Goal: Task Accomplishment & Management: Manage account settings

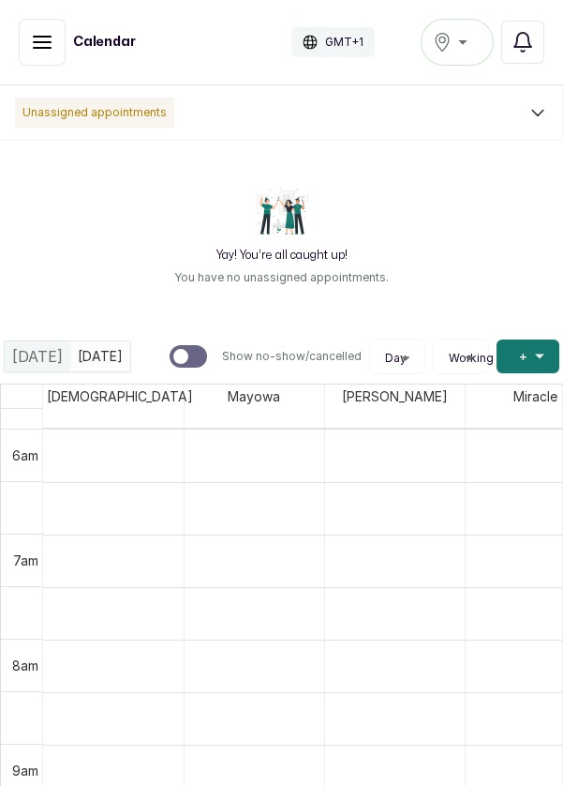
scroll to position [631, 0]
click at [32, 48] on icon "button" at bounding box center [42, 42] width 22 height 22
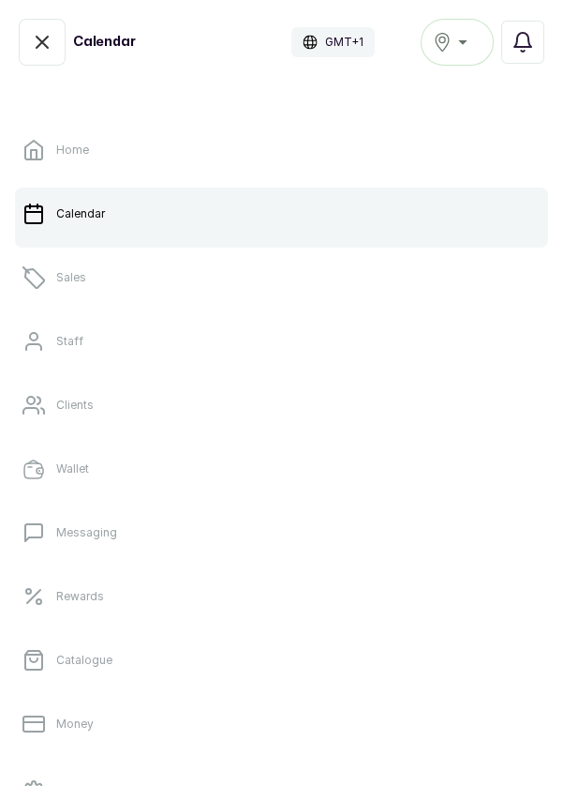
click at [70, 290] on link "Sales" at bounding box center [281, 277] width 533 height 52
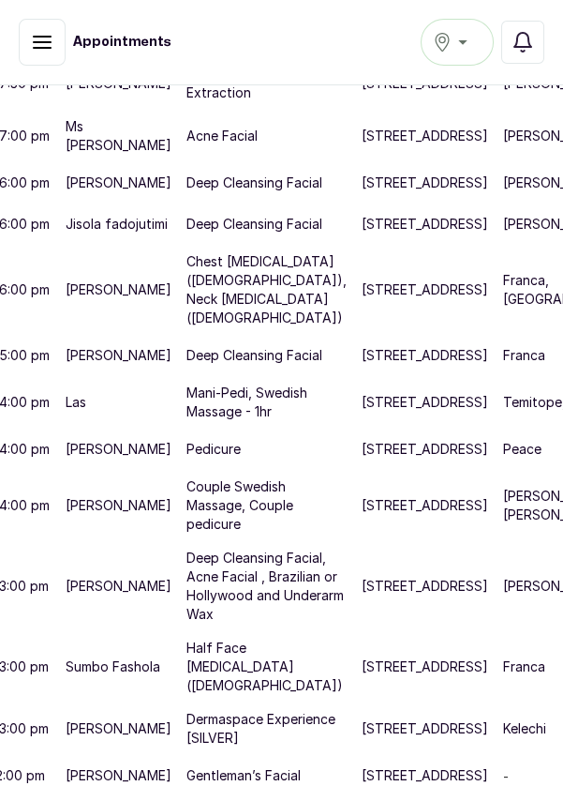
scroll to position [941, 90]
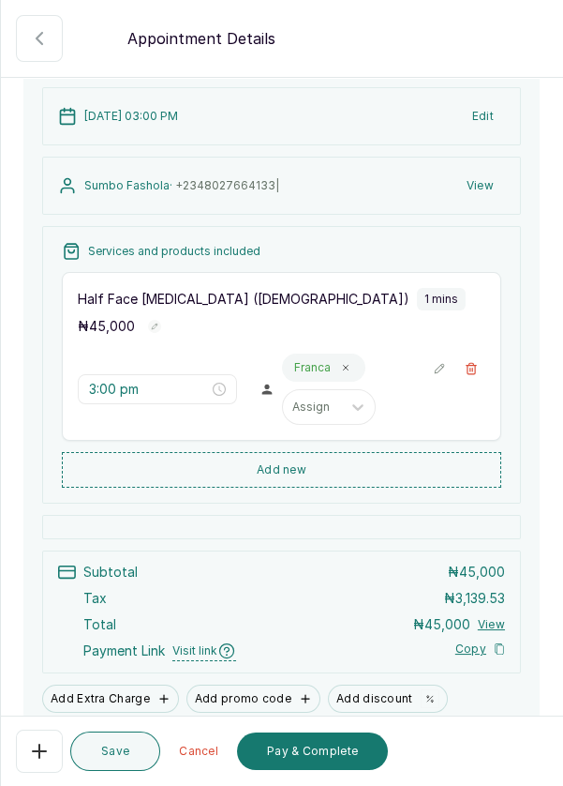
scroll to position [217, 0]
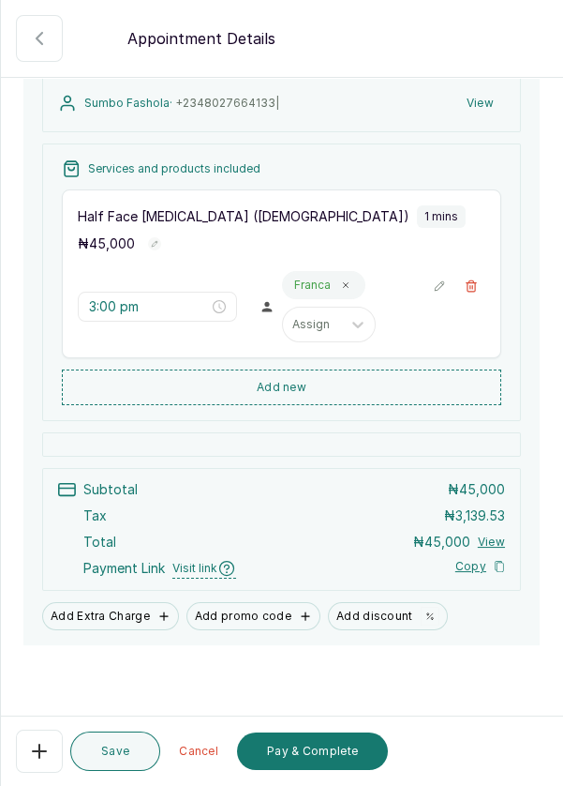
click at [307, 759] on button "Pay & Complete" at bounding box center [312, 750] width 151 height 37
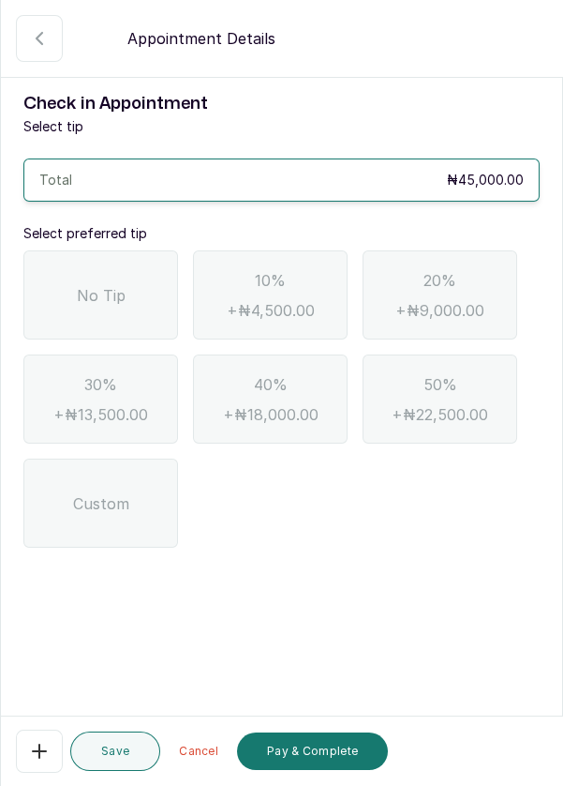
scroll to position [0, 0]
click at [90, 308] on div "No Tip" at bounding box center [100, 294] width 155 height 89
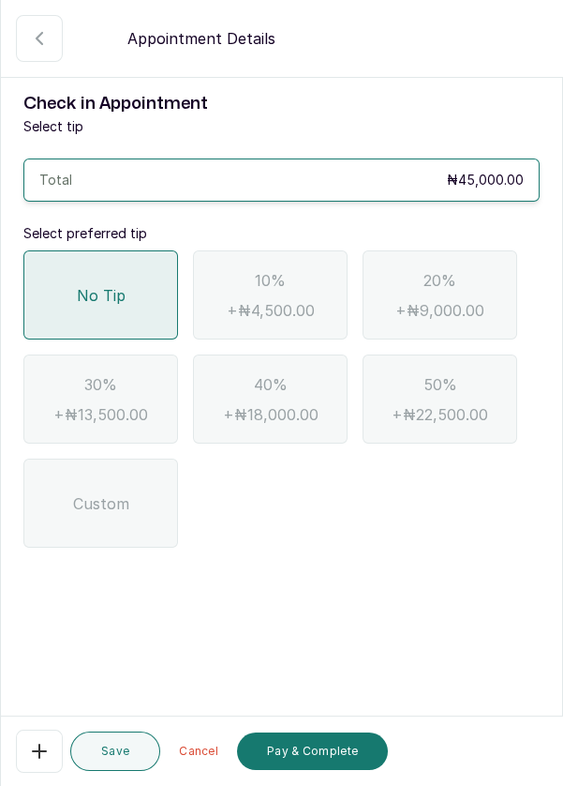
click at [100, 300] on span "No Tip" at bounding box center [101, 295] width 49 height 22
click at [341, 751] on button "Pay & Complete" at bounding box center [312, 750] width 151 height 37
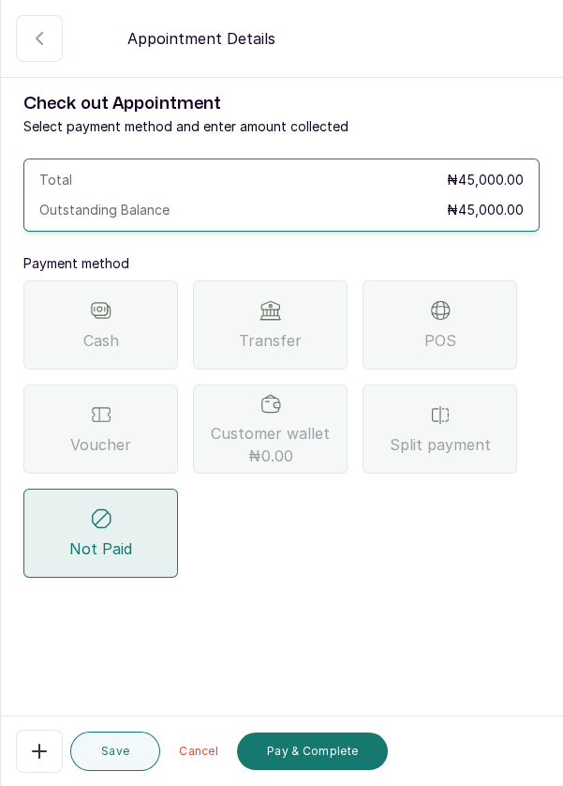
click at [485, 320] on div "POS" at bounding box center [440, 324] width 155 height 89
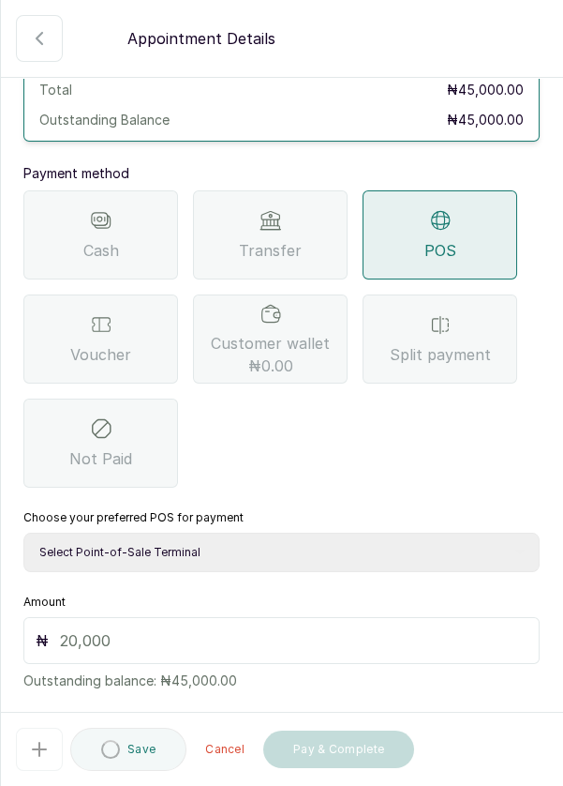
scroll to position [114, 0]
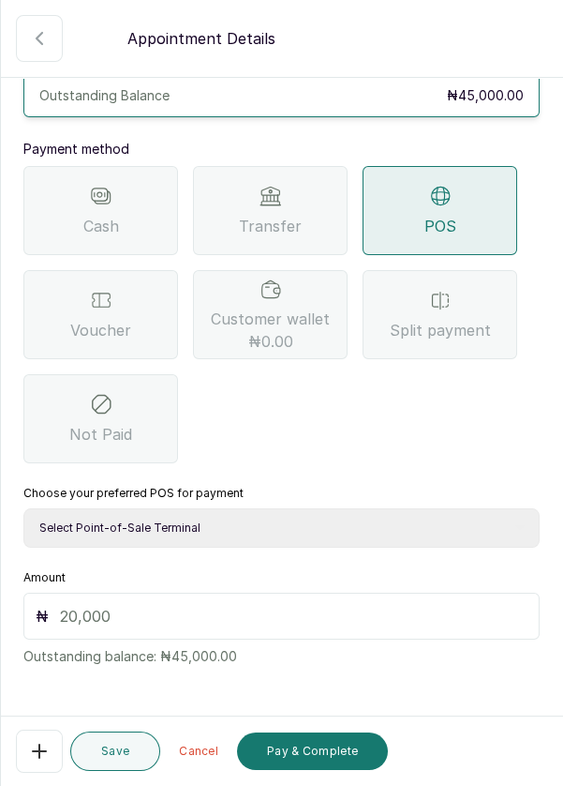
click at [421, 526] on select "Select Point-of-Sale Terminal Pos- Flutterwave Zenith Bank POS - Paga Paga POS …" at bounding box center [281, 527] width 517 height 39
select select "ea021b39-a6bc-4e4d-b5d1-02cb72451b32"
click at [23, 508] on select "Select Point-of-Sale Terminal Pos- Flutterwave Zenith Bank POS - Paga Paga POS …" at bounding box center [281, 527] width 517 height 39
click at [277, 616] on input "text" at bounding box center [294, 616] width 468 height 22
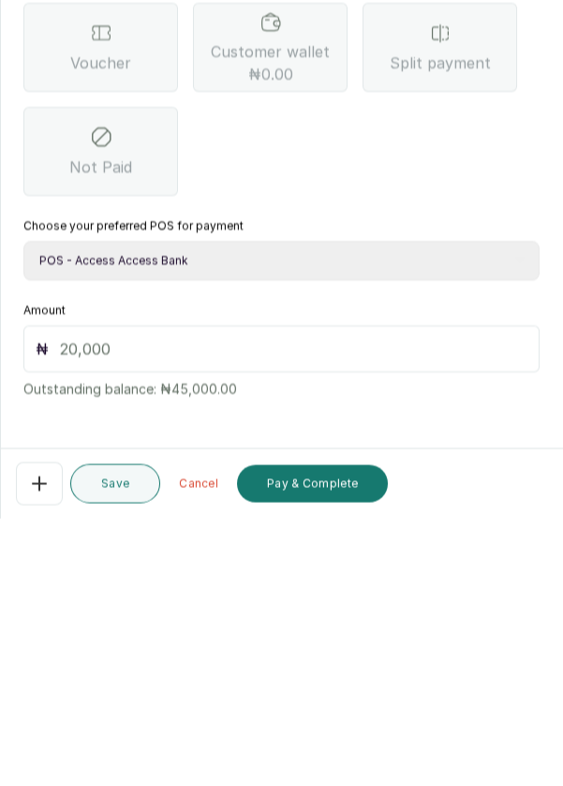
scroll to position [86, 0]
type input "45"
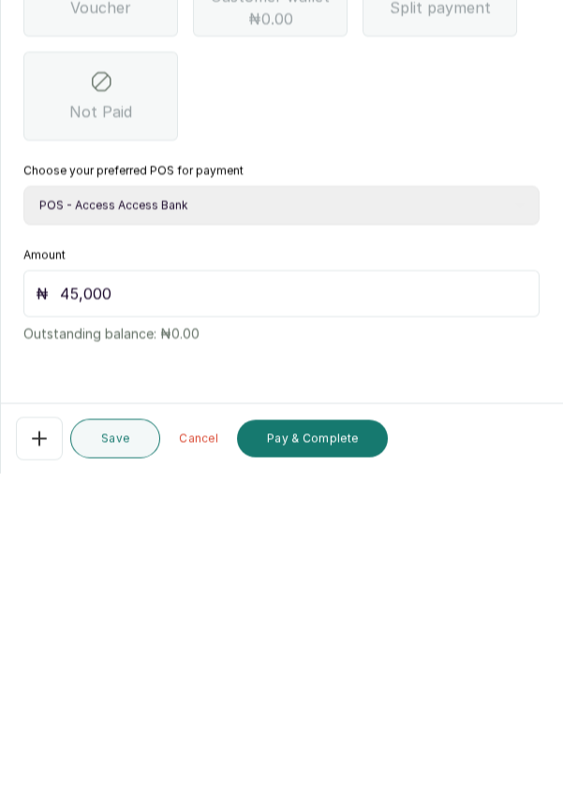
scroll to position [90, 0]
type input "45,000"
click at [335, 748] on button "Pay & Complete" at bounding box center [312, 750] width 151 height 37
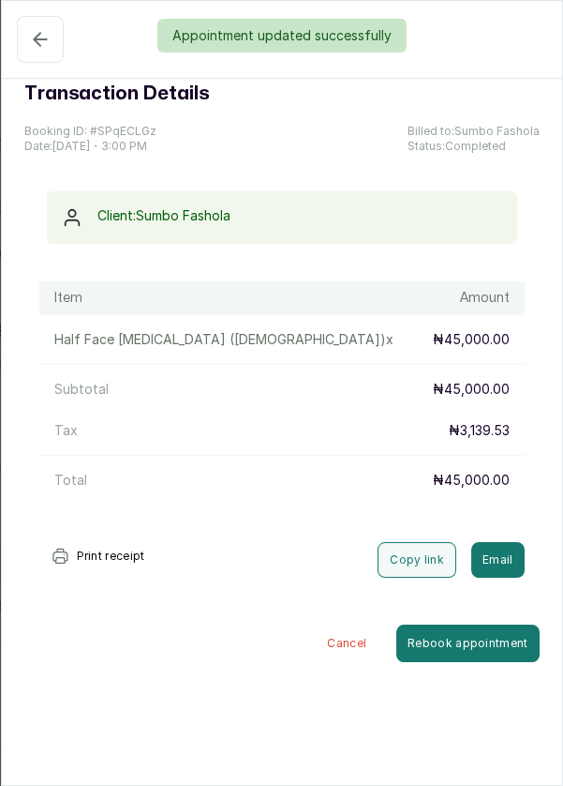
click at [35, 36] on div "Appointment updated successfully" at bounding box center [281, 36] width 563 height 34
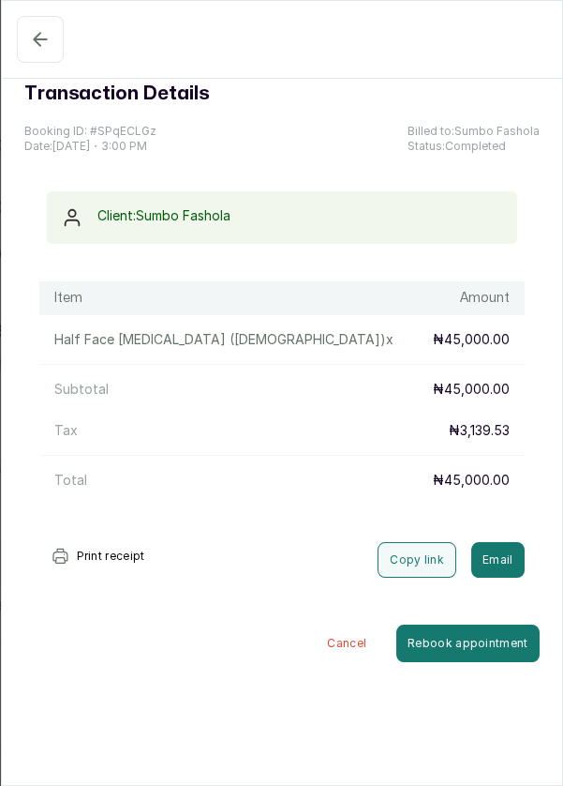
click at [39, 33] on icon "button" at bounding box center [40, 39] width 22 height 22
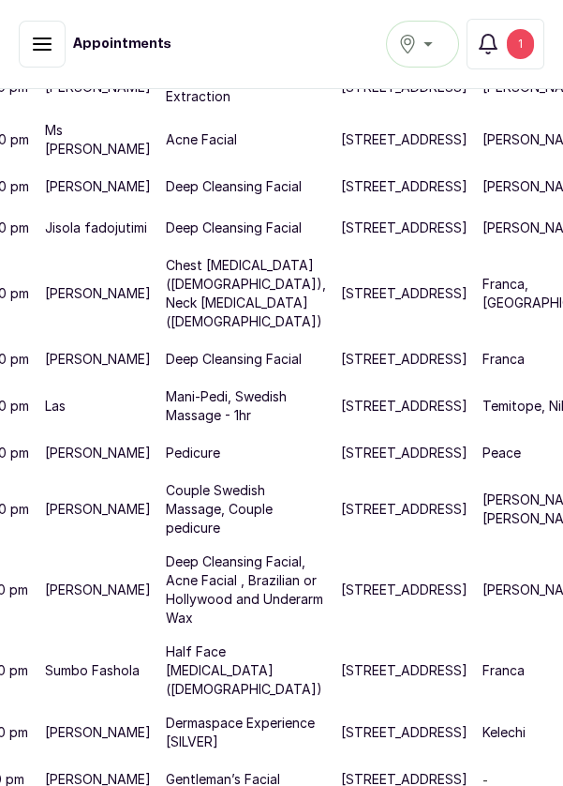
click at [526, 50] on div "1" at bounding box center [520, 44] width 27 height 30
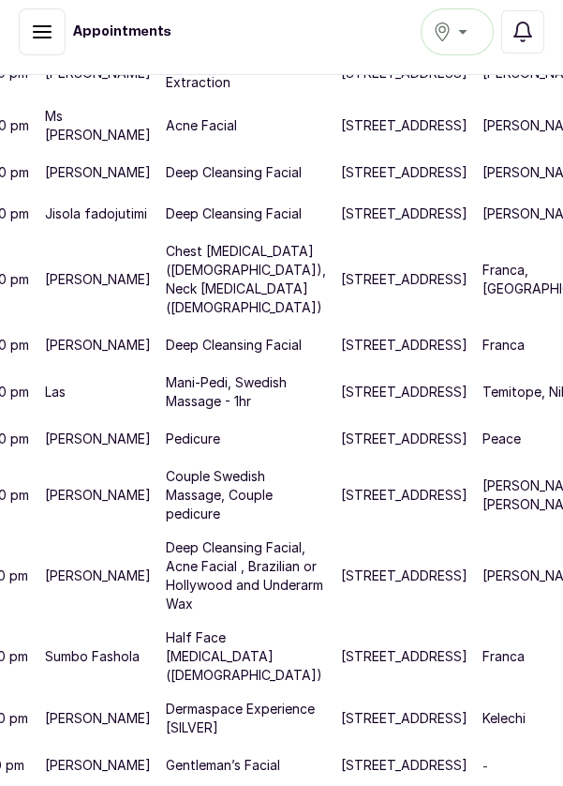
scroll to position [4, 0]
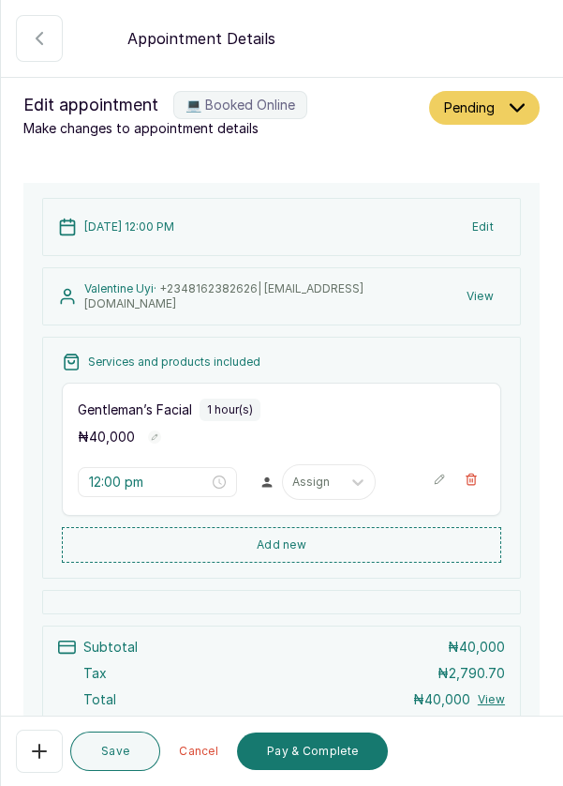
click at [478, 308] on button "View" at bounding box center [481, 296] width 50 height 34
click at [495, 293] on button "View" at bounding box center [481, 296] width 50 height 34
click at [489, 291] on button "View" at bounding box center [481, 296] width 50 height 34
click at [485, 297] on button "View" at bounding box center [481, 296] width 50 height 34
click at [487, 296] on button "View" at bounding box center [481, 296] width 50 height 34
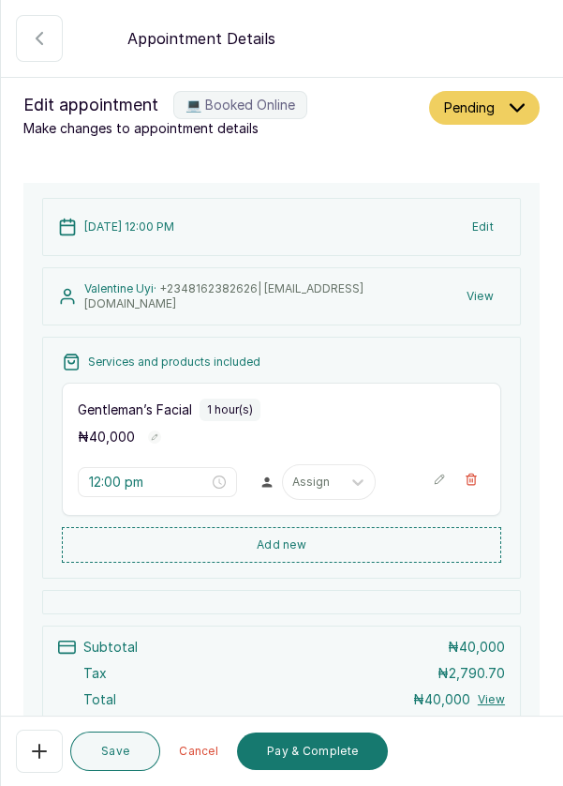
click at [192, 291] on span "+234 8162382626 | omorodionuyi@gmail.com" at bounding box center [223, 295] width 279 height 29
click at [131, 292] on p "Valentine Uyi · +234 8162382626 | omorodionuyi@gmail.com" at bounding box center [269, 296] width 371 height 30
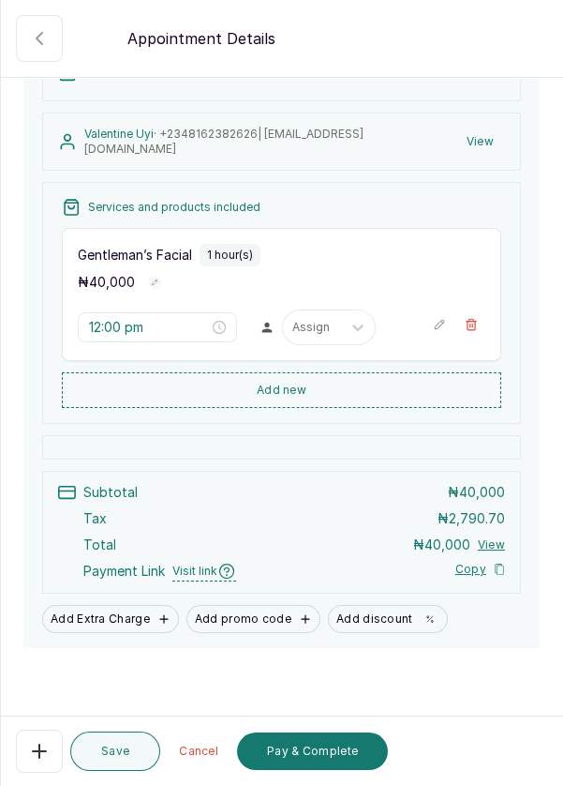
scroll to position [158, 0]
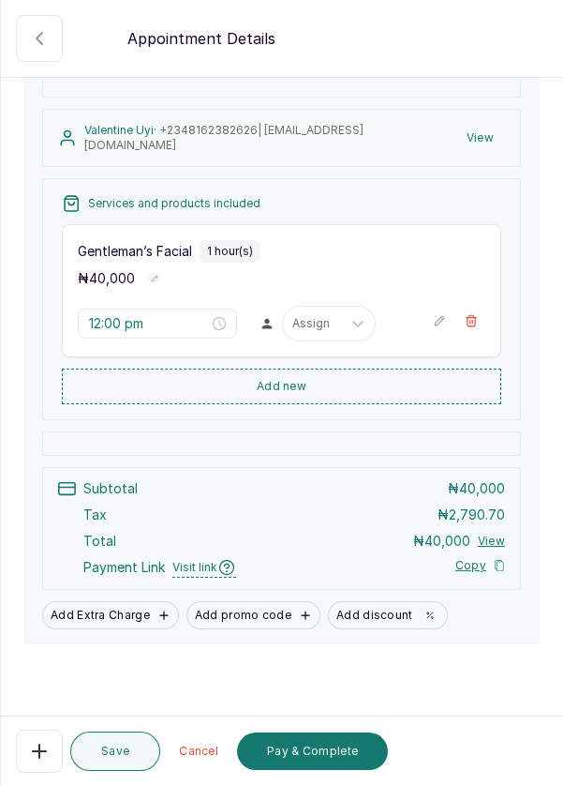
click at [487, 137] on button "View" at bounding box center [481, 138] width 50 height 34
click at [483, 138] on button "View" at bounding box center [481, 138] width 50 height 34
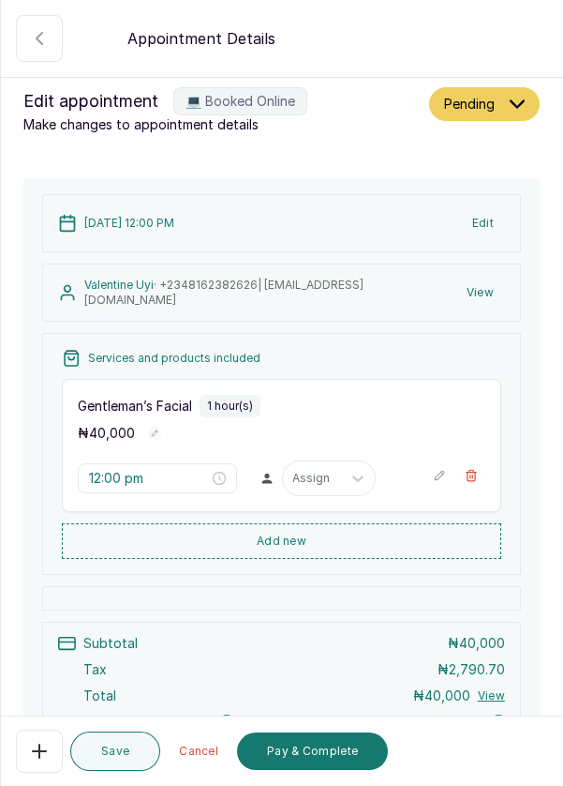
scroll to position [0, 0]
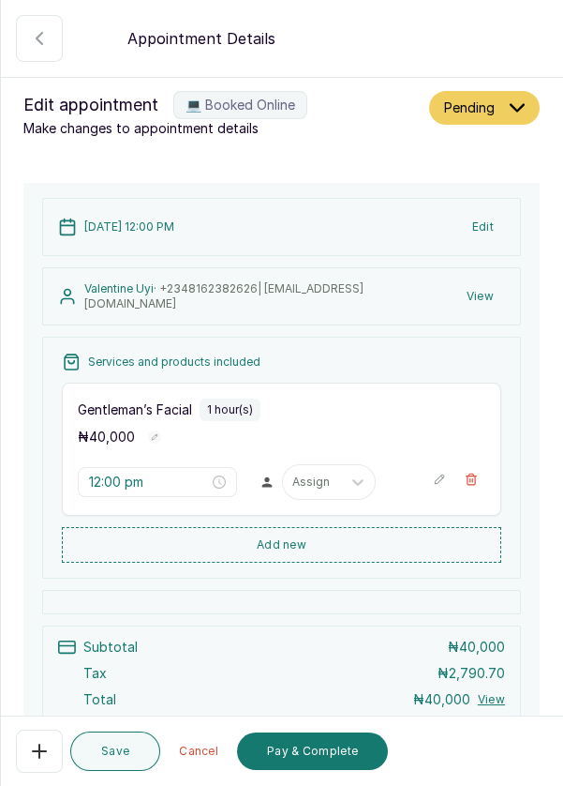
click at [472, 296] on button "View" at bounding box center [481, 296] width 50 height 34
click at [494, 290] on button "View" at bounding box center [481, 296] width 50 height 34
click at [495, 293] on button "View" at bounding box center [481, 296] width 50 height 34
click at [484, 292] on button "View" at bounding box center [481, 296] width 50 height 34
click at [490, 288] on button "View" at bounding box center [481, 296] width 50 height 34
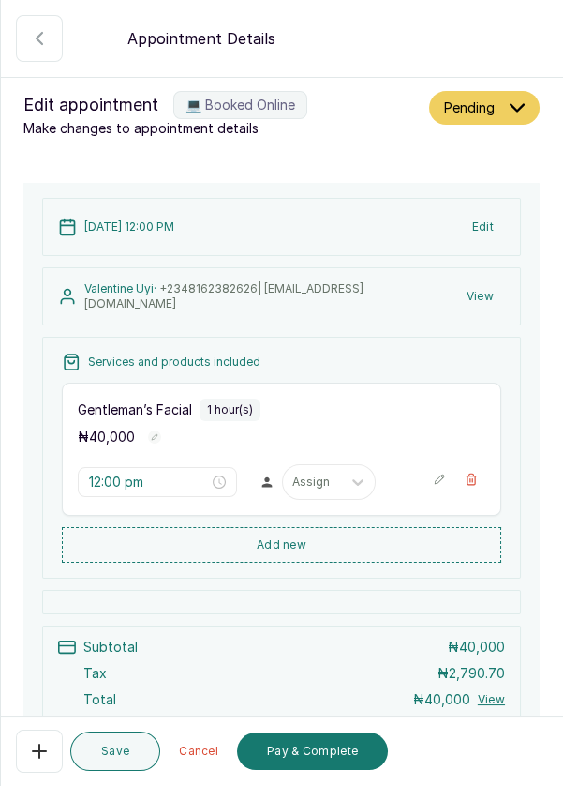
click at [489, 307] on button "View" at bounding box center [481, 296] width 50 height 34
click at [489, 279] on button "View" at bounding box center [481, 296] width 50 height 34
click at [474, 295] on button "View" at bounding box center [481, 296] width 50 height 34
click at [493, 300] on button "View" at bounding box center [481, 296] width 50 height 34
click at [495, 300] on button "View" at bounding box center [481, 296] width 50 height 34
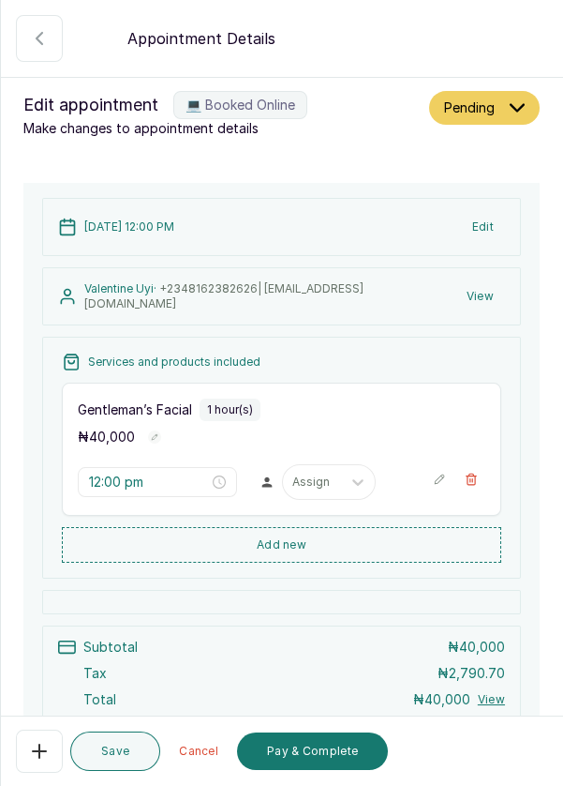
click at [493, 298] on button "View" at bounding box center [481, 296] width 50 height 34
click at [497, 299] on button "View" at bounding box center [481, 296] width 50 height 34
click at [487, 291] on button "View" at bounding box center [481, 296] width 50 height 34
click at [488, 297] on button "View" at bounding box center [481, 296] width 50 height 34
click at [498, 284] on button "View" at bounding box center [481, 296] width 50 height 34
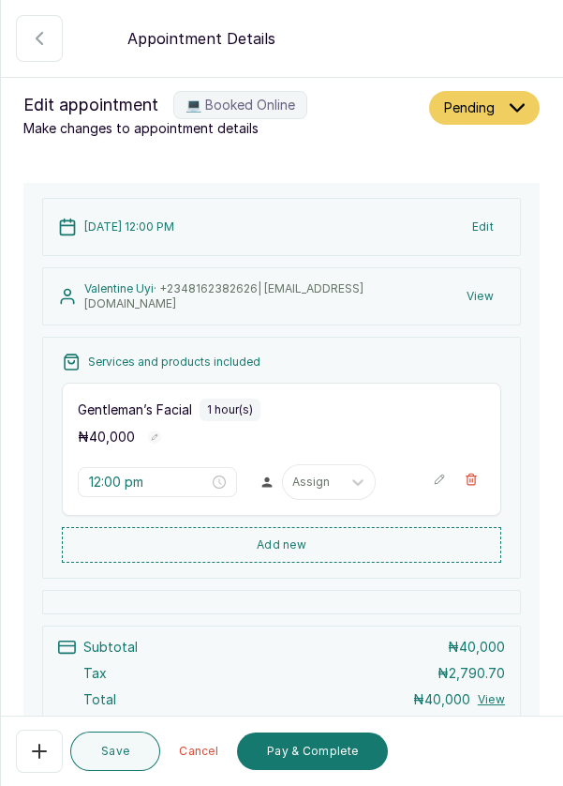
click at [497, 300] on button "View" at bounding box center [481, 296] width 50 height 34
click at [501, 293] on button "View" at bounding box center [481, 296] width 50 height 34
click at [503, 298] on button "View" at bounding box center [481, 296] width 50 height 34
click at [529, 119] on button "Pending" at bounding box center [484, 108] width 111 height 34
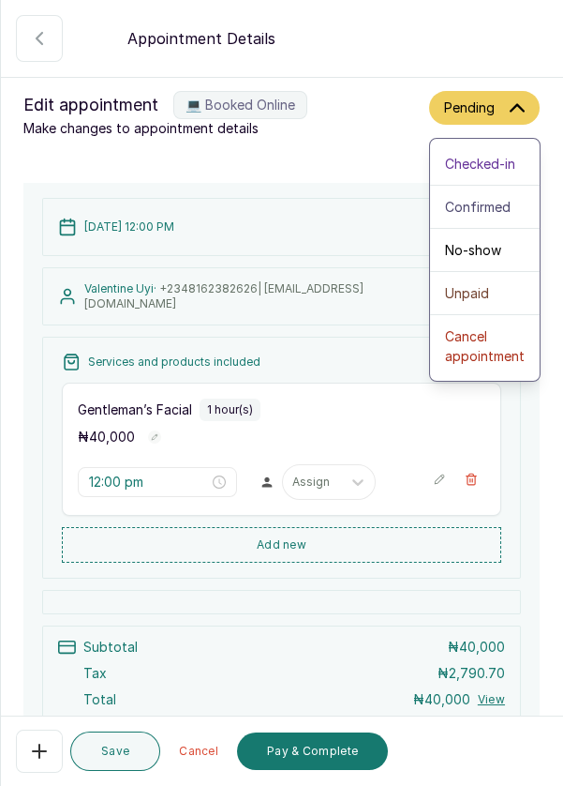
click at [156, 320] on div "Valentine Uyi · +234 8162382626 | omorodionuyi@gmail.com View" at bounding box center [281, 296] width 479 height 58
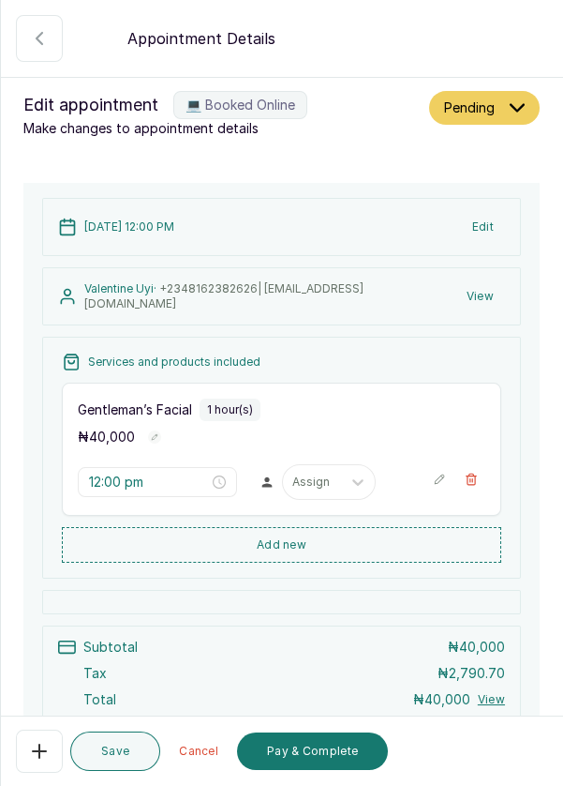
click at [267, 307] on div "Valentine Uyi · +234 8162382626 | omorodionuyi@gmail.com View" at bounding box center [281, 296] width 479 height 58
click at [106, 314] on div "Valentine Uyi · +234 8162382626 | omorodionuyi@gmail.com View" at bounding box center [281, 296] width 479 height 58
click at [91, 308] on div "Valentine Uyi · +234 8162382626 | omorodionuyi@gmail.com View" at bounding box center [281, 296] width 479 height 58
click at [72, 305] on div "Valentine Uyi · +234 8162382626 | omorodionuyi@gmail.com View" at bounding box center [281, 296] width 479 height 58
click at [98, 301] on p "Valentine Uyi · +234 8162382626 | omorodionuyi@gmail.com" at bounding box center [269, 296] width 371 height 30
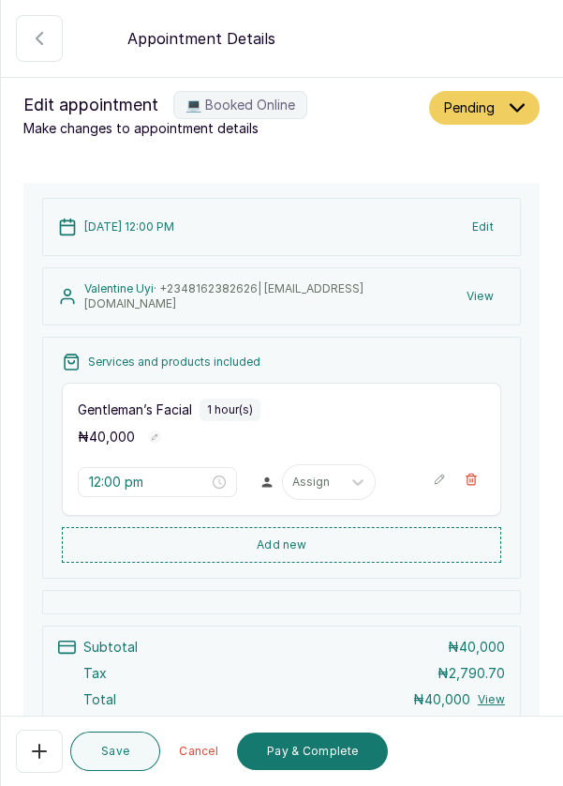
click at [120, 292] on p "Valentine Uyi · +234 8162382626 | omorodionuyi@gmail.com" at bounding box center [269, 296] width 371 height 30
click at [30, 42] on icon "button" at bounding box center [39, 38] width 22 height 22
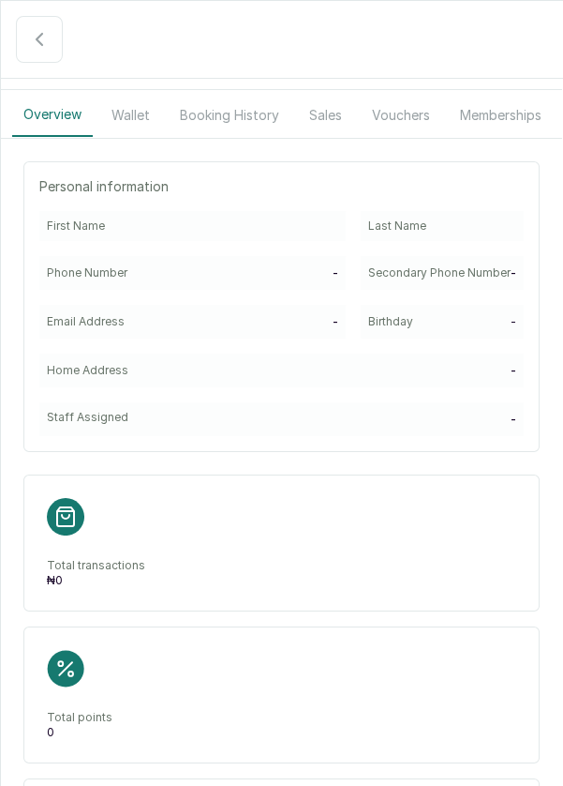
click at [33, 33] on icon "button" at bounding box center [39, 39] width 22 height 22
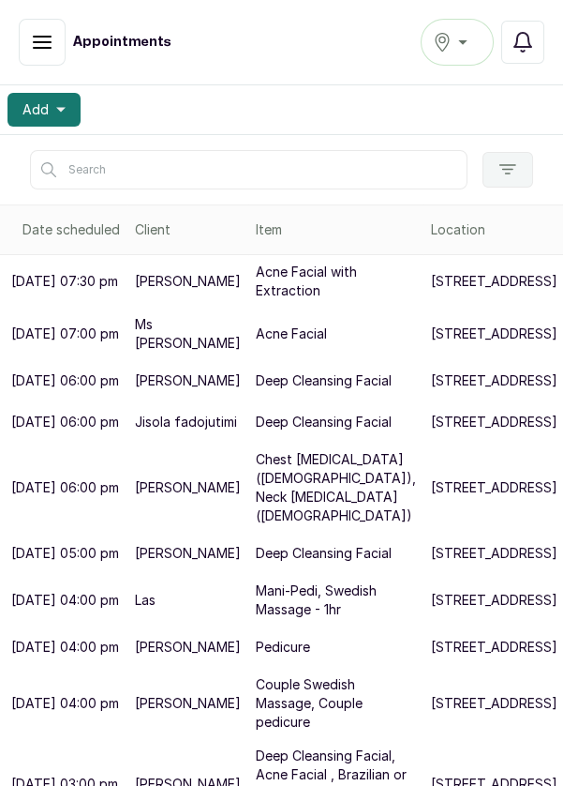
scroll to position [202, 0]
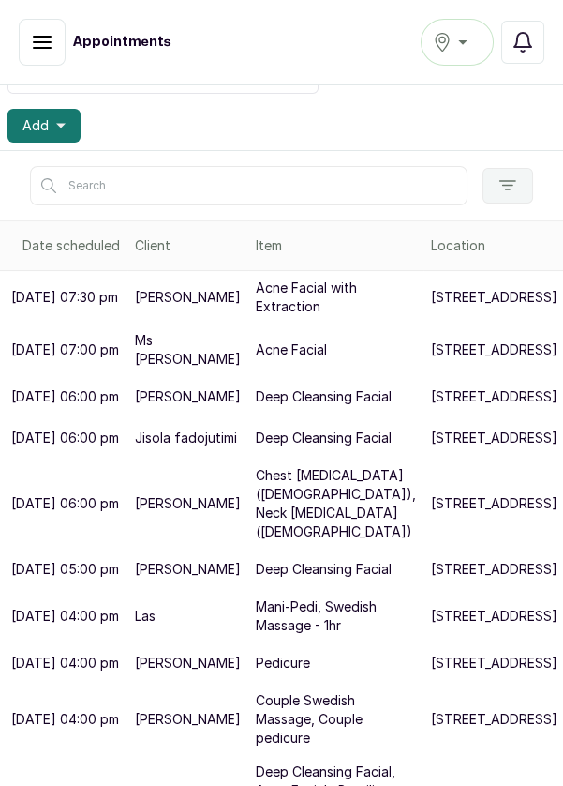
click at [64, 125] on icon "button" at bounding box center [60, 125] width 9 height 9
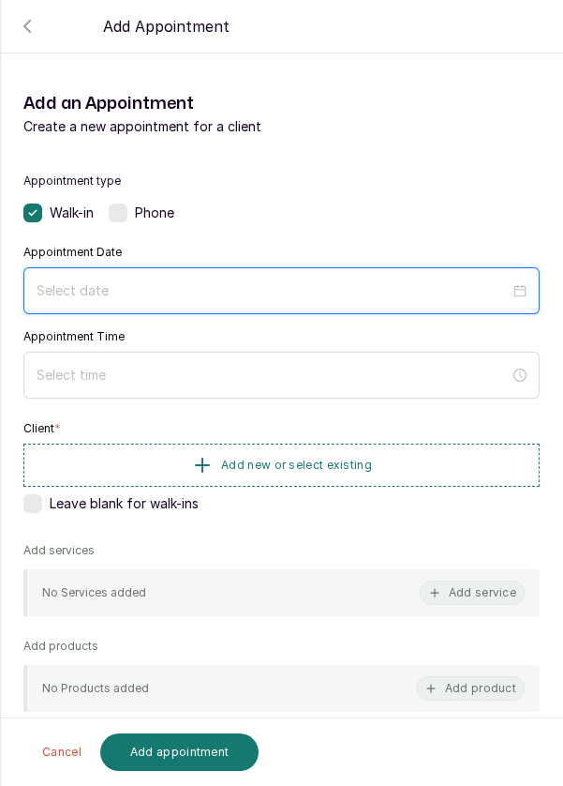
click at [439, 292] on input at bounding box center [273, 290] width 473 height 21
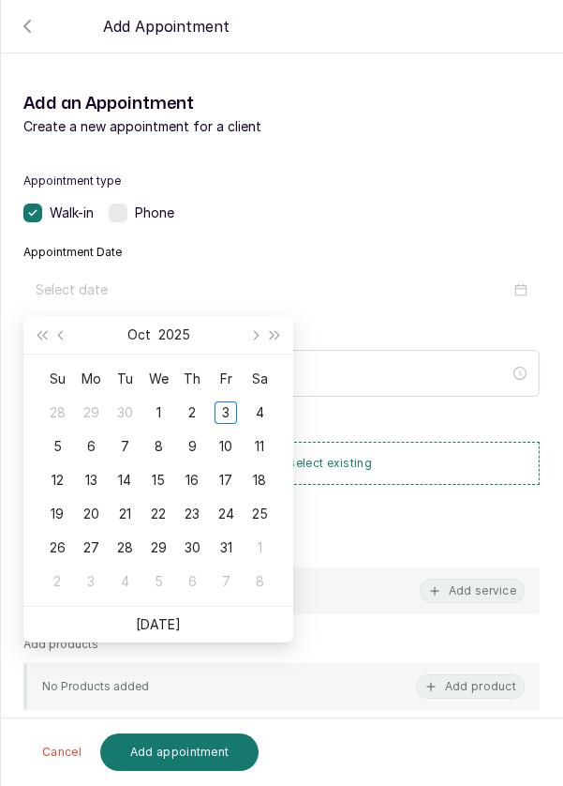
click at [228, 406] on div "3" at bounding box center [226, 412] width 22 height 22
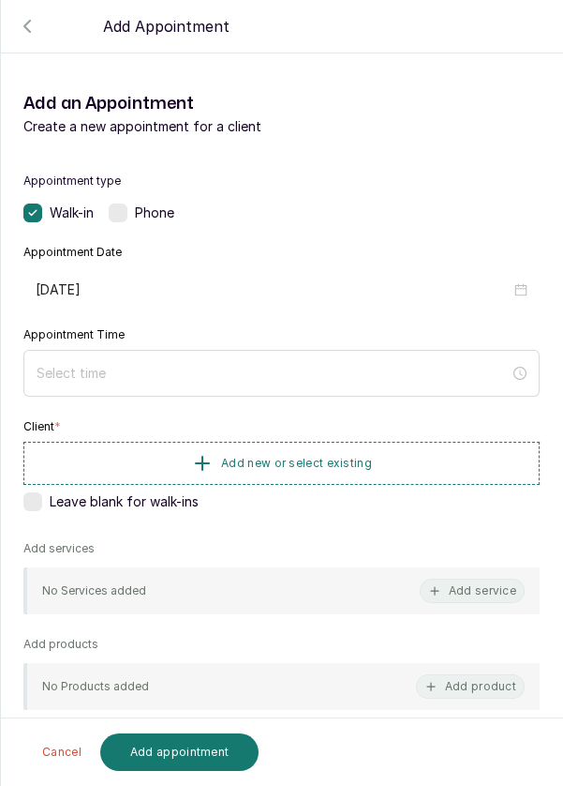
type input "[DATE]"
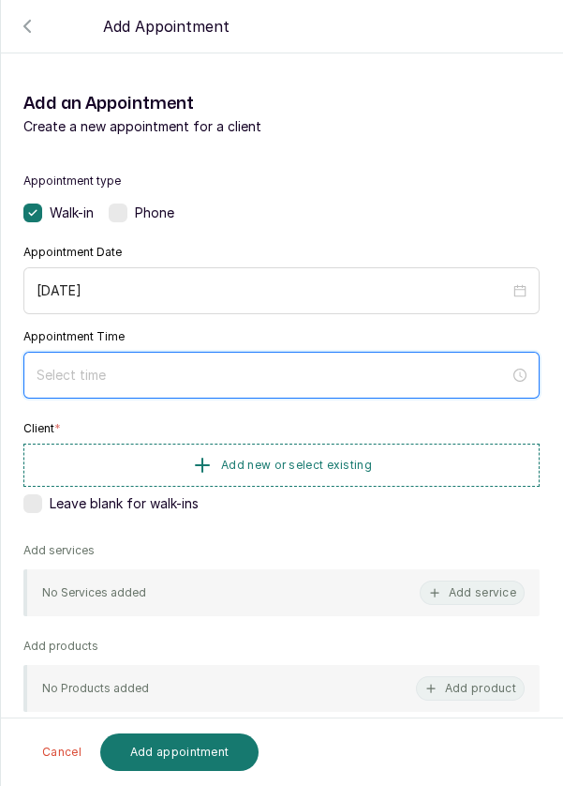
click at [288, 366] on input at bounding box center [273, 375] width 473 height 21
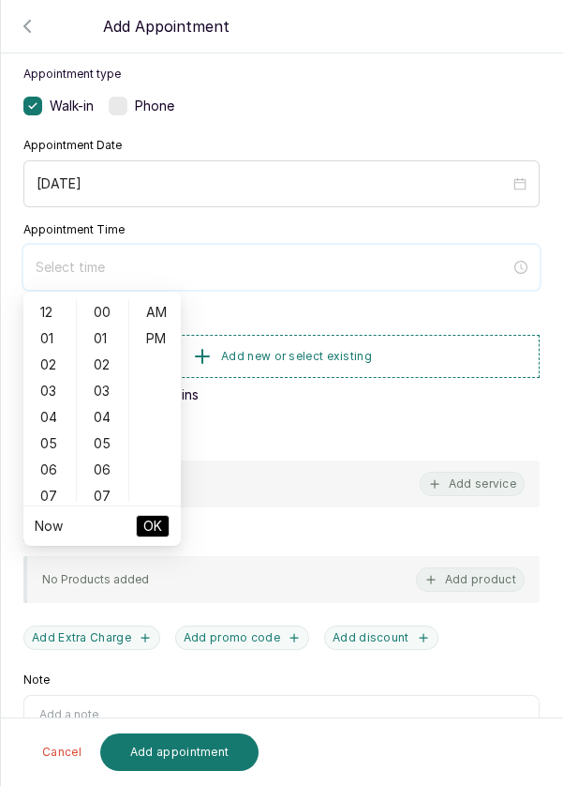
scroll to position [129, 0]
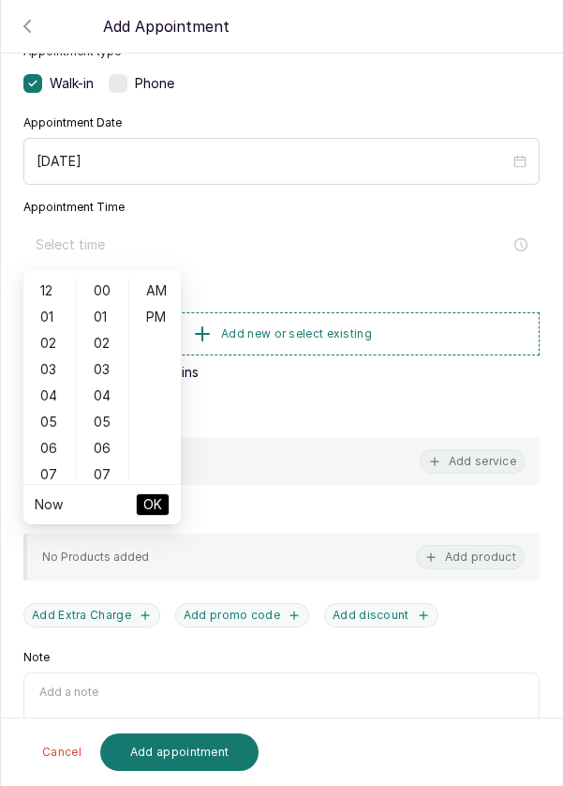
click at [48, 373] on div "03" at bounding box center [49, 369] width 45 height 26
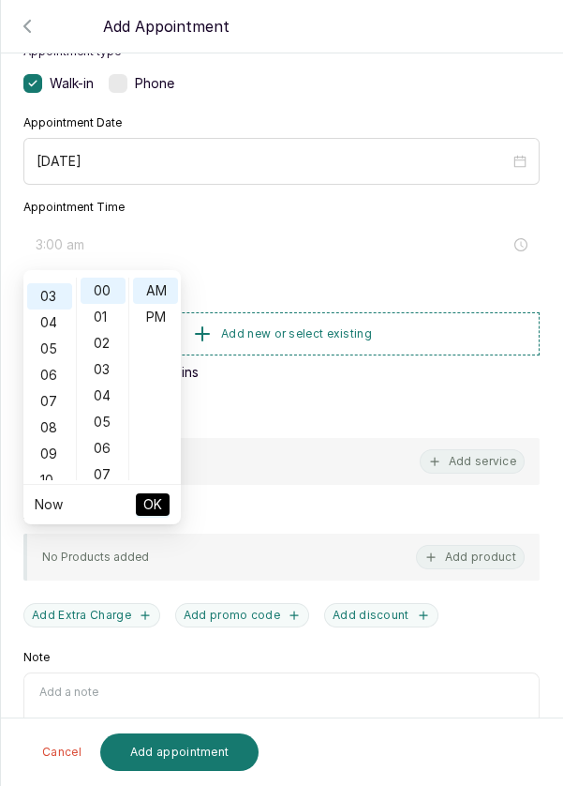
scroll to position [79, 0]
click at [158, 319] on div "PM" at bounding box center [155, 317] width 45 height 26
type input "3:00 pm"
click at [157, 515] on span "OK" at bounding box center [152, 505] width 19 height 36
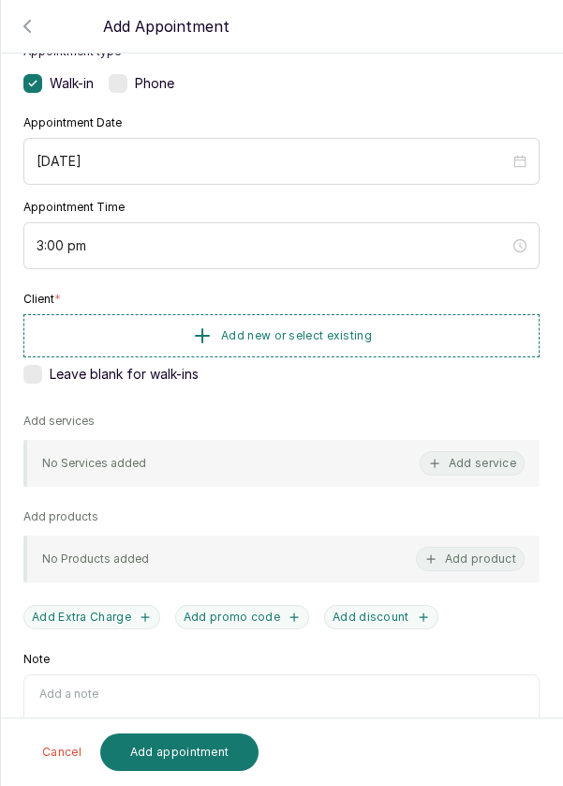
click at [305, 337] on span "Add new or select existing" at bounding box center [296, 335] width 151 height 15
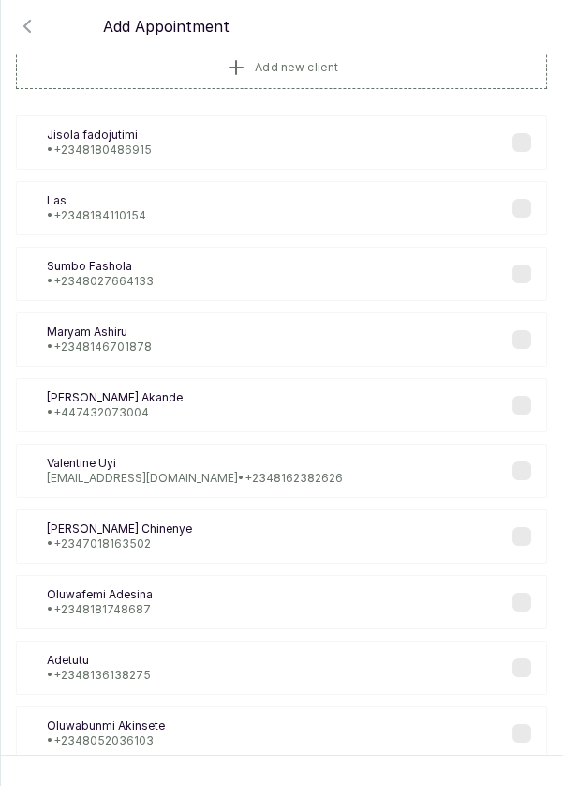
scroll to position [54, 0]
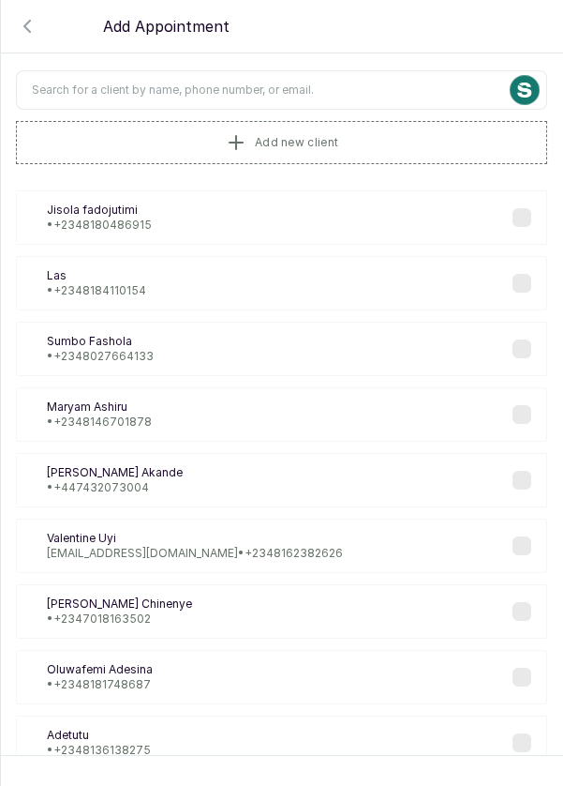
click at [292, 93] on input "text" at bounding box center [282, 89] width 532 height 39
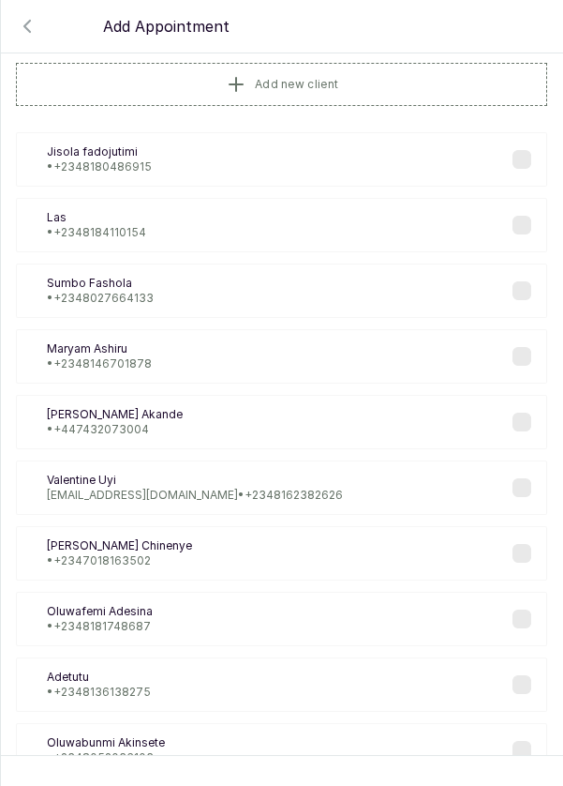
scroll to position [0, 0]
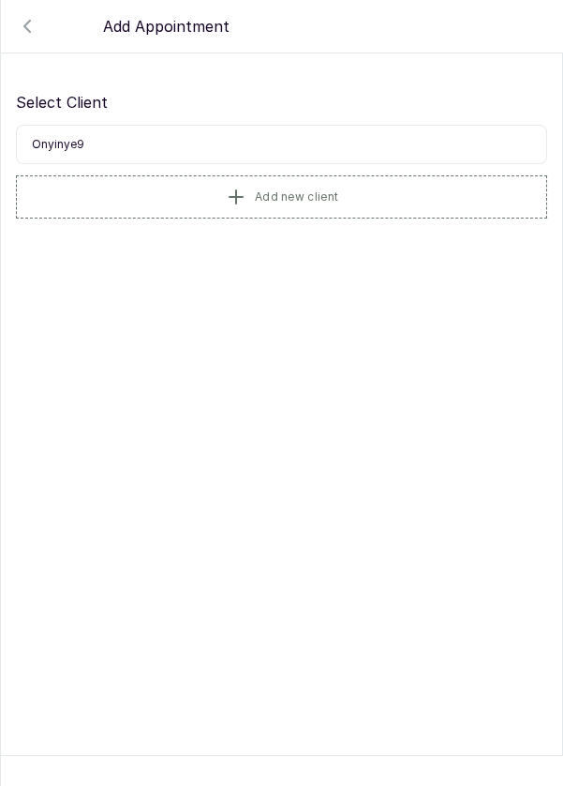
type input "Onyinye9"
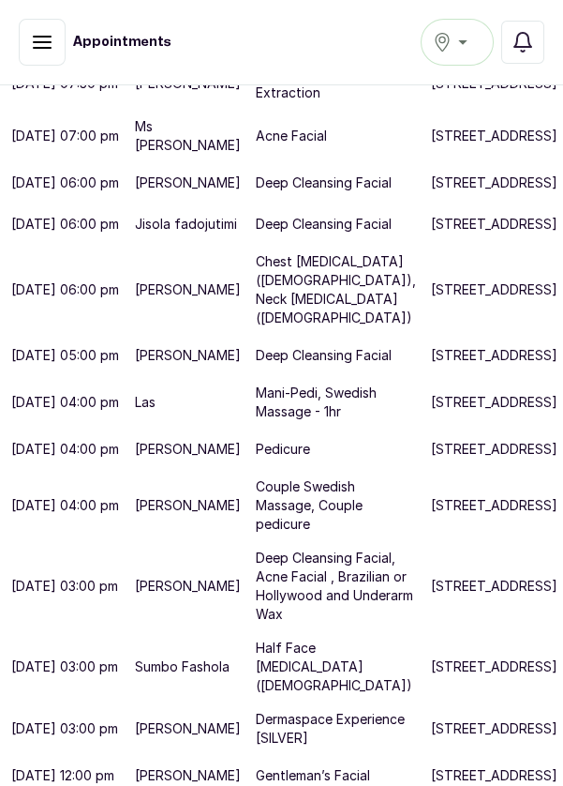
scroll to position [9, 0]
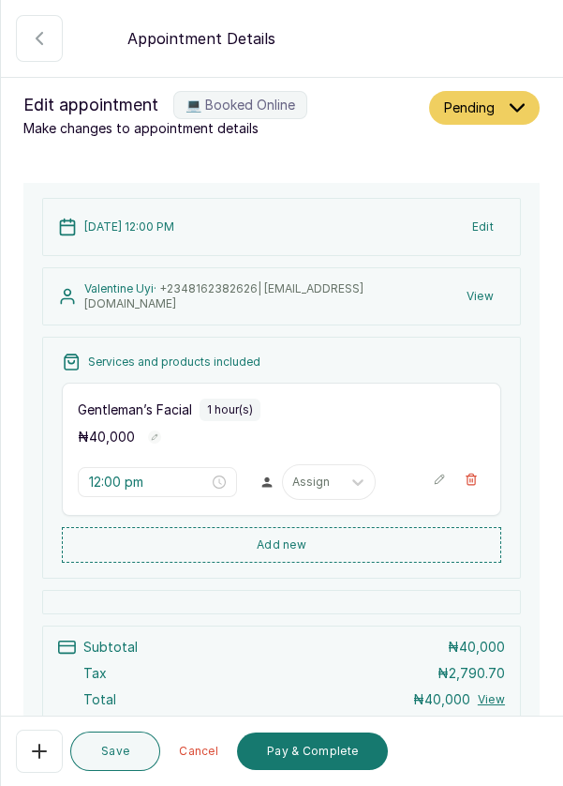
click at [487, 296] on button "View" at bounding box center [481, 296] width 50 height 34
click at [491, 291] on button "View" at bounding box center [481, 296] width 50 height 34
click at [488, 290] on button "View" at bounding box center [481, 296] width 50 height 34
click at [484, 295] on button "View" at bounding box center [481, 296] width 50 height 34
click at [486, 296] on button "View" at bounding box center [481, 296] width 50 height 34
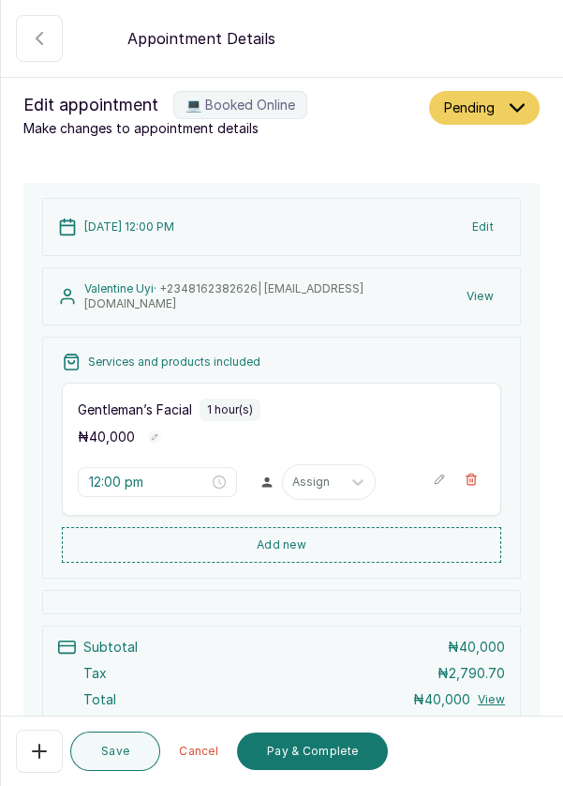
click at [474, 288] on button "View" at bounding box center [481, 296] width 50 height 34
click at [212, 299] on span "+234 8162382626 | omorodionuyi@gmail.com" at bounding box center [223, 295] width 279 height 29
click at [104, 293] on p "Valentine Uyi · +234 8162382626 | omorodionuyi@gmail.com" at bounding box center [269, 296] width 371 height 30
click at [112, 292] on p "Valentine Uyi · +234 8162382626 | omorodionuyi@gmail.com" at bounding box center [269, 296] width 371 height 30
click at [487, 285] on button "View" at bounding box center [481, 296] width 50 height 34
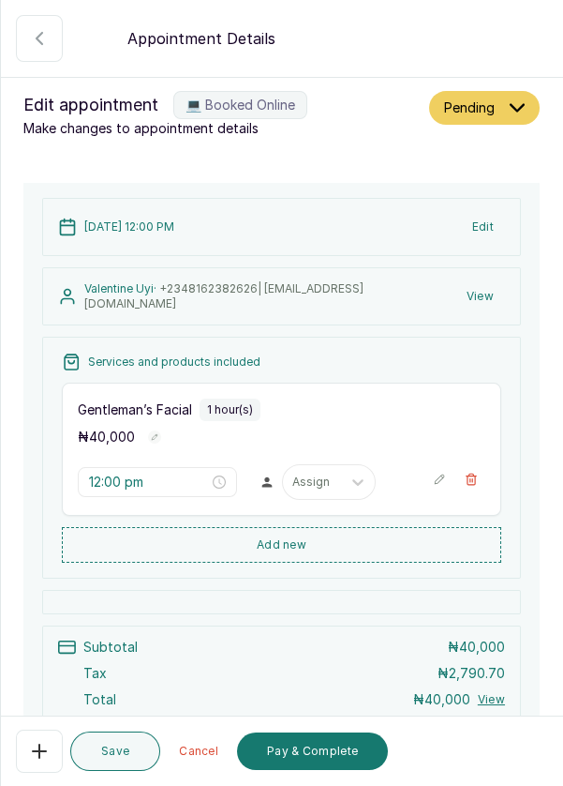
click at [492, 286] on button "View" at bounding box center [481, 296] width 50 height 34
click at [490, 229] on button "Edit" at bounding box center [483, 227] width 44 height 34
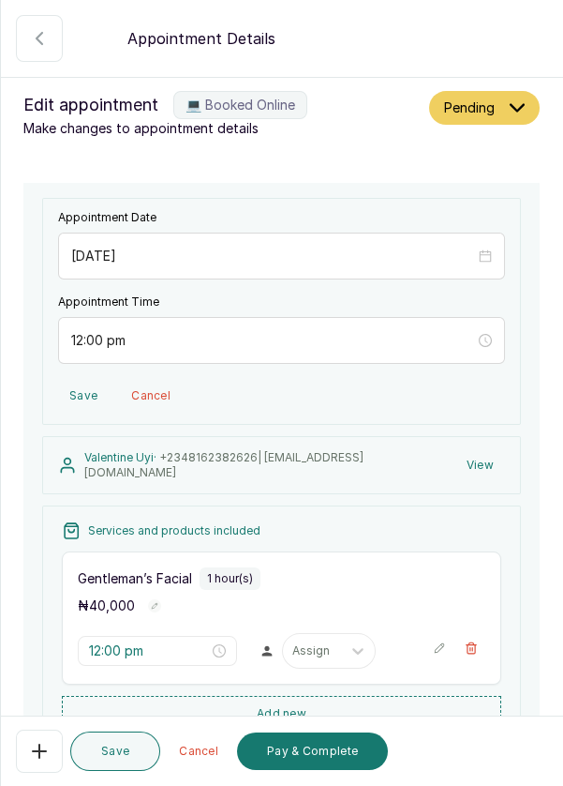
click at [71, 398] on button "Save" at bounding box center [83, 396] width 51 height 34
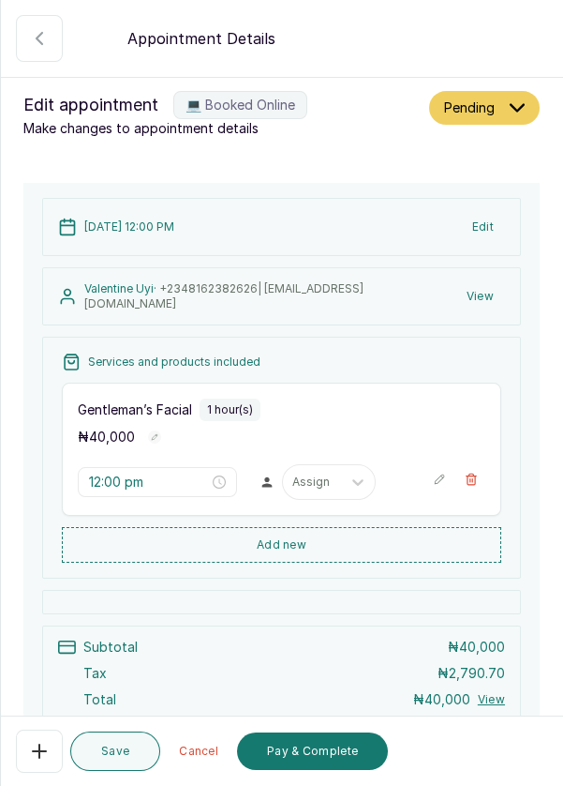
click at [484, 293] on button "View" at bounding box center [481, 296] width 50 height 34
click at [482, 296] on button "View" at bounding box center [481, 296] width 50 height 34
click at [39, 42] on icon "button" at bounding box center [40, 38] width 6 height 11
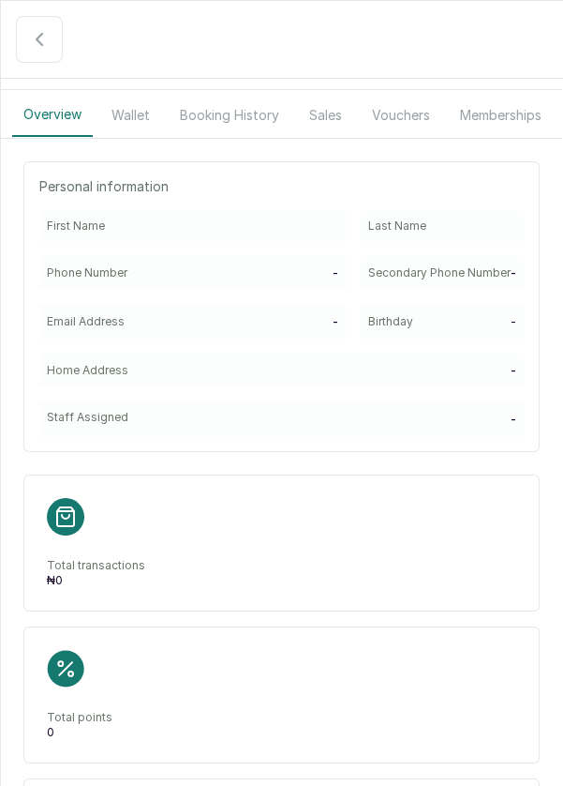
click at [25, 39] on button "button" at bounding box center [39, 39] width 47 height 47
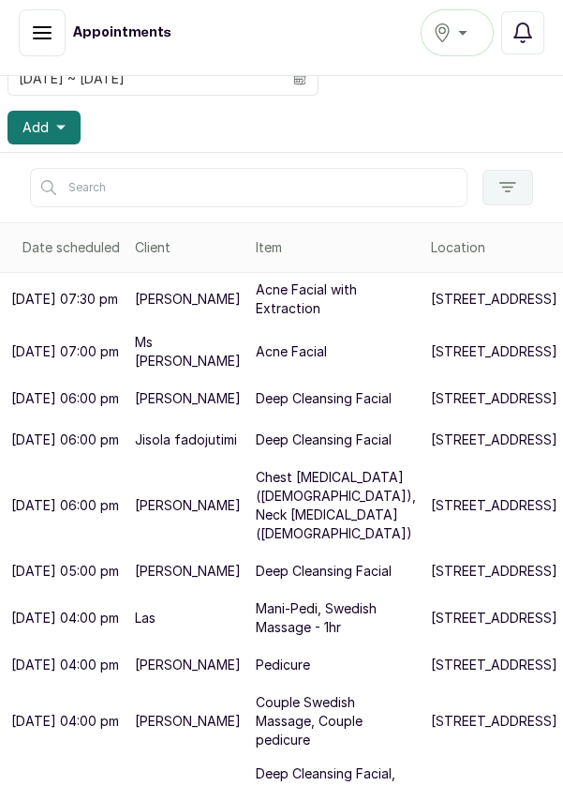
scroll to position [0, 0]
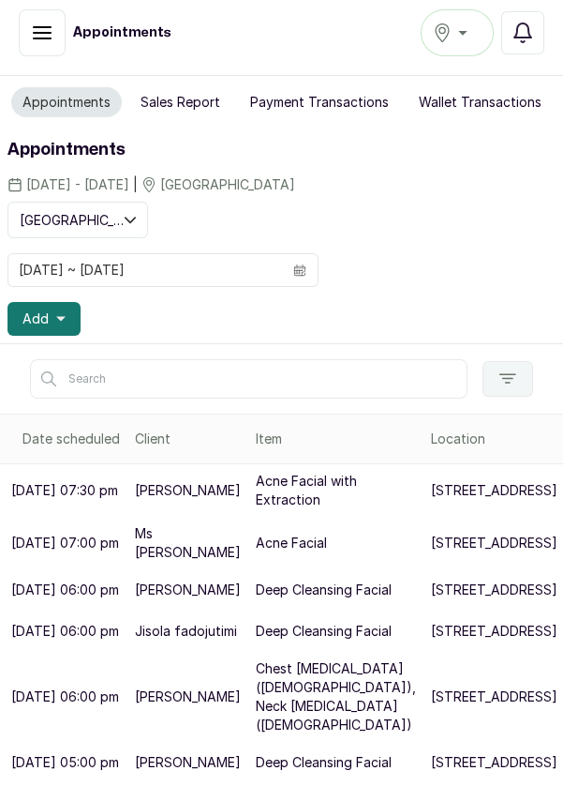
click at [48, 324] on button "Add" at bounding box center [43, 319] width 73 height 34
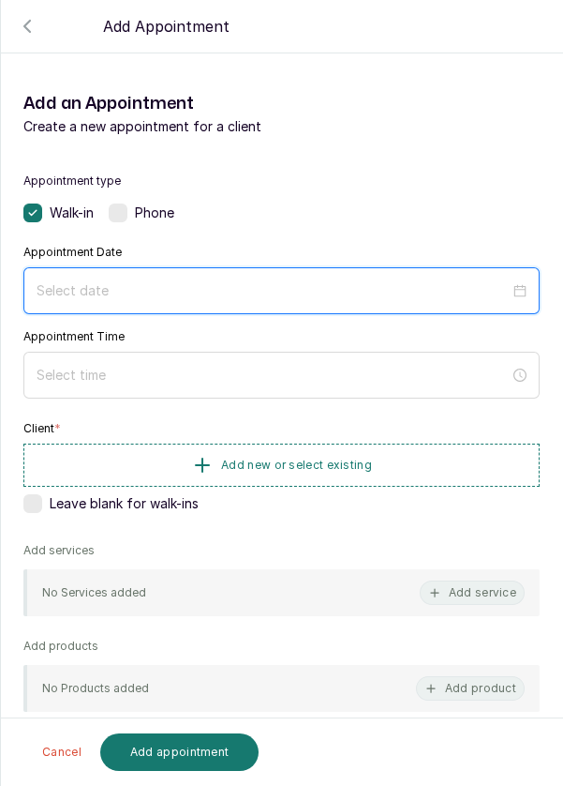
click at [328, 280] on input at bounding box center [273, 290] width 473 height 21
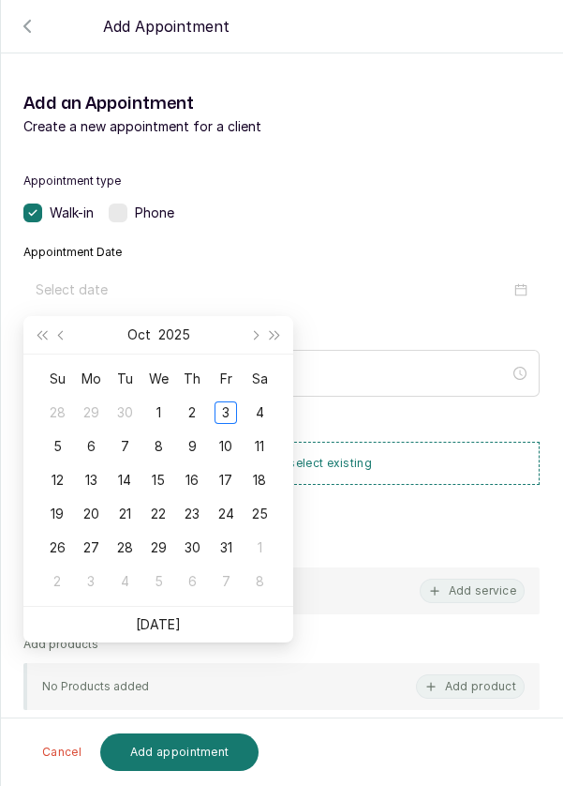
click at [233, 414] on div "3" at bounding box center [226, 412] width 22 height 22
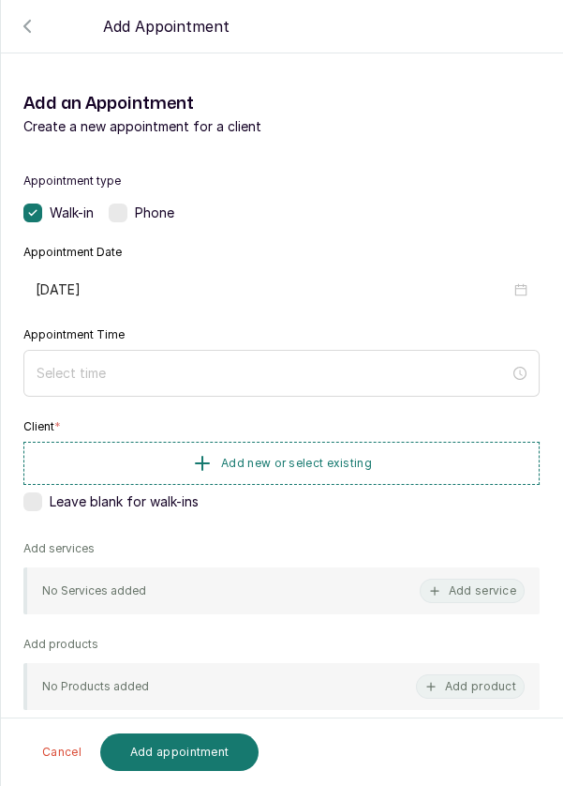
type input "[DATE]"
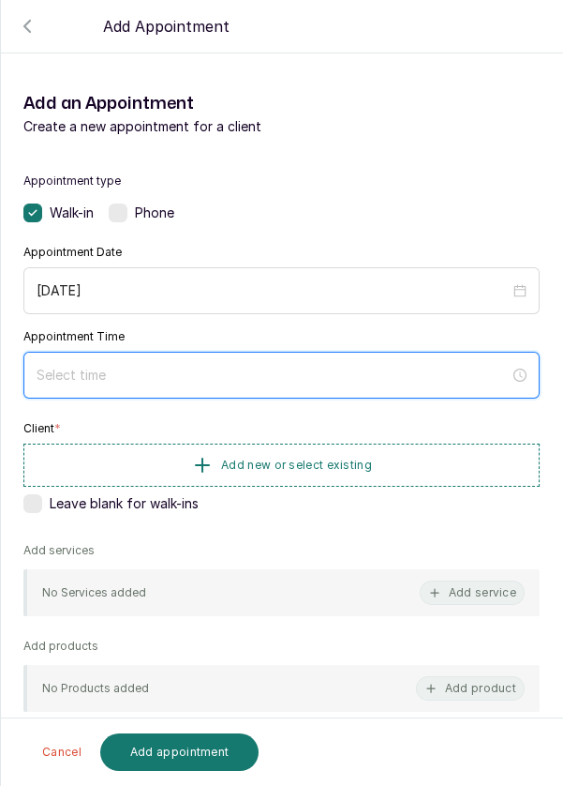
click at [215, 376] on input at bounding box center [273, 375] width 473 height 21
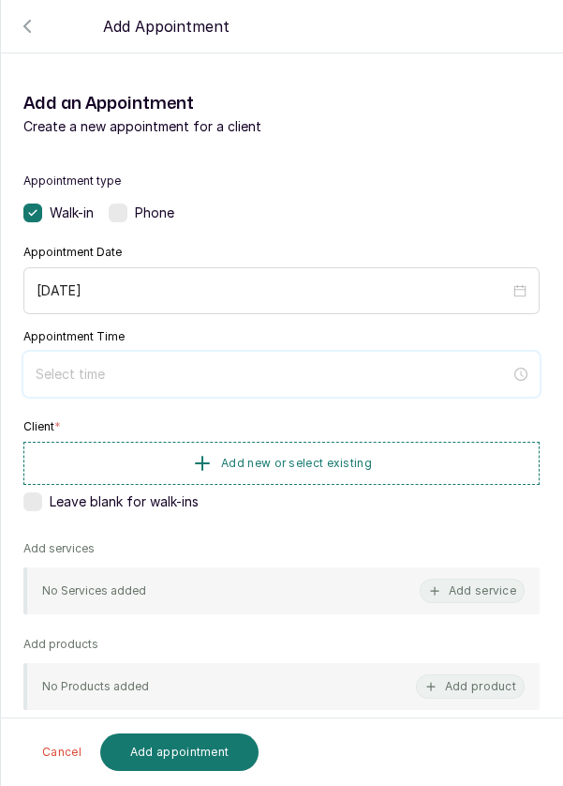
click at [52, 379] on input at bounding box center [273, 374] width 475 height 21
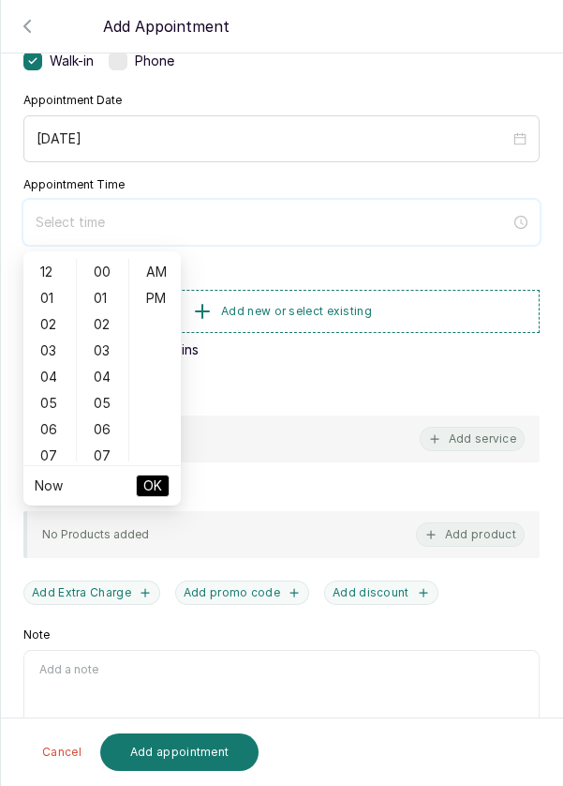
scroll to position [146, 0]
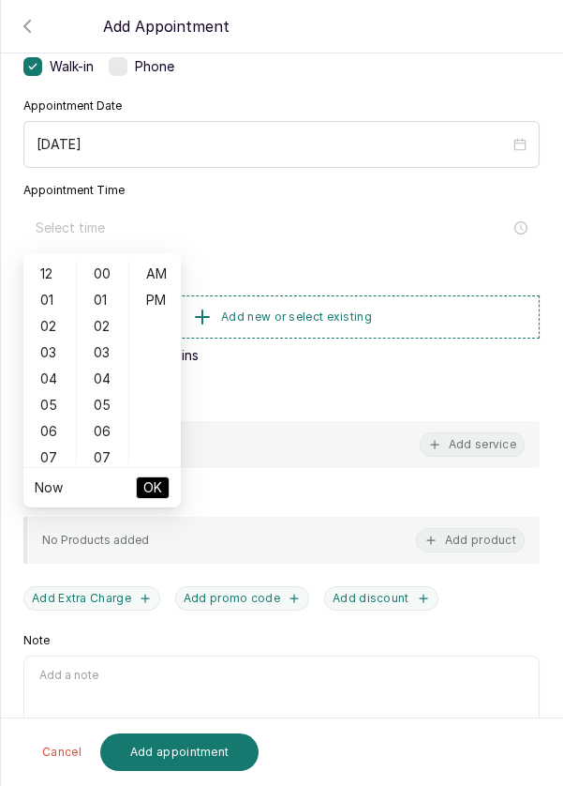
click at [52, 356] on div "03" at bounding box center [49, 352] width 45 height 26
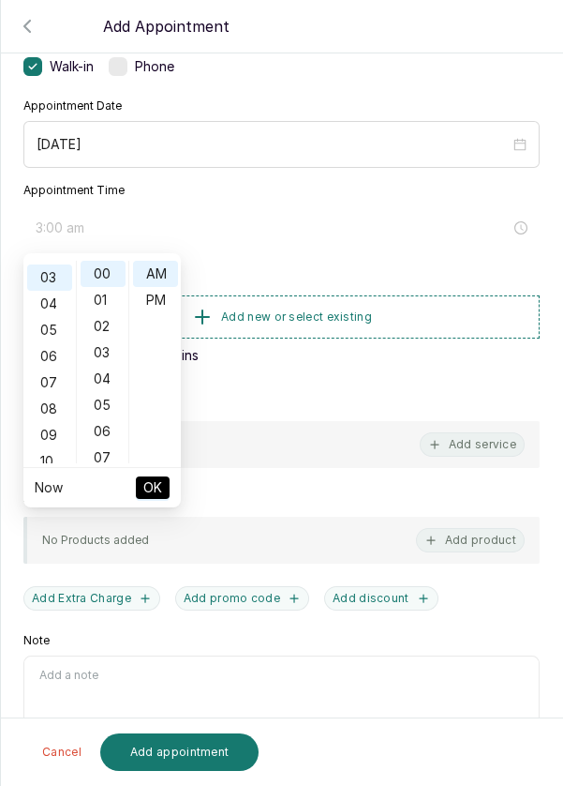
scroll to position [79, 0]
click at [162, 301] on div "PM" at bounding box center [155, 300] width 45 height 26
type input "3:00 pm"
click at [154, 485] on span "OK" at bounding box center [152, 488] width 19 height 36
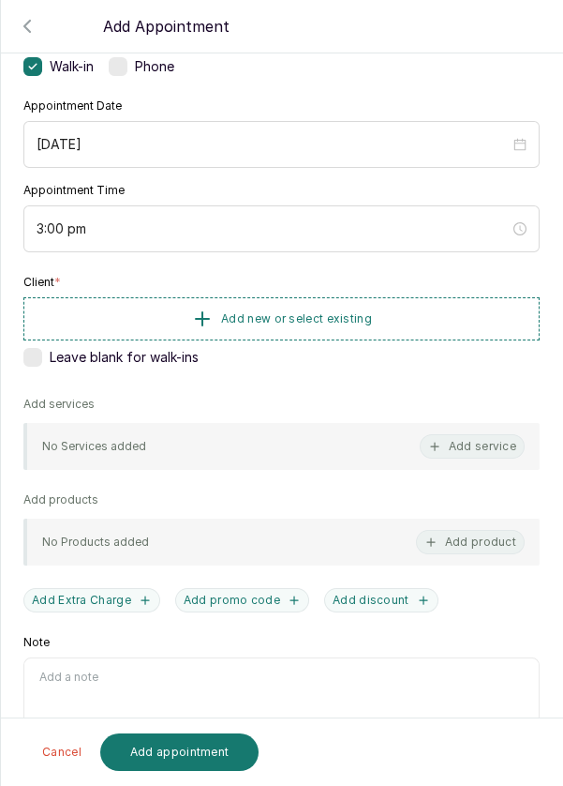
click at [382, 321] on button "Add new or select existing" at bounding box center [281, 318] width 517 height 43
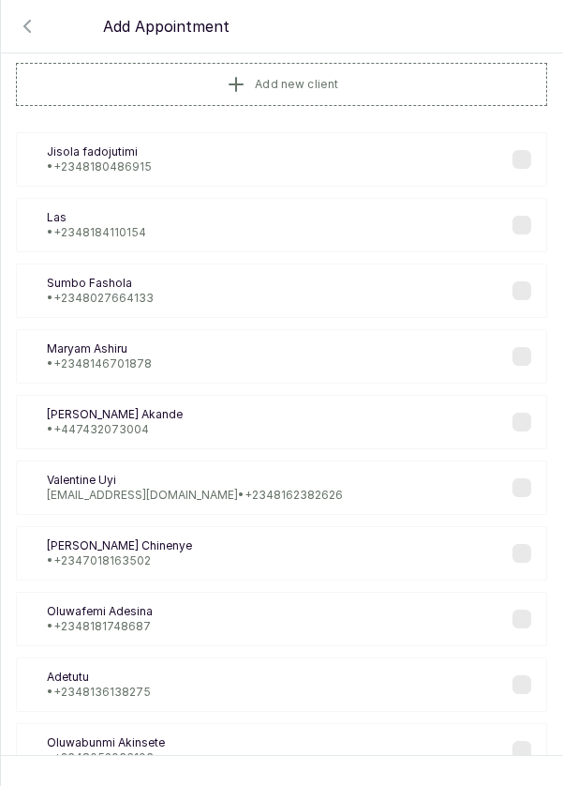
scroll to position [0, 0]
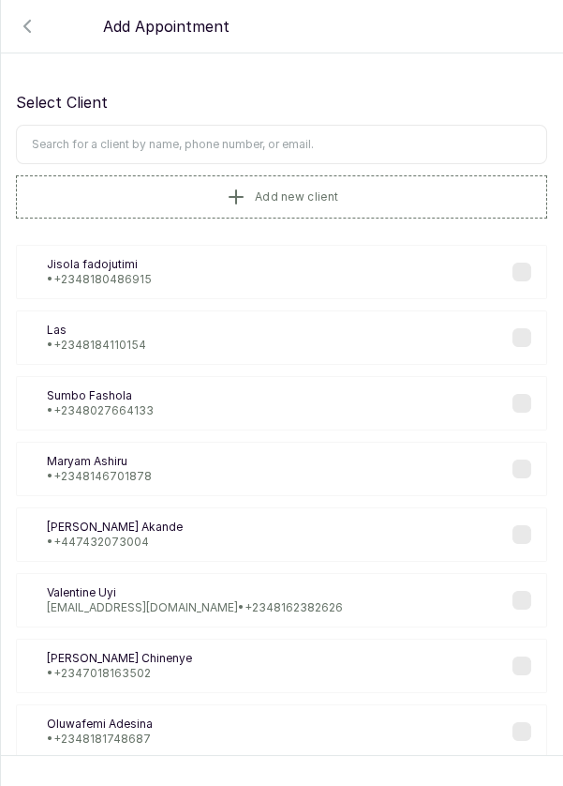
click at [339, 135] on input "text" at bounding box center [282, 144] width 532 height 39
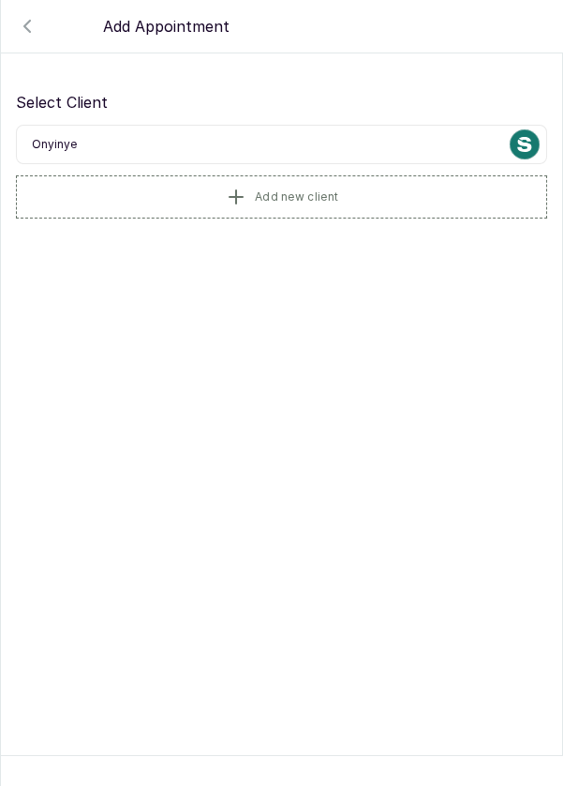
type input "Onyinye"
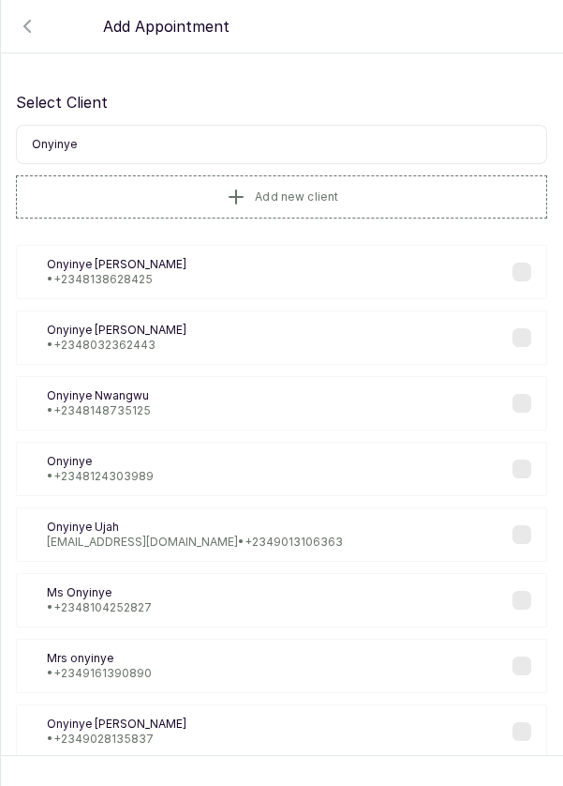
click at [348, 198] on button "Add new client" at bounding box center [282, 196] width 532 height 43
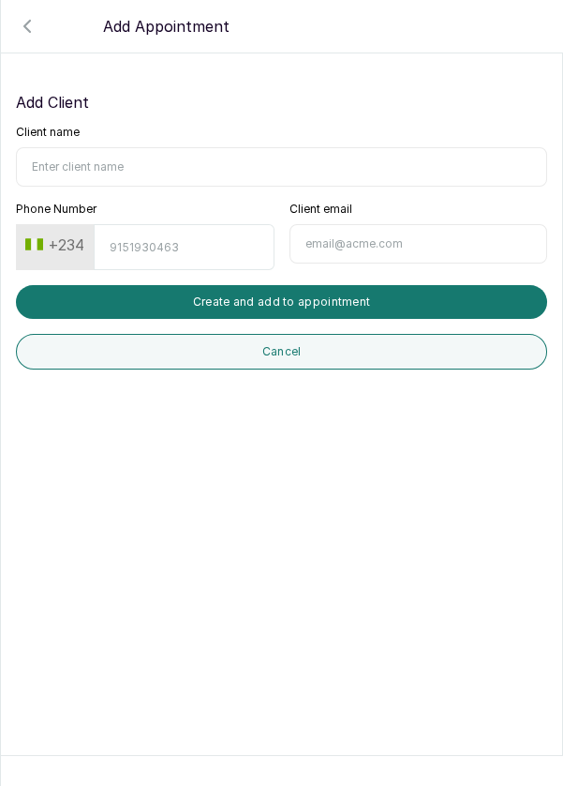
click at [375, 161] on input "Client name" at bounding box center [282, 166] width 532 height 39
type input "Onyinye"
click at [192, 248] on input "Phone Number" at bounding box center [184, 247] width 180 height 46
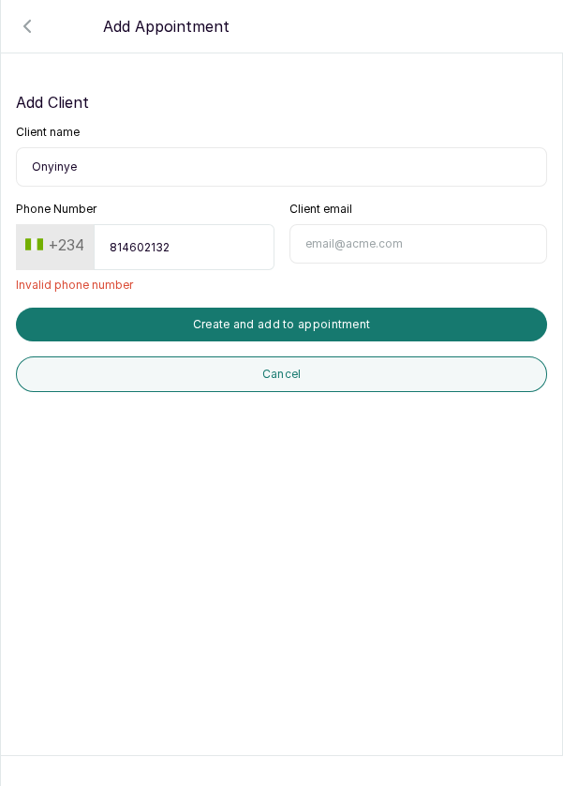
type input "8146021327"
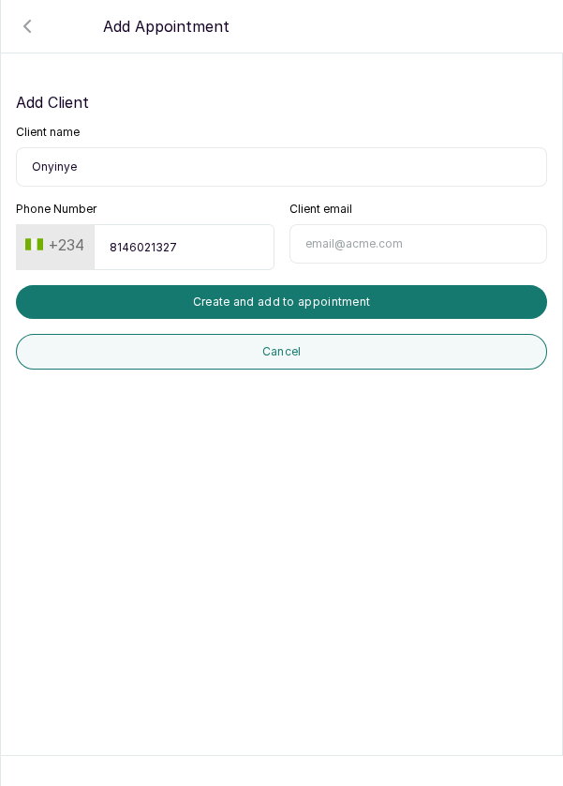
click at [420, 293] on button "Create and add to appointment" at bounding box center [282, 302] width 532 height 34
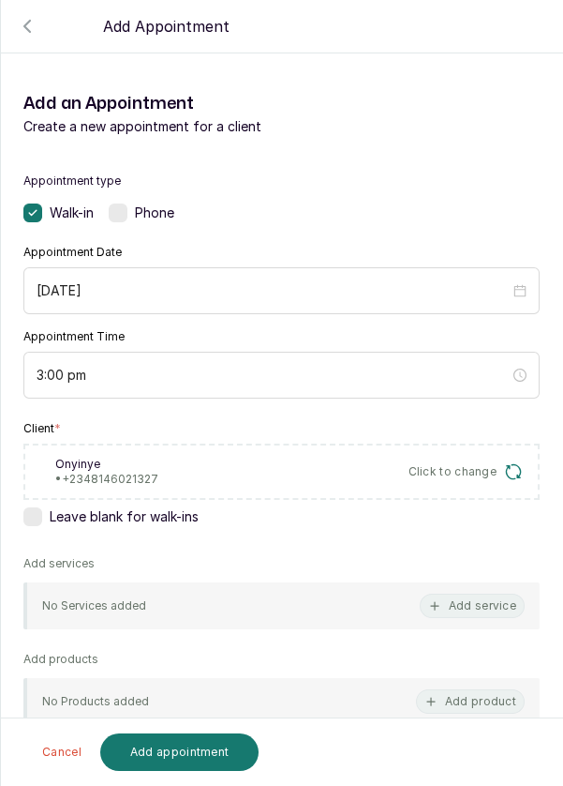
click at [449, 601] on button "Add service" at bounding box center [472, 605] width 105 height 24
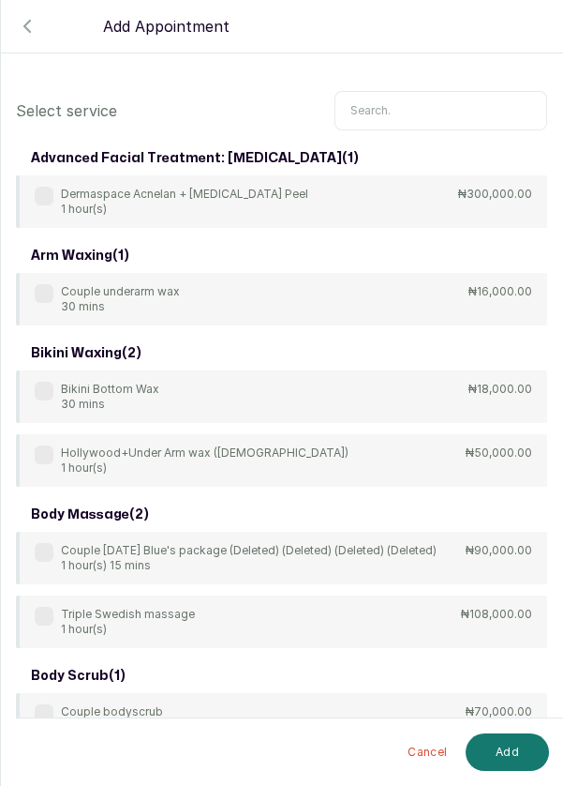
click at [460, 107] on input "text" at bounding box center [441, 110] width 213 height 39
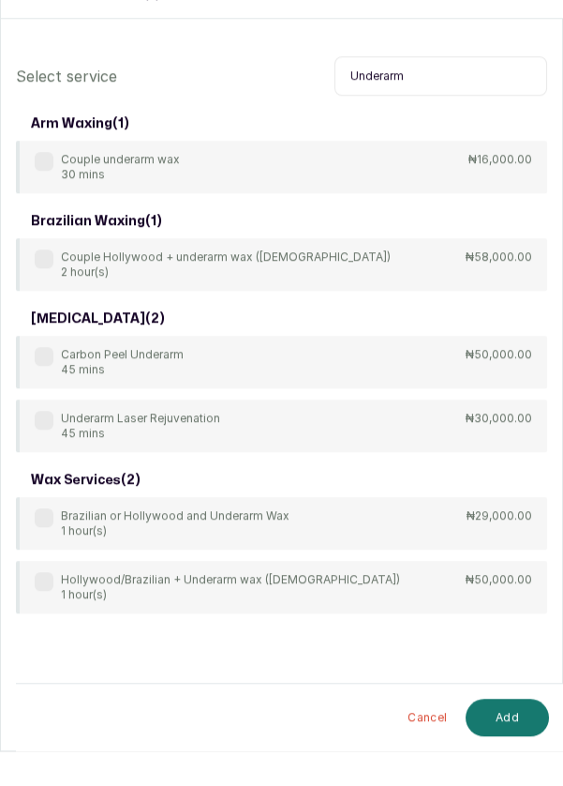
scroll to position [9, 0]
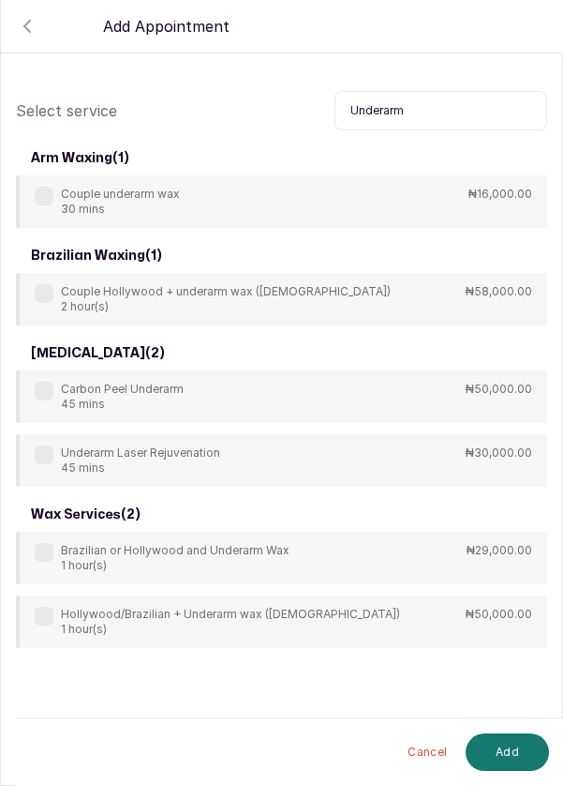
click at [386, 113] on input "Underarm" at bounding box center [441, 110] width 213 height 39
click at [381, 115] on input "Underarm" at bounding box center [441, 110] width 213 height 39
click at [393, 105] on input "Underarm" at bounding box center [441, 110] width 213 height 39
click at [386, 107] on input "Underarm" at bounding box center [441, 110] width 213 height 39
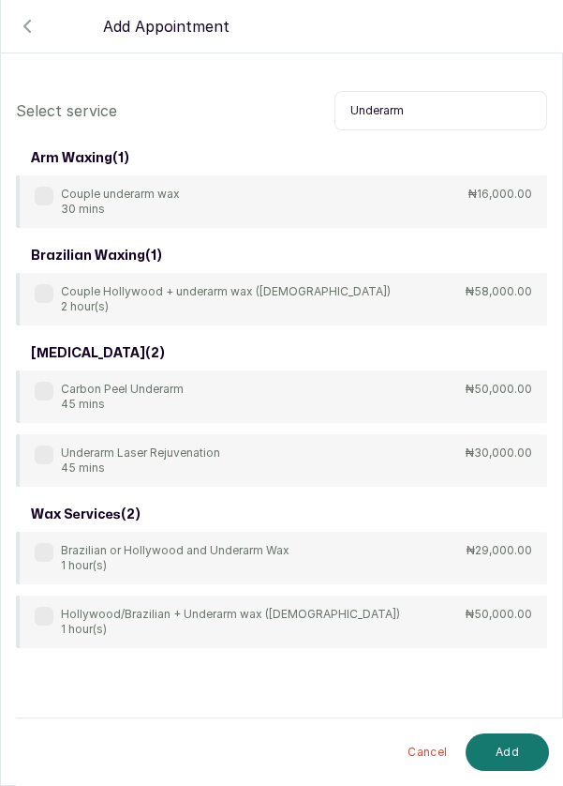
click at [384, 107] on input "Underarm" at bounding box center [441, 110] width 213 height 39
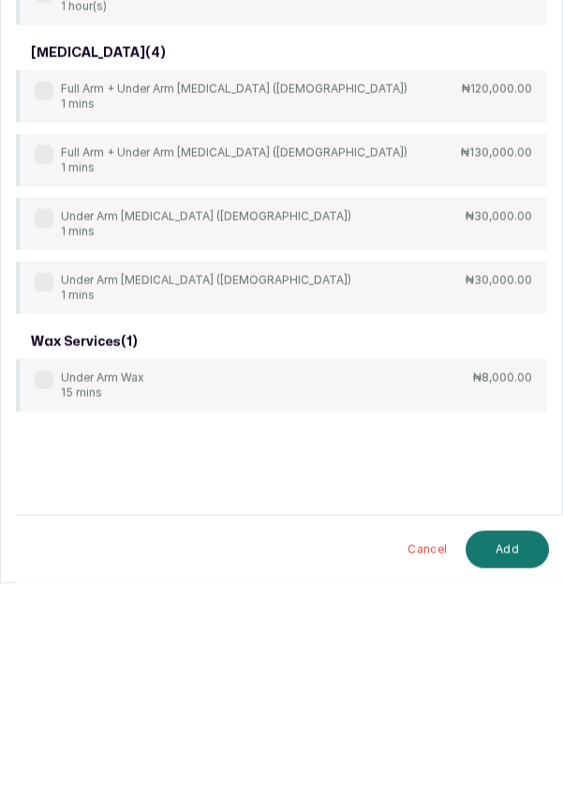
type input "Under arm"
click at [311, 576] on div "Under Arm Wax 15 mins ₦8,000.00" at bounding box center [282, 588] width 532 height 52
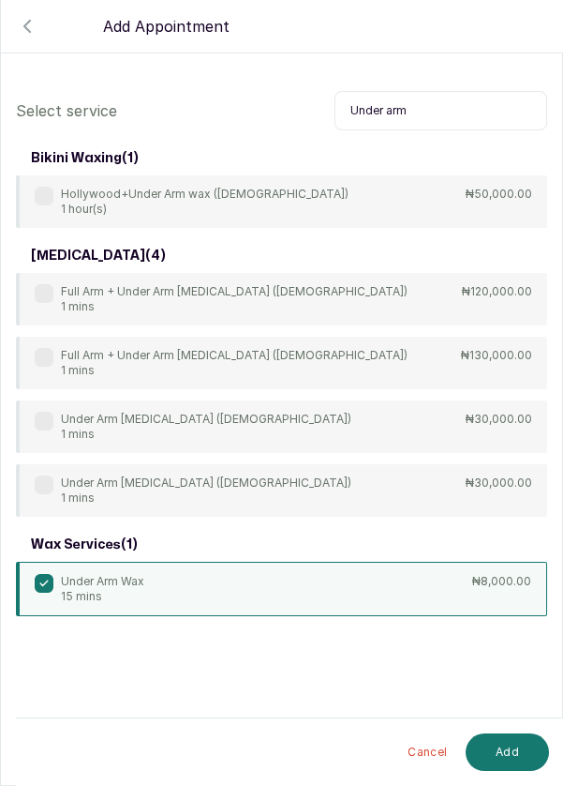
click at [504, 756] on button "Add" at bounding box center [507, 751] width 83 height 37
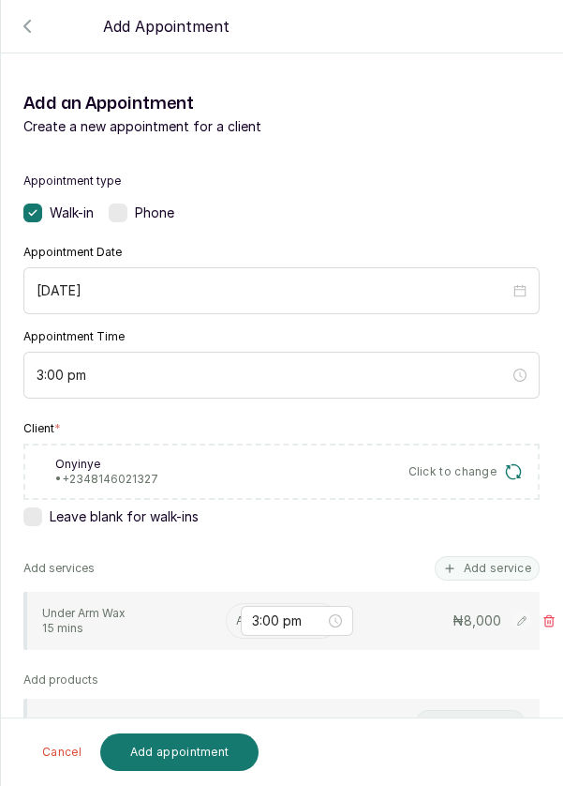
click at [236, 618] on input "text" at bounding box center [237, 620] width 3 height 13
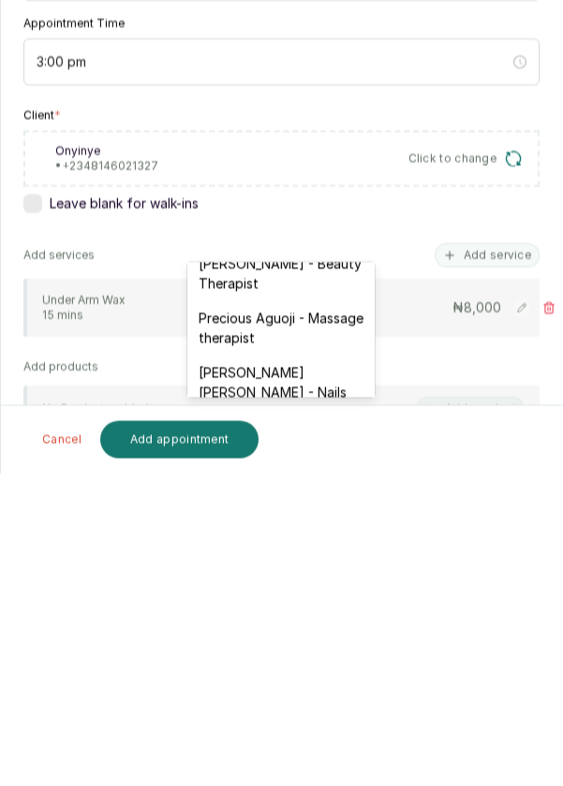
scroll to position [801, 0]
click at [302, 667] on div "[PERSON_NAME] [PERSON_NAME] - Nails" at bounding box center [280, 694] width 187 height 54
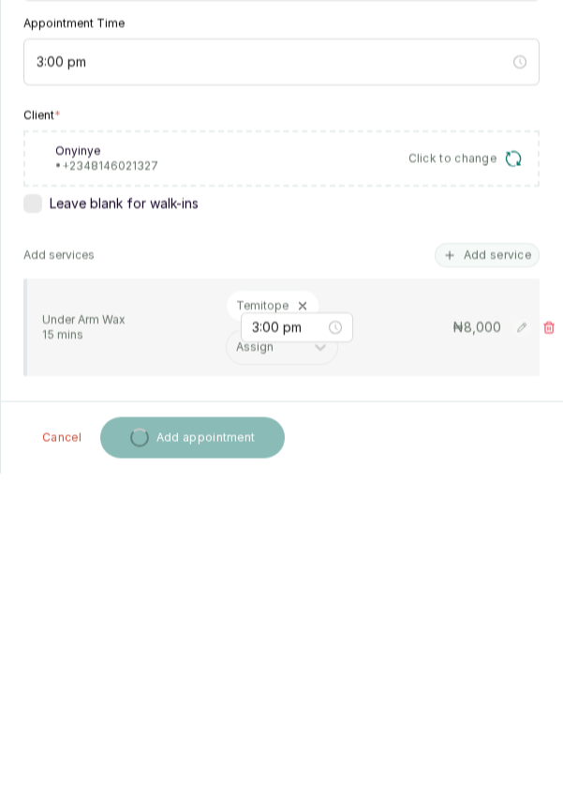
scroll to position [9, 0]
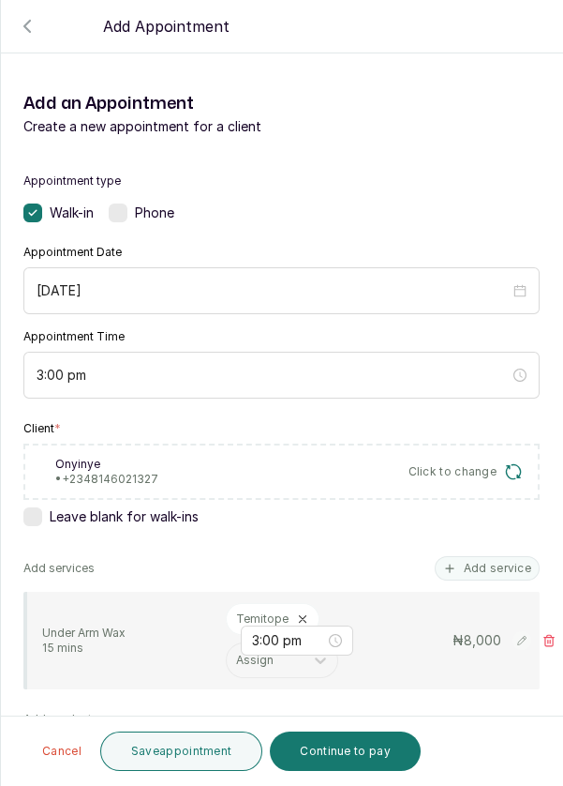
click at [333, 759] on button "Continue to pay" at bounding box center [345, 750] width 151 height 39
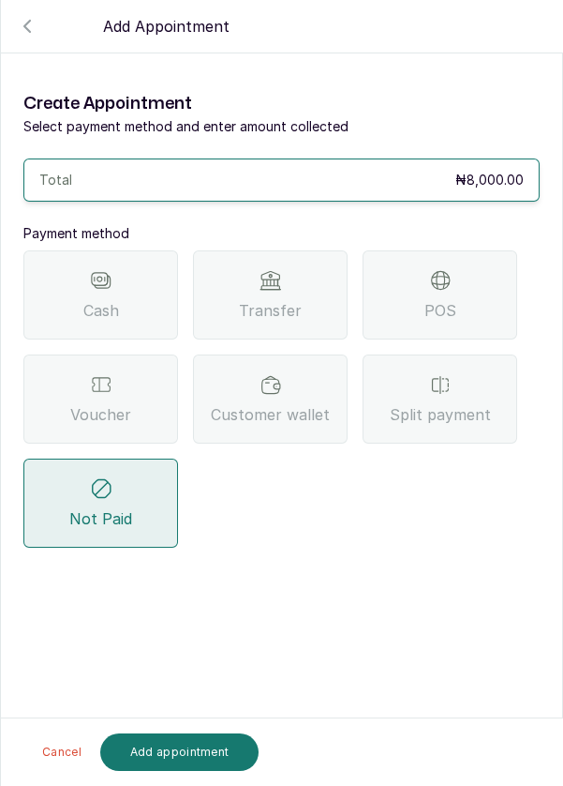
click at [254, 250] on div "Transfer" at bounding box center [270, 294] width 155 height 89
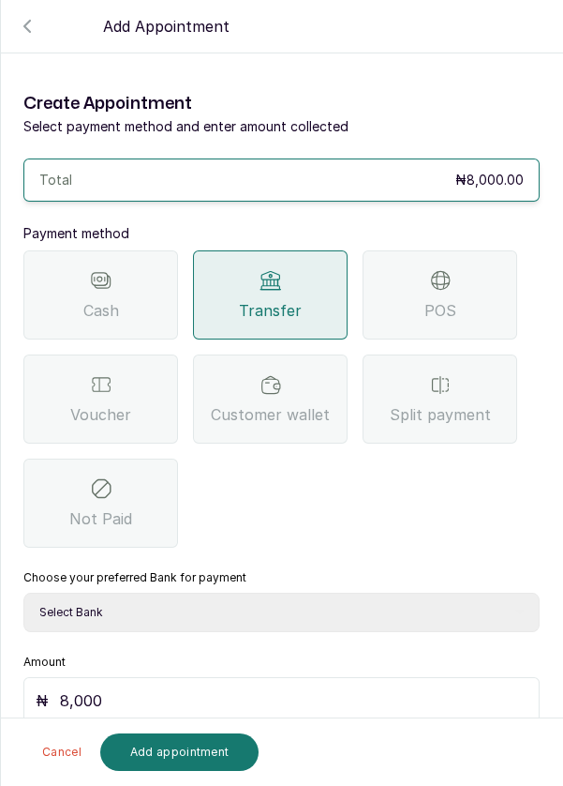
click at [427, 250] on div "POS" at bounding box center [440, 294] width 155 height 89
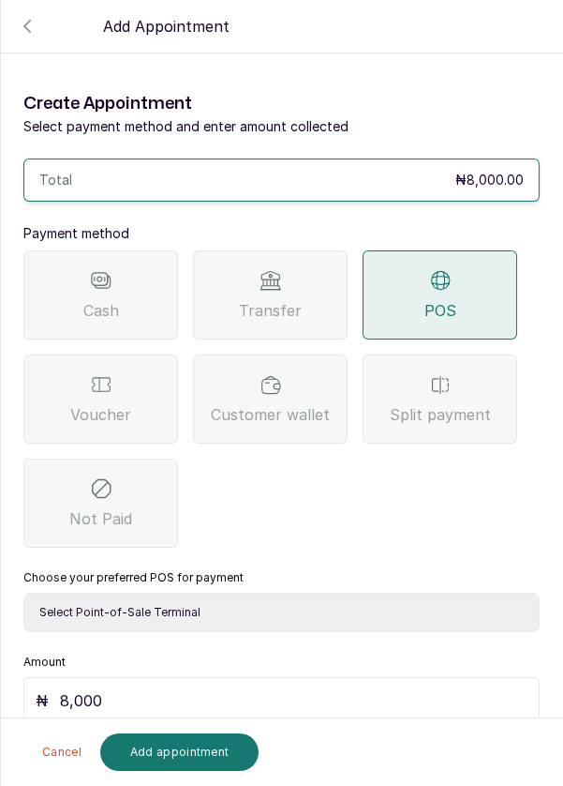
click at [320, 592] on select "Select Point-of-Sale Terminal Pos- Flutterwave Zenith Bank POS - Paga Paga POS …" at bounding box center [281, 611] width 517 height 39
select select "ea021b39-a6bc-4e4d-b5d1-02cb72451b32"
click at [23, 592] on select "Select Point-of-Sale Terminal Pos- Flutterwave Zenith Bank POS - Paga Paga POS …" at bounding box center [281, 611] width 517 height 39
click at [229, 689] on input "8,000" at bounding box center [294, 700] width 468 height 22
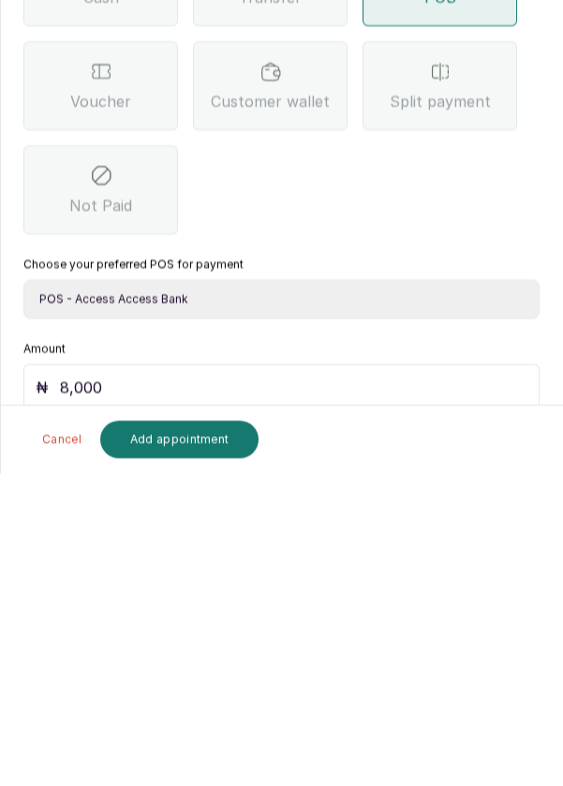
click at [219, 741] on button "Add appointment" at bounding box center [179, 751] width 159 height 37
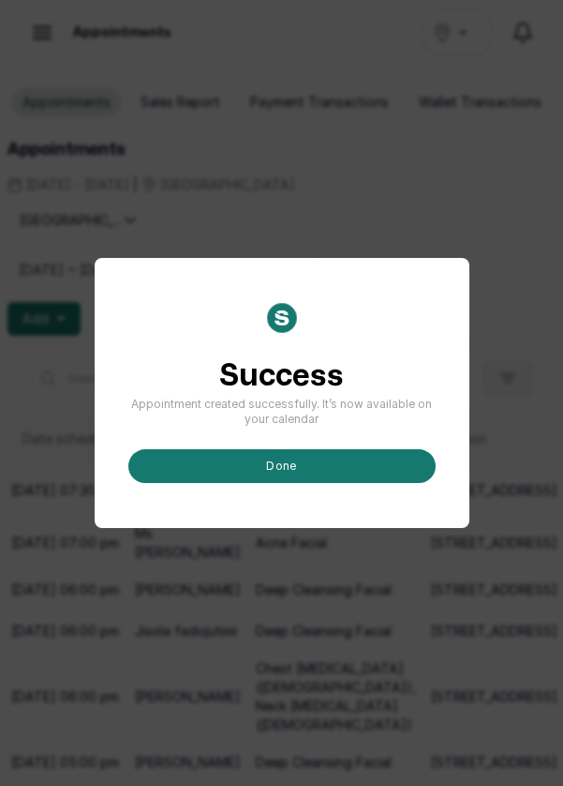
click at [404, 483] on button "done" at bounding box center [281, 466] width 307 height 34
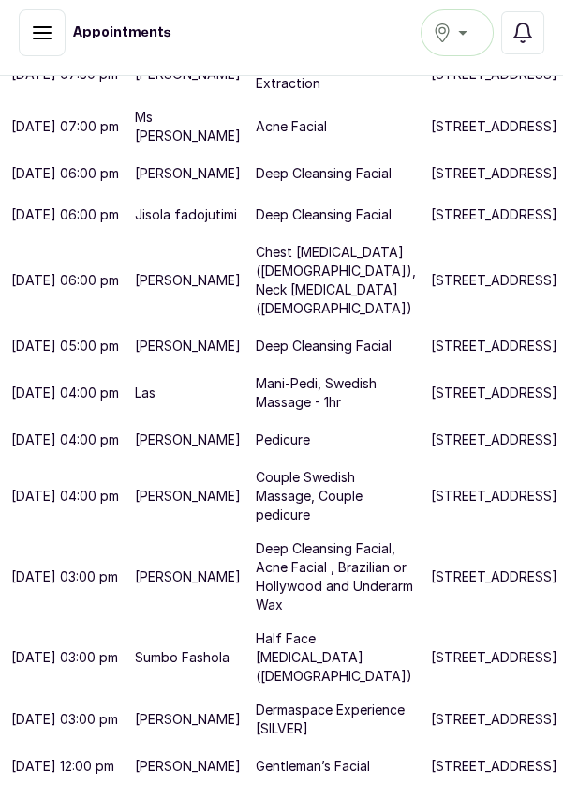
scroll to position [0, 0]
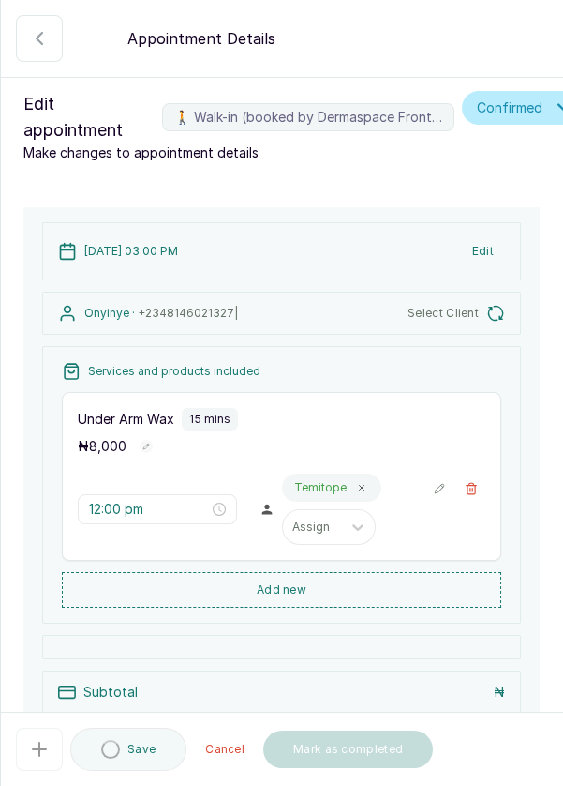
type input "3:00 pm"
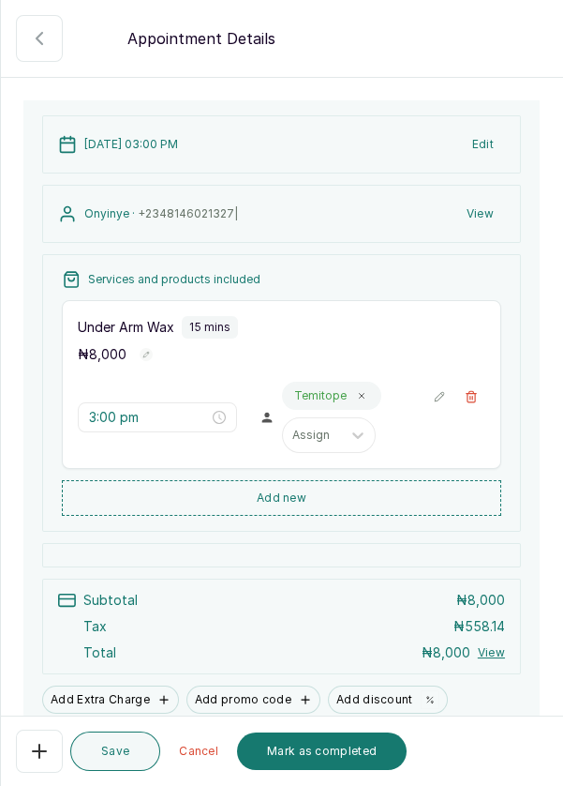
scroll to position [259, 0]
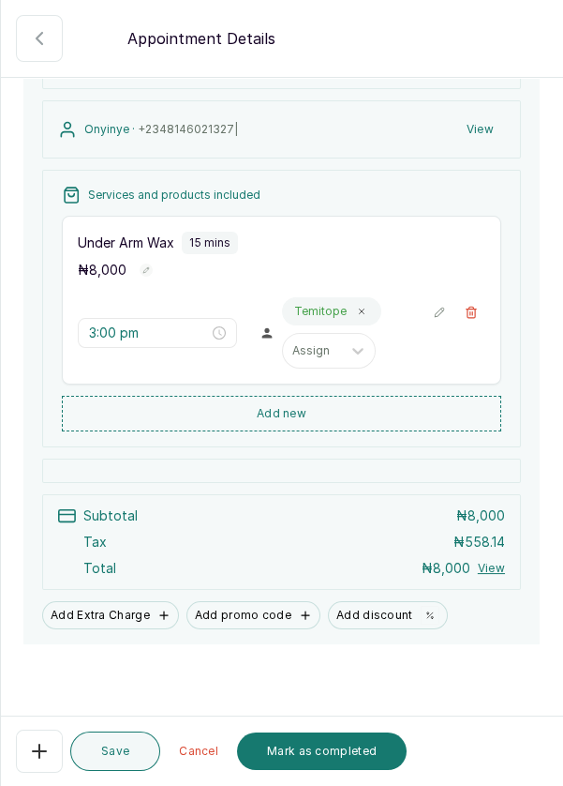
click at [291, 770] on button "Mark as completed" at bounding box center [322, 750] width 170 height 37
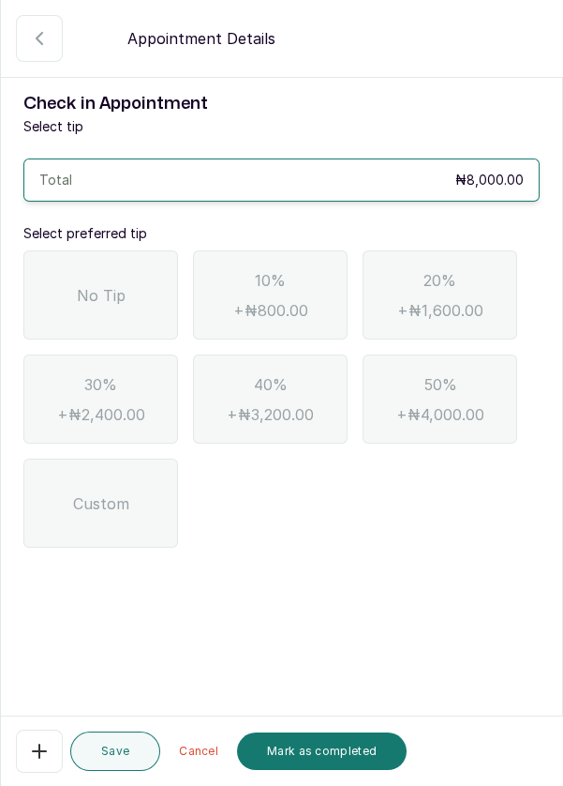
scroll to position [0, 0]
click at [134, 286] on div "No Tip" at bounding box center [100, 294] width 155 height 89
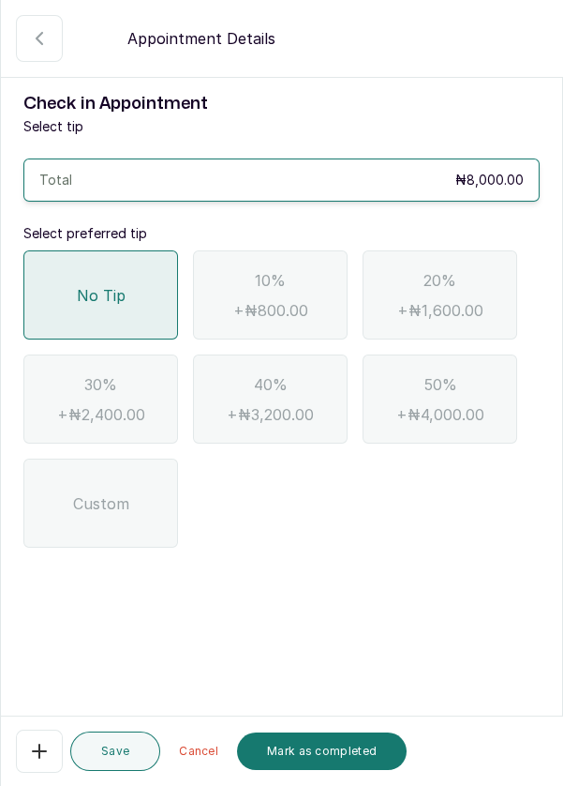
click at [317, 770] on button "Mark as completed" at bounding box center [322, 750] width 170 height 37
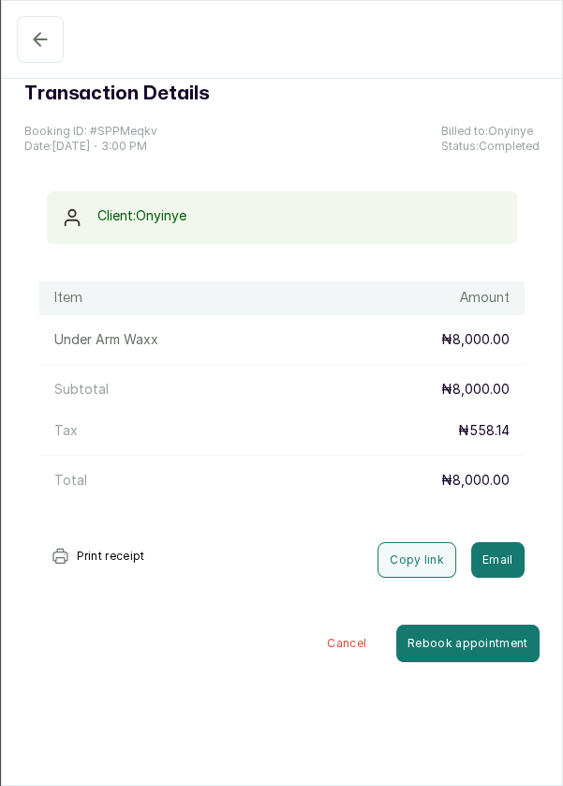
click at [37, 37] on icon "button" at bounding box center [40, 39] width 12 height 12
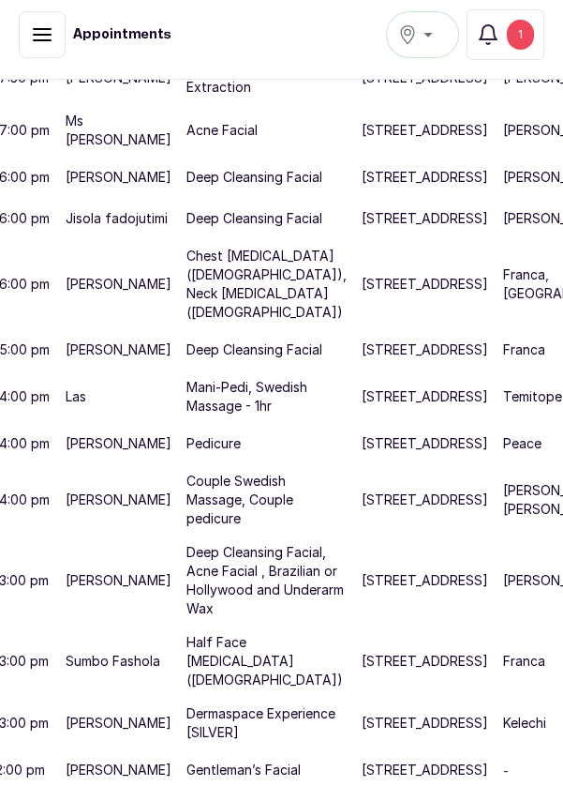
scroll to position [757, 93]
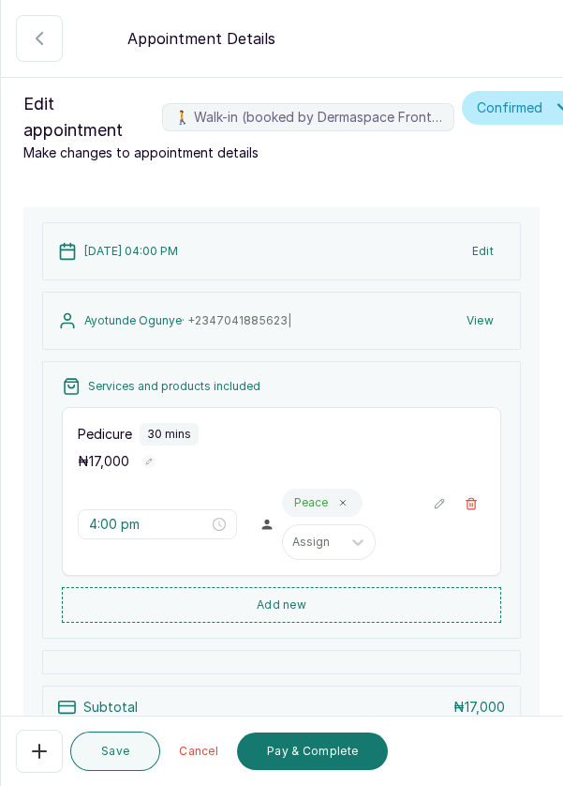
scroll to position [217, 0]
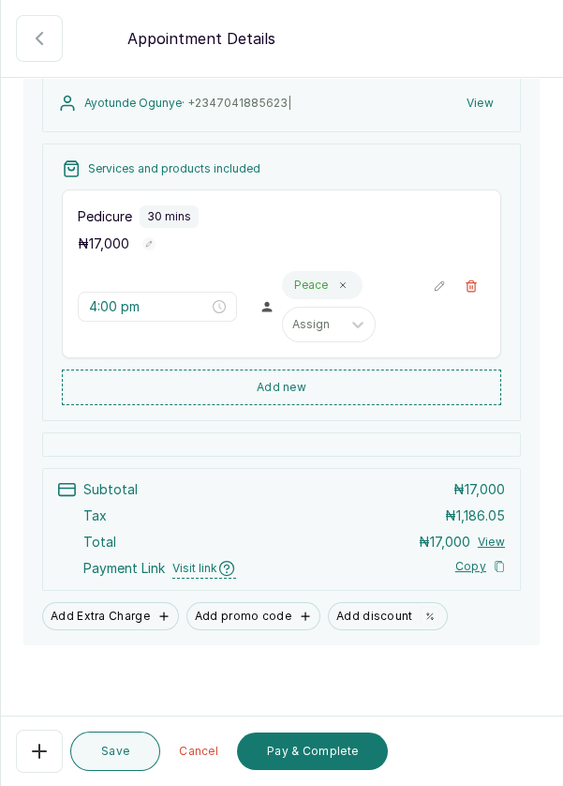
click at [314, 770] on button "Pay & Complete" at bounding box center [312, 750] width 151 height 37
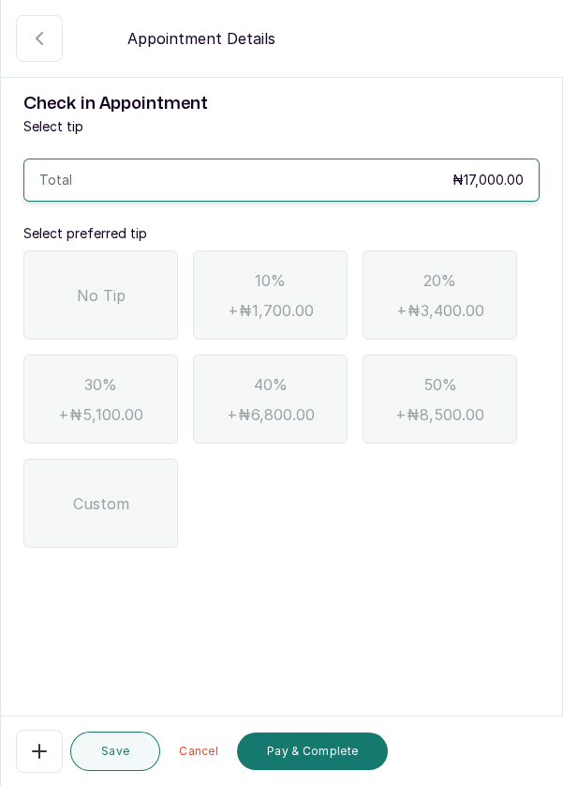
scroll to position [0, 0]
click at [72, 289] on div "No Tip" at bounding box center [100, 294] width 155 height 89
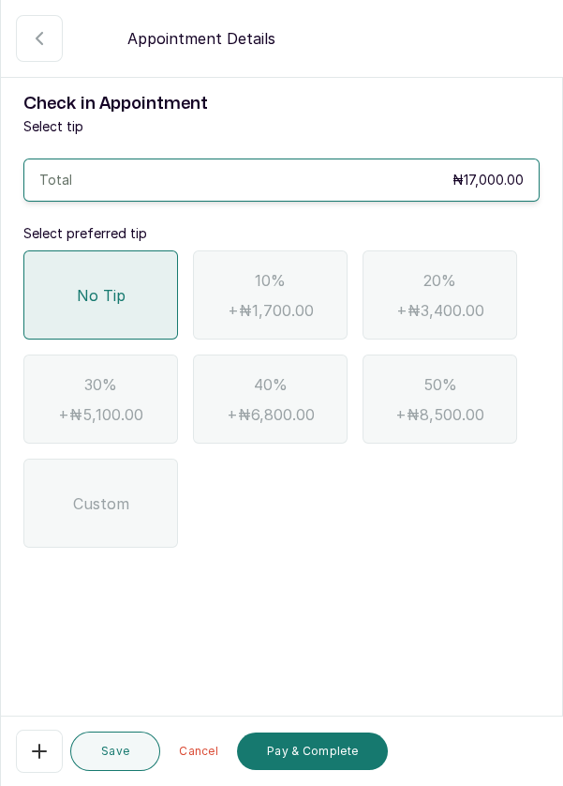
click at [316, 770] on button "Pay & Complete" at bounding box center [312, 750] width 151 height 37
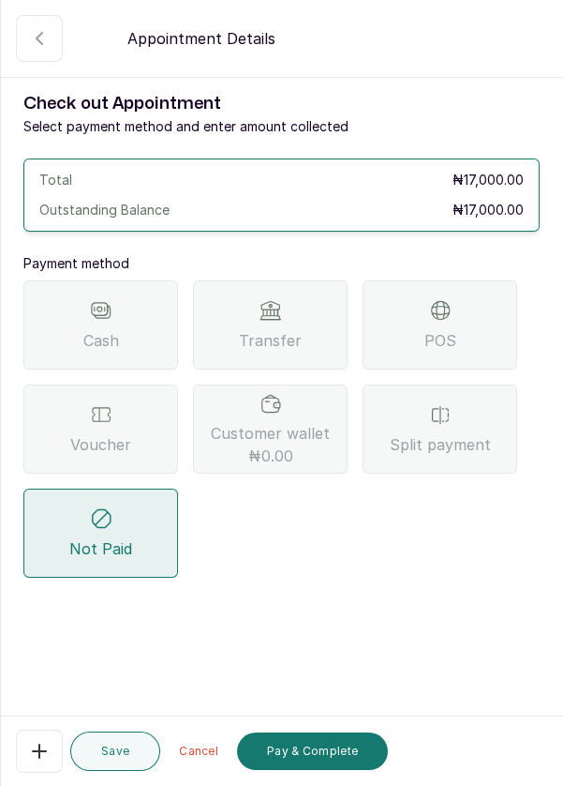
click at [451, 330] on span "POS" at bounding box center [441, 340] width 32 height 22
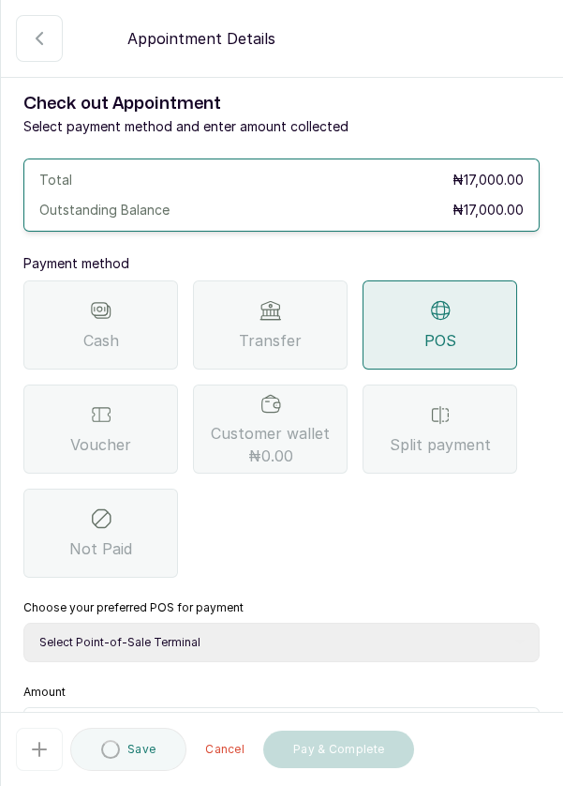
click at [388, 645] on select "Select Point-of-Sale Terminal Pos- Flutterwave Zenith Bank POS - Paga Paga POS …" at bounding box center [281, 641] width 517 height 39
select select "ea021b39-a6bc-4e4d-b5d1-02cb72451b32"
click at [23, 622] on select "Select Point-of-Sale Terminal Pos- Flutterwave Zenith Bank POS - Paga Paga POS …" at bounding box center [281, 641] width 517 height 39
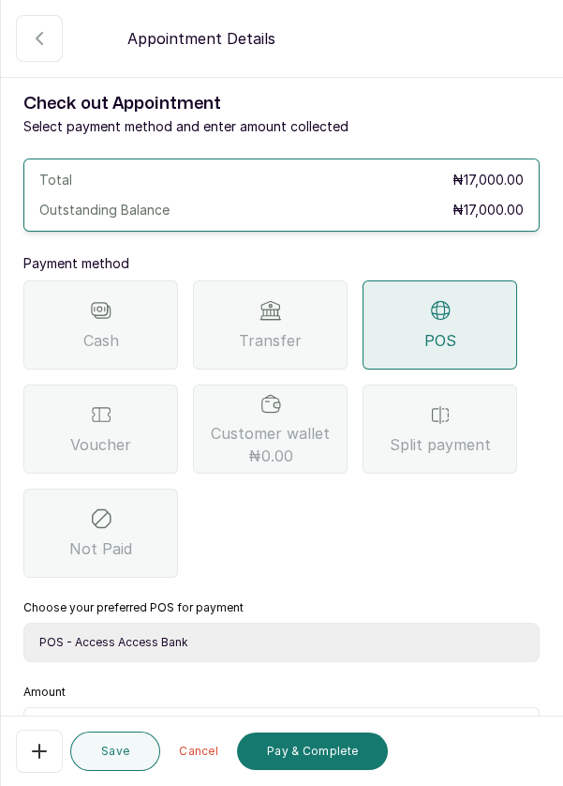
click at [260, 719] on input "text" at bounding box center [294, 730] width 468 height 22
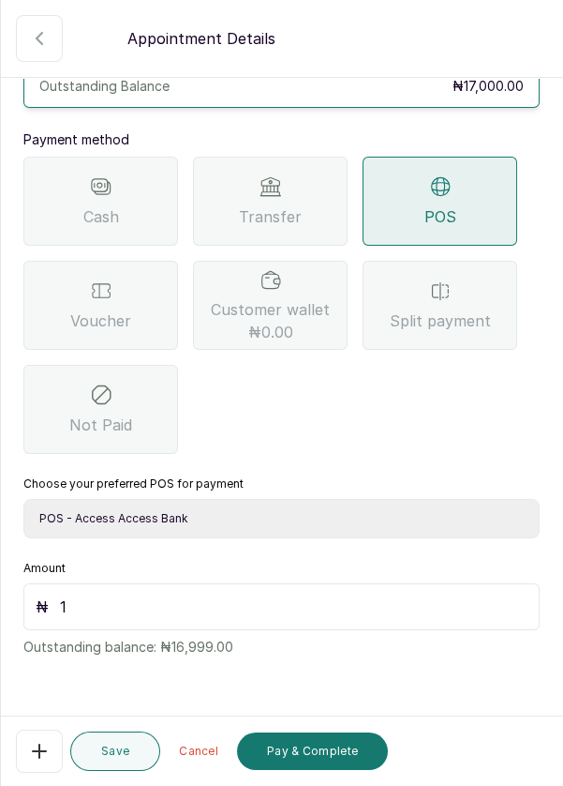
scroll to position [9, 0]
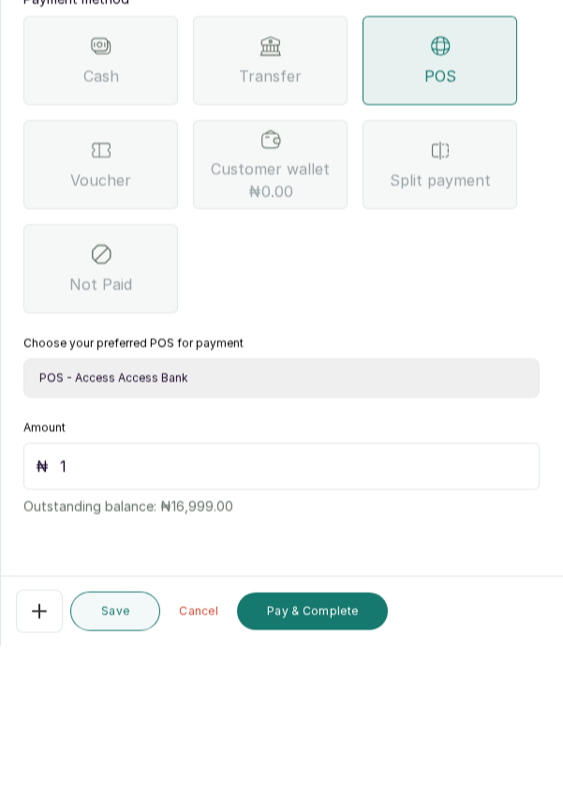
type input "17"
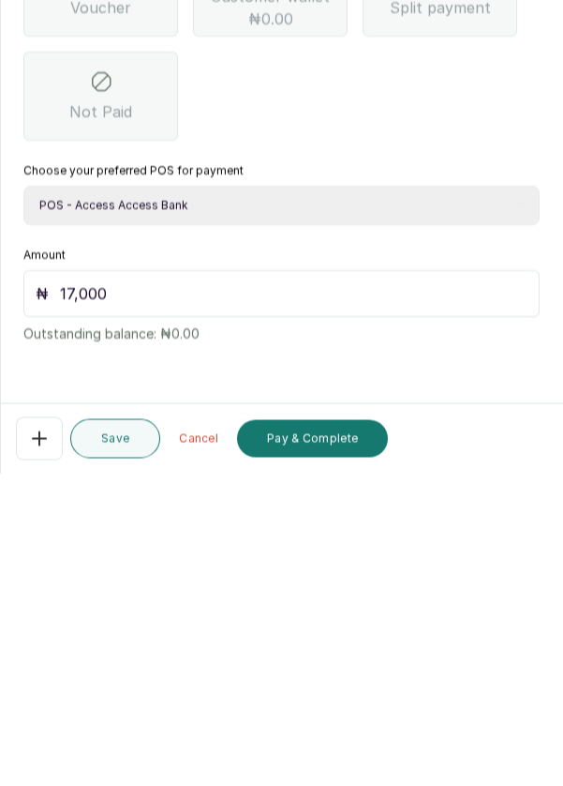
scroll to position [90, 0]
type input "17,000"
click at [326, 743] on button "Pay & Complete" at bounding box center [312, 750] width 151 height 37
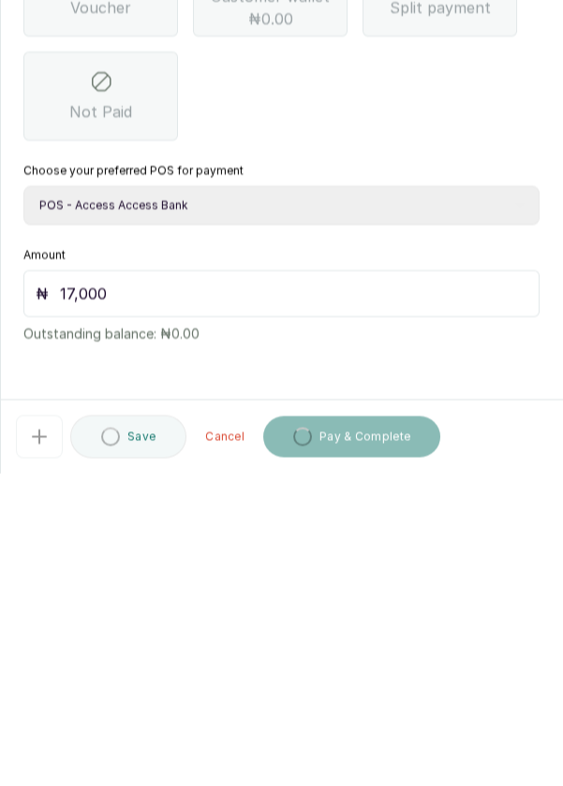
scroll to position [9, 0]
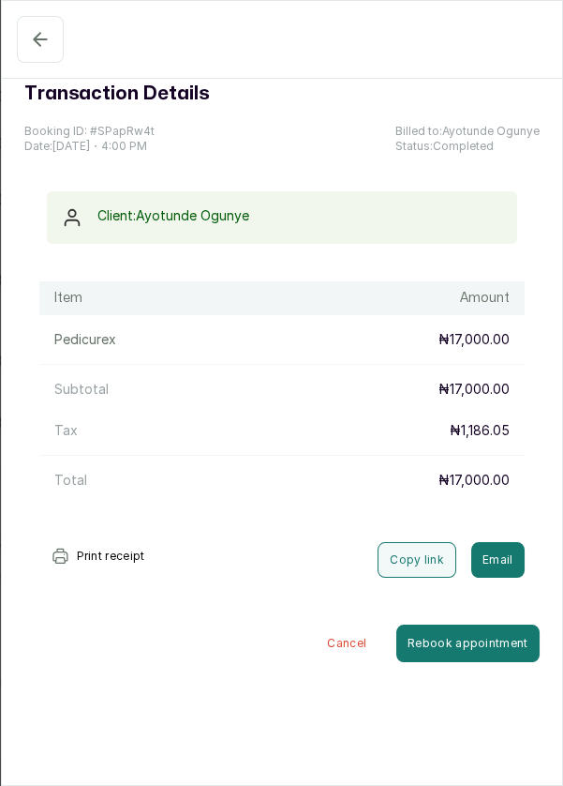
click at [33, 25] on button "Completed" at bounding box center [40, 39] width 47 height 47
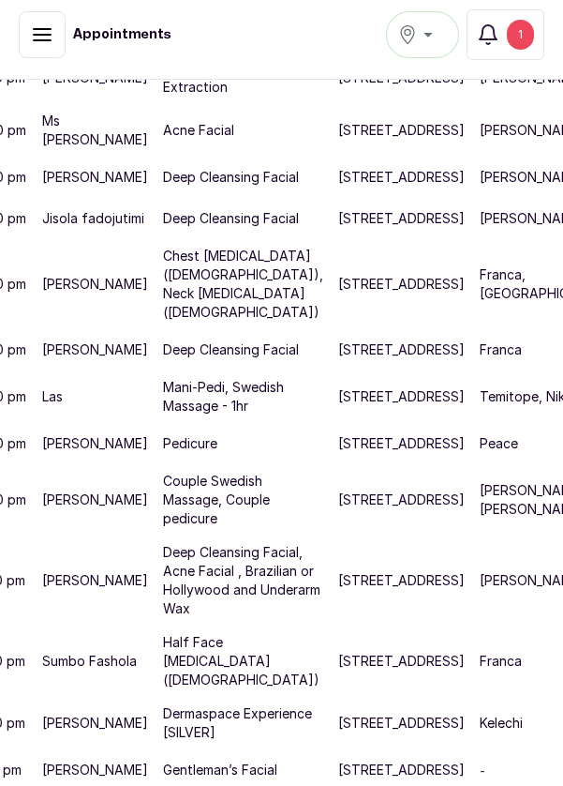
click at [495, 44] on icon "button" at bounding box center [488, 34] width 22 height 22
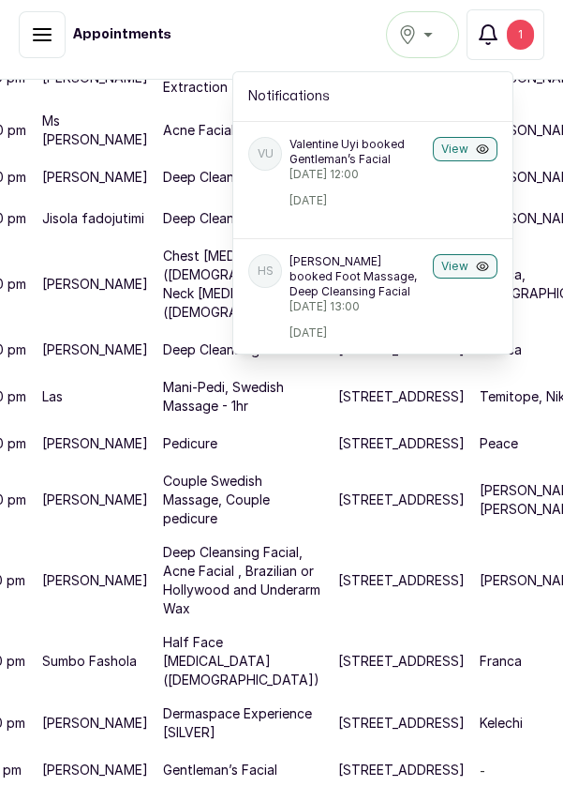
scroll to position [0, 0]
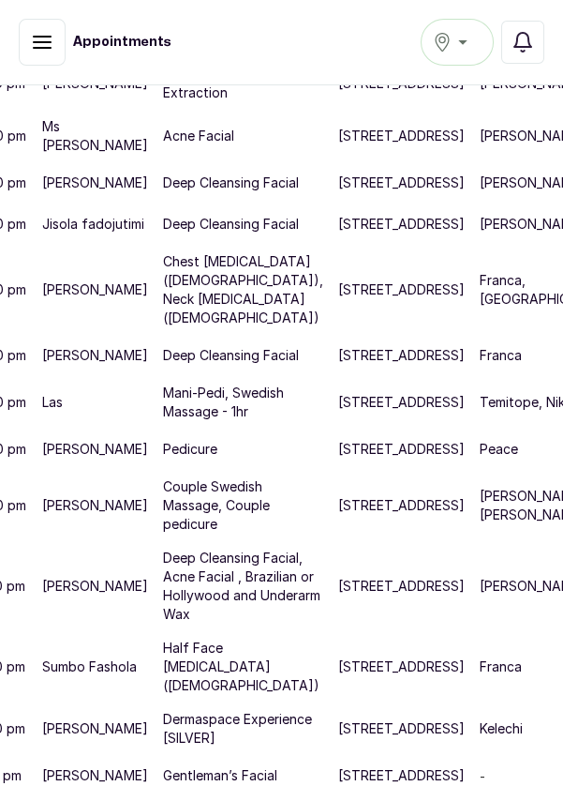
scroll to position [867, 93]
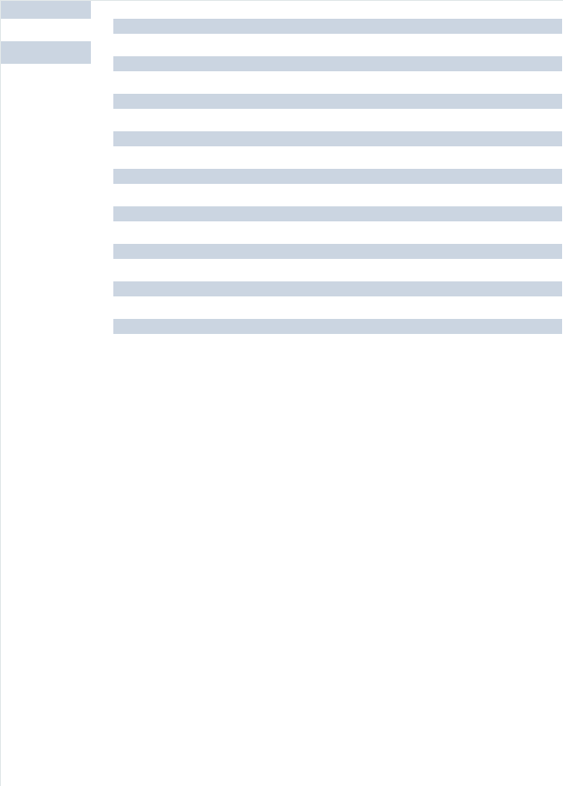
scroll to position [46, 0]
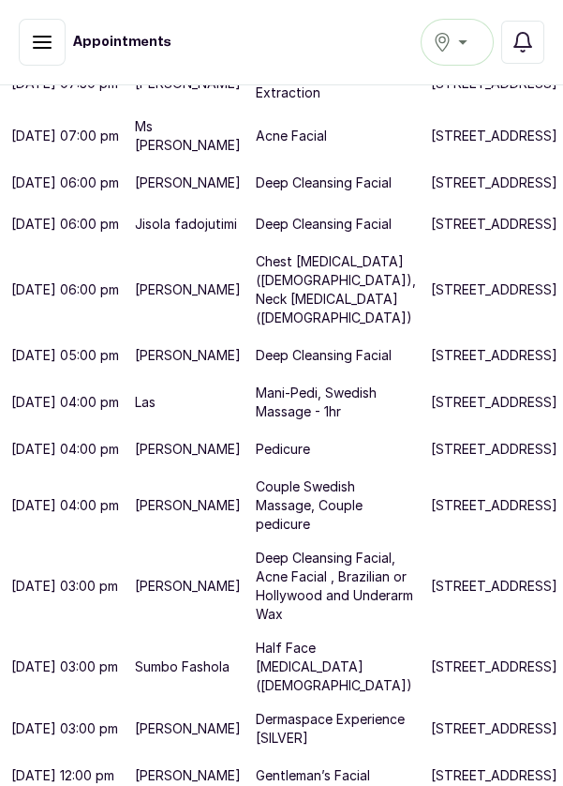
scroll to position [9, 0]
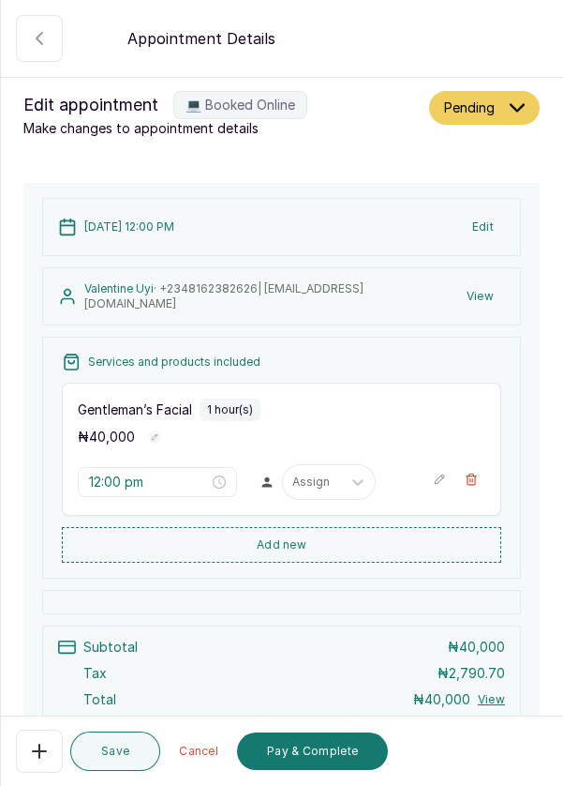
click at [485, 292] on button "View" at bounding box center [481, 296] width 50 height 34
click at [492, 303] on button "View" at bounding box center [481, 296] width 50 height 34
click at [501, 299] on button "View" at bounding box center [481, 296] width 50 height 34
click at [499, 292] on button "View" at bounding box center [481, 296] width 50 height 34
click at [497, 293] on button "View" at bounding box center [481, 296] width 50 height 34
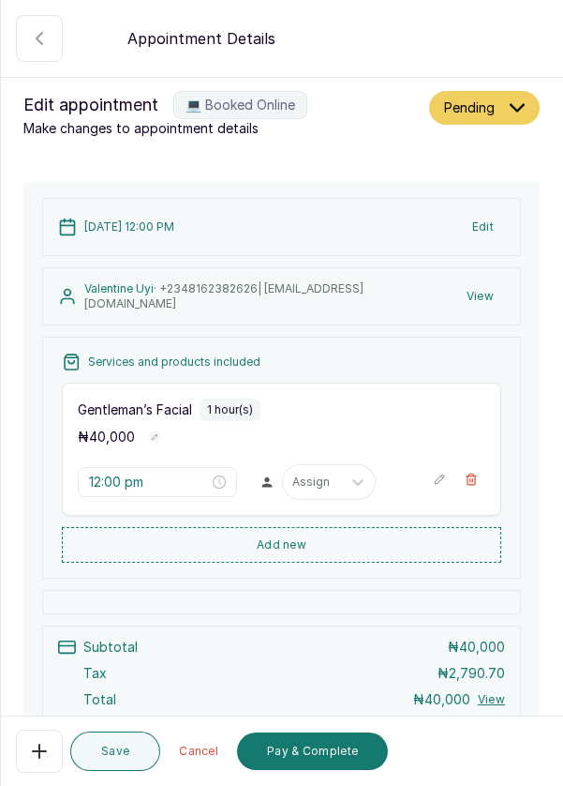
click at [498, 292] on button "View" at bounding box center [481, 296] width 50 height 34
click at [489, 290] on button "View" at bounding box center [481, 296] width 50 height 34
click at [495, 292] on button "View" at bounding box center [481, 296] width 50 height 34
click at [481, 300] on button "View" at bounding box center [481, 296] width 50 height 34
click at [481, 296] on button "View" at bounding box center [481, 296] width 50 height 34
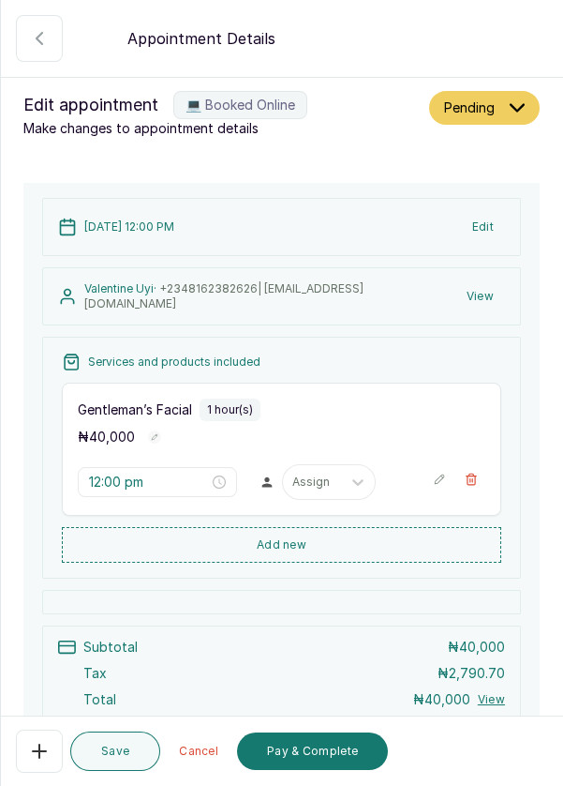
click at [487, 299] on button "View" at bounding box center [481, 296] width 50 height 34
click at [487, 291] on button "View" at bounding box center [481, 296] width 50 height 34
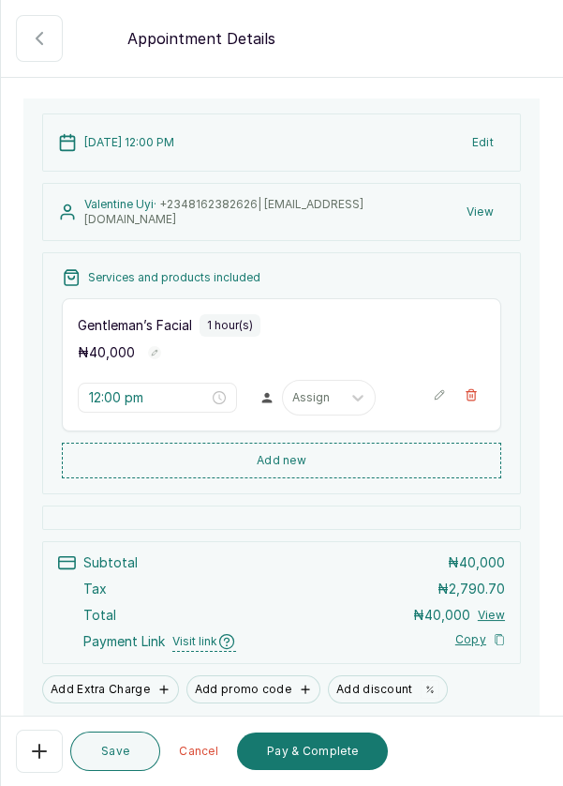
scroll to position [0, 0]
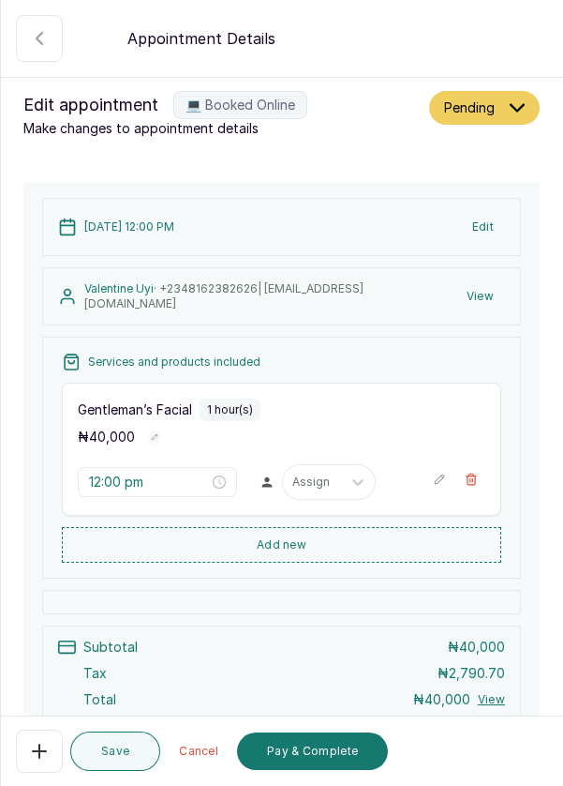
click at [38, 37] on icon "button" at bounding box center [39, 38] width 22 height 22
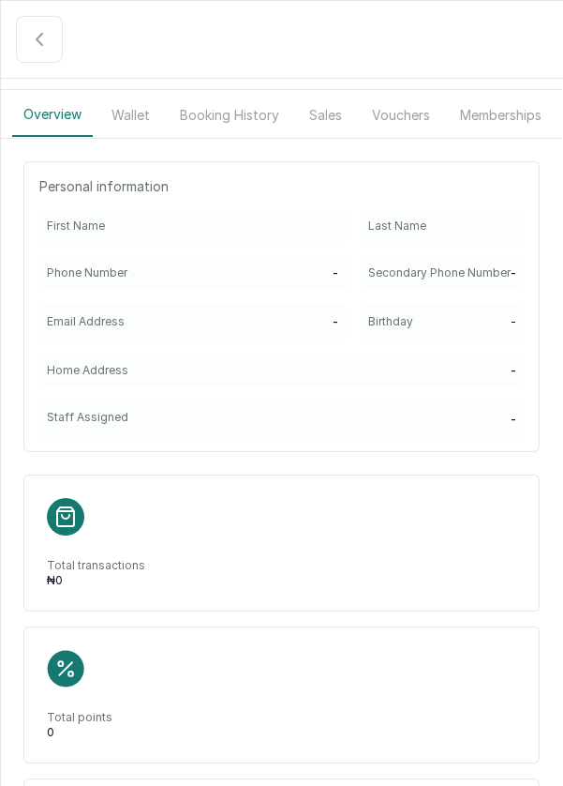
click at [22, 53] on button "button" at bounding box center [39, 39] width 47 height 47
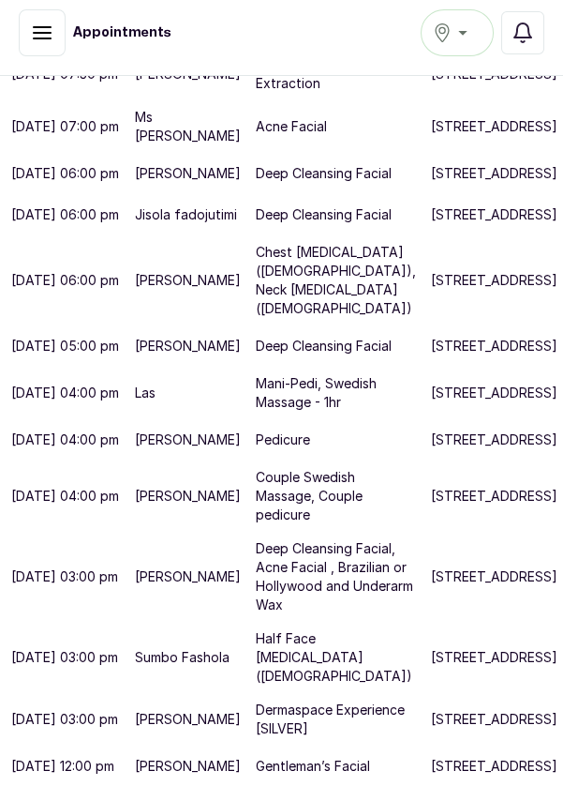
scroll to position [1031, 0]
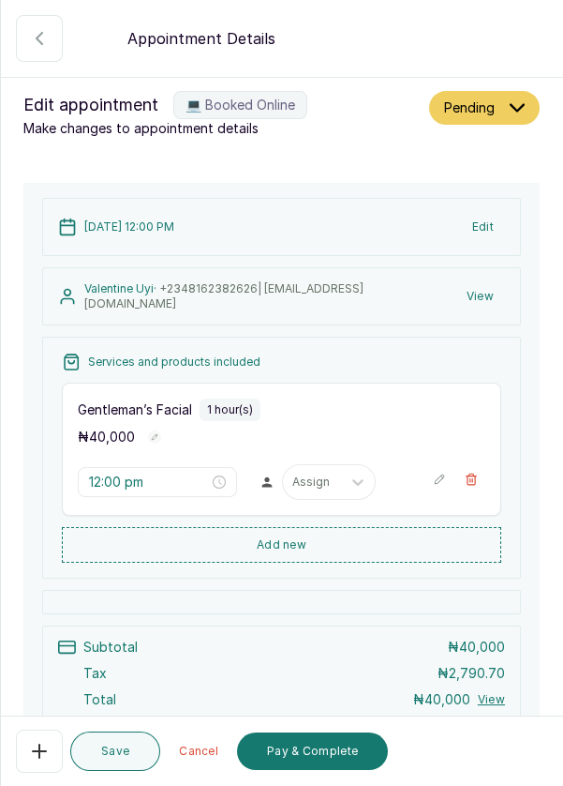
click at [470, 303] on button "View" at bounding box center [481, 296] width 50 height 34
click at [495, 295] on button "View" at bounding box center [481, 296] width 50 height 34
click at [498, 282] on button "View" at bounding box center [481, 296] width 50 height 34
click at [493, 288] on button "View" at bounding box center [481, 296] width 50 height 34
click at [482, 298] on button "View" at bounding box center [481, 296] width 50 height 34
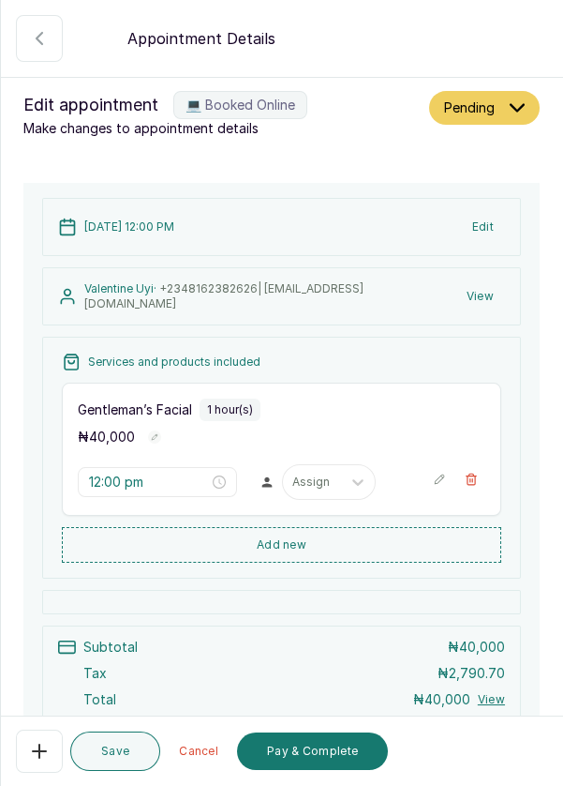
click at [483, 303] on button "View" at bounding box center [481, 296] width 50 height 34
click at [485, 304] on button "View" at bounding box center [481, 296] width 50 height 34
click at [490, 299] on button "View" at bounding box center [481, 296] width 50 height 34
click at [487, 297] on button "View" at bounding box center [481, 296] width 50 height 34
click at [492, 290] on button "View" at bounding box center [481, 296] width 50 height 34
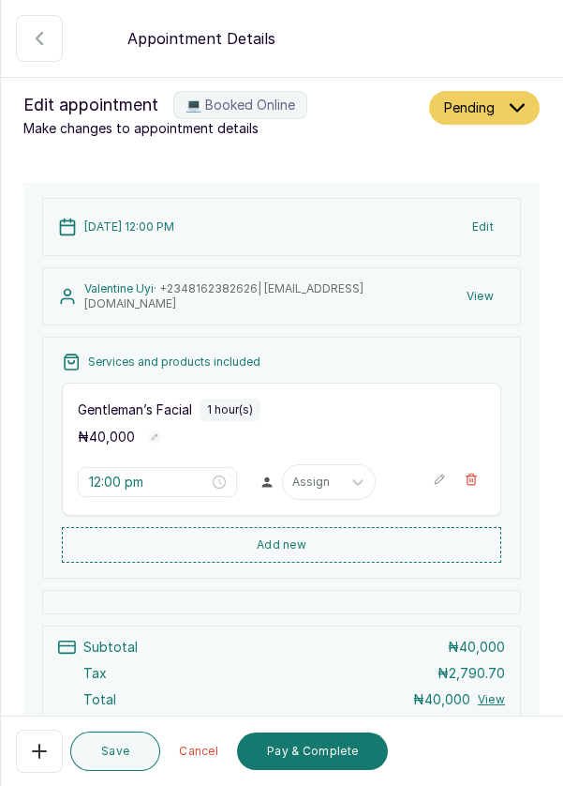
click at [486, 293] on button "View" at bounding box center [481, 296] width 50 height 34
click at [494, 285] on button "View" at bounding box center [481, 296] width 50 height 34
click at [493, 286] on button "View" at bounding box center [481, 296] width 50 height 34
click at [490, 287] on button "View" at bounding box center [481, 296] width 50 height 34
click at [489, 284] on button "View" at bounding box center [481, 296] width 50 height 34
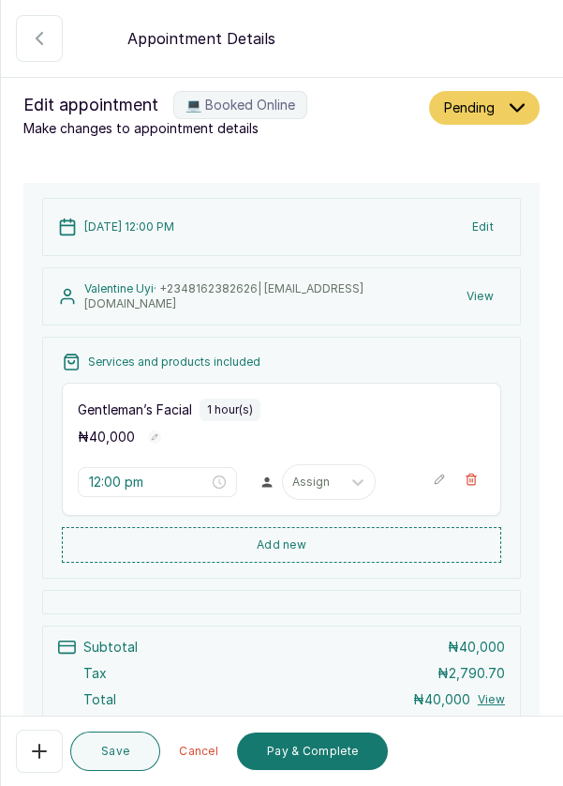
click at [35, 757] on icon "button" at bounding box center [39, 750] width 13 height 13
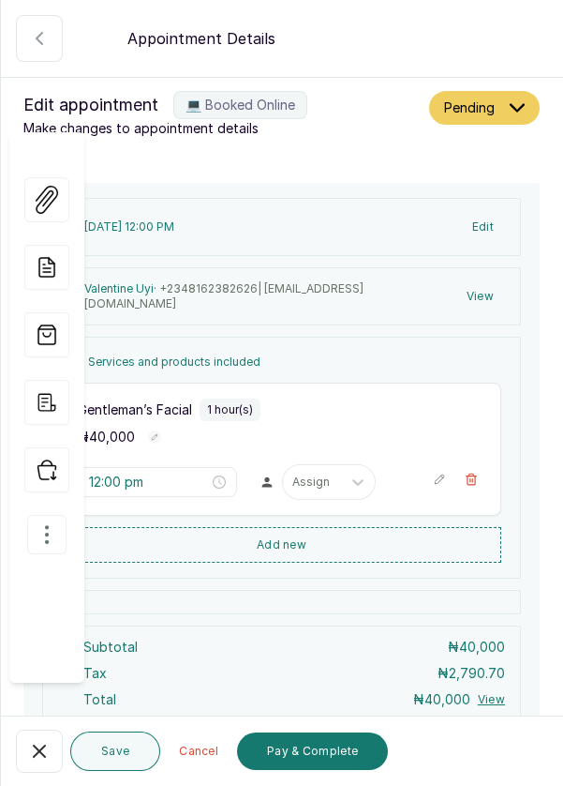
click at [48, 515] on button "button" at bounding box center [46, 534] width 39 height 39
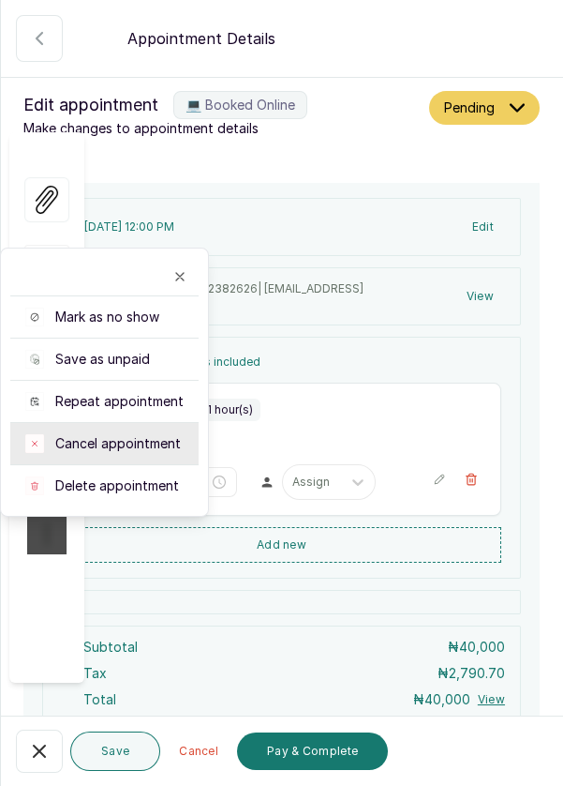
click at [106, 434] on span "Cancel appointment" at bounding box center [118, 443] width 126 height 19
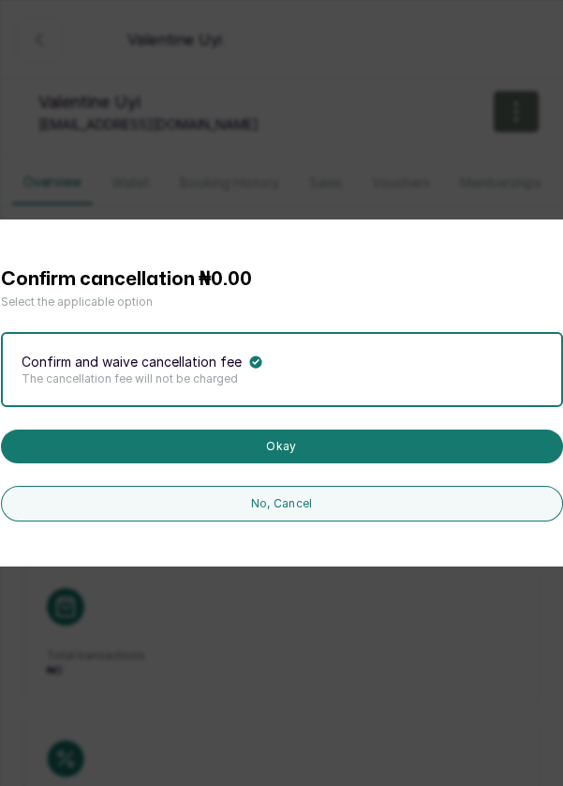
click at [284, 521] on button "No, Cancel" at bounding box center [282, 504] width 562 height 36
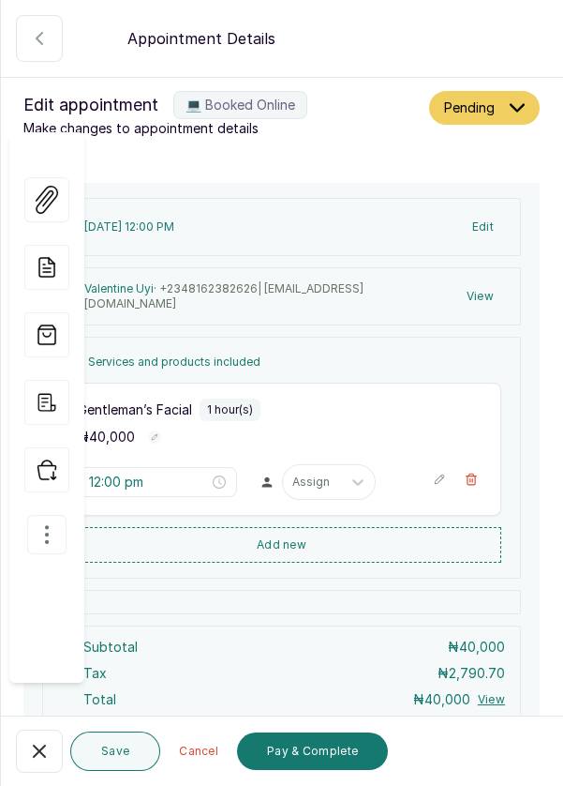
click at [43, 515] on button "button" at bounding box center [46, 534] width 39 height 39
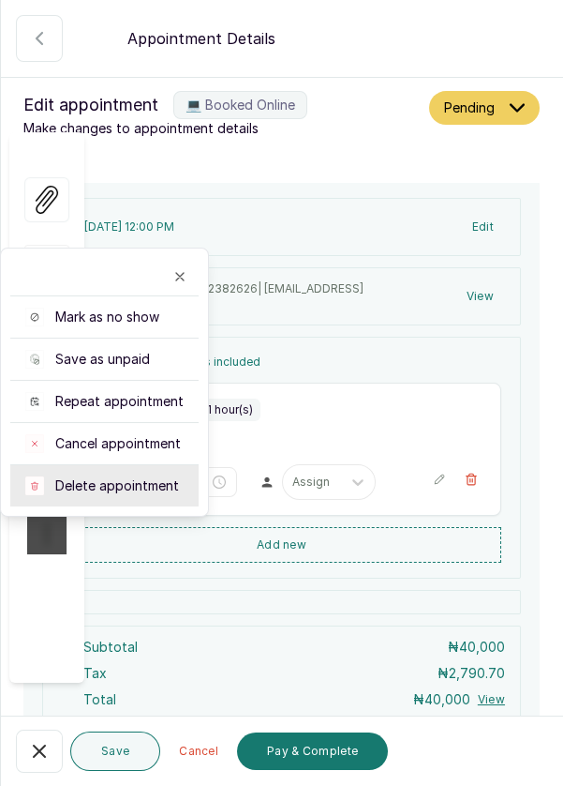
click at [105, 476] on span "Delete appointment" at bounding box center [117, 485] width 124 height 19
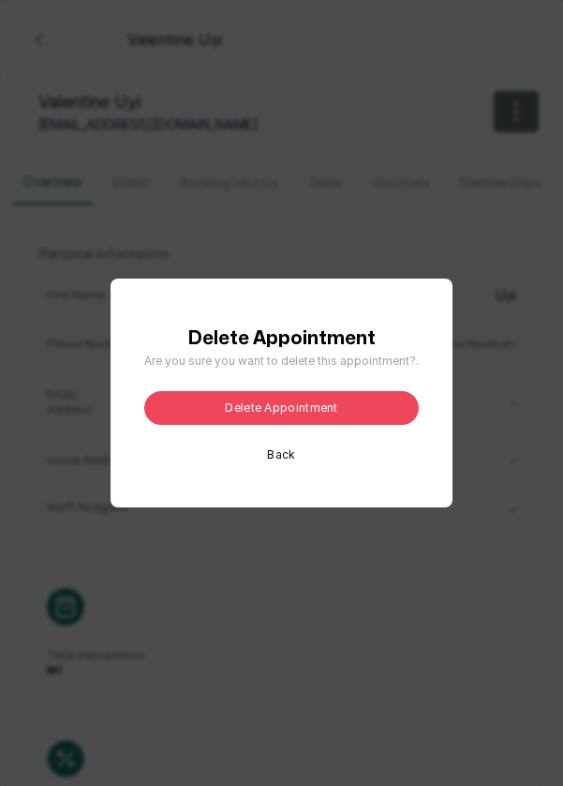
click at [350, 425] on button "Delete appointment" at bounding box center [281, 408] width 275 height 34
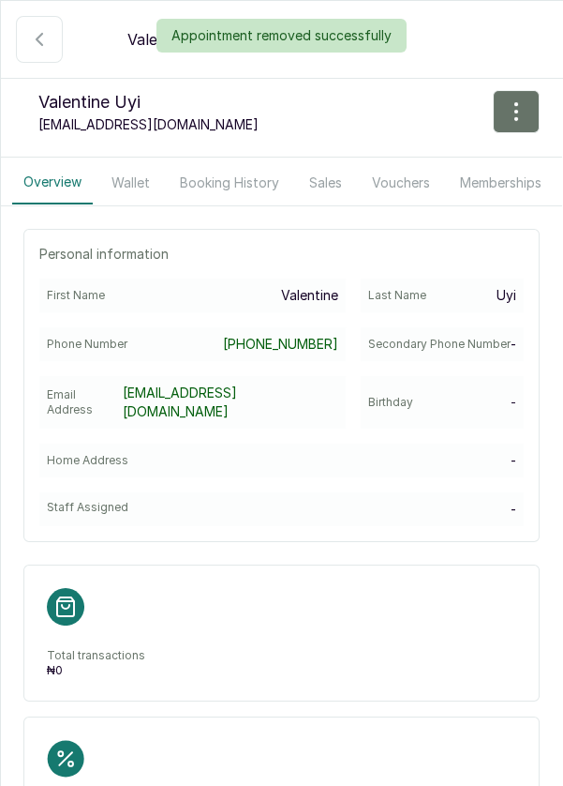
scroll to position [941, 0]
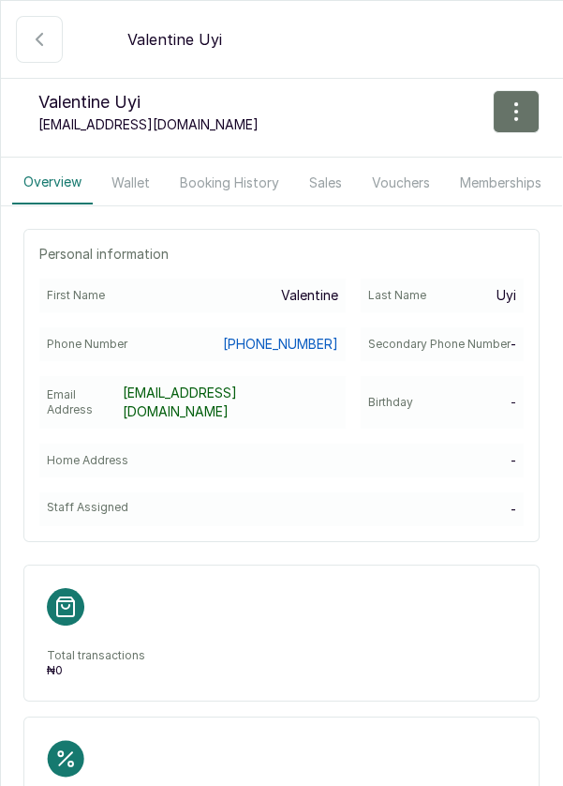
click at [277, 339] on link "[PHONE_NUMBER]" at bounding box center [280, 344] width 115 height 19
click at [288, 347] on link "[PHONE_NUMBER]" at bounding box center [280, 344] width 115 height 19
click at [515, 352] on div "Secondary Phone Number -" at bounding box center [442, 344] width 163 height 34
click at [513, 342] on p "-" at bounding box center [514, 344] width 6 height 19
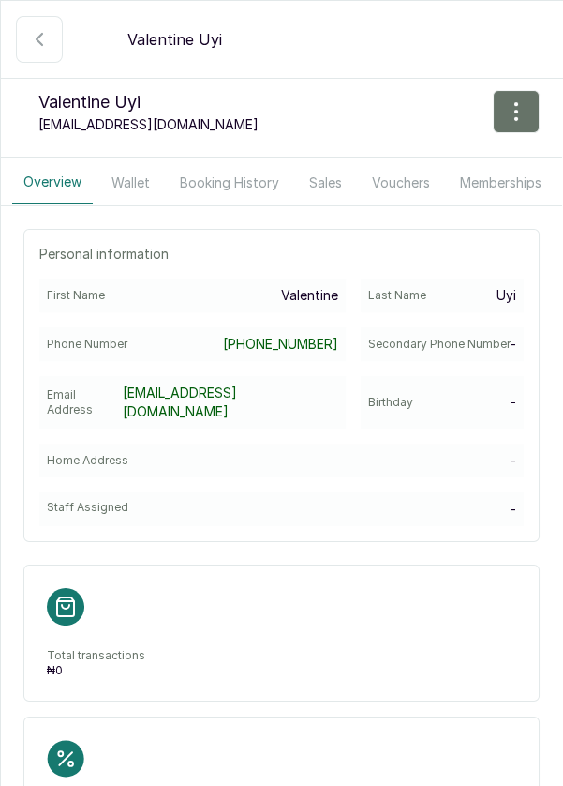
click at [60, 355] on div "Phone Number [PHONE_NUMBER]" at bounding box center [192, 344] width 307 height 34
click at [254, 340] on link "[PHONE_NUMBER]" at bounding box center [280, 344] width 115 height 19
click at [35, 37] on icon "button" at bounding box center [39, 39] width 22 height 22
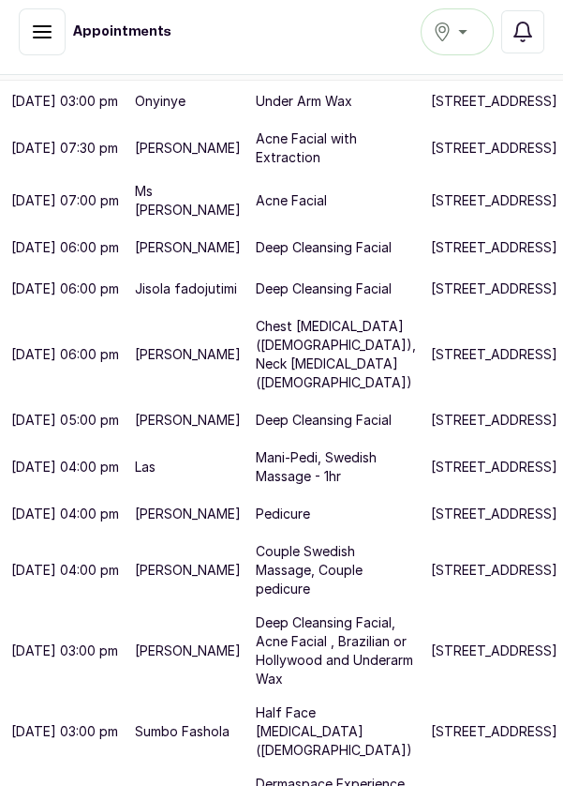
scroll to position [0, 0]
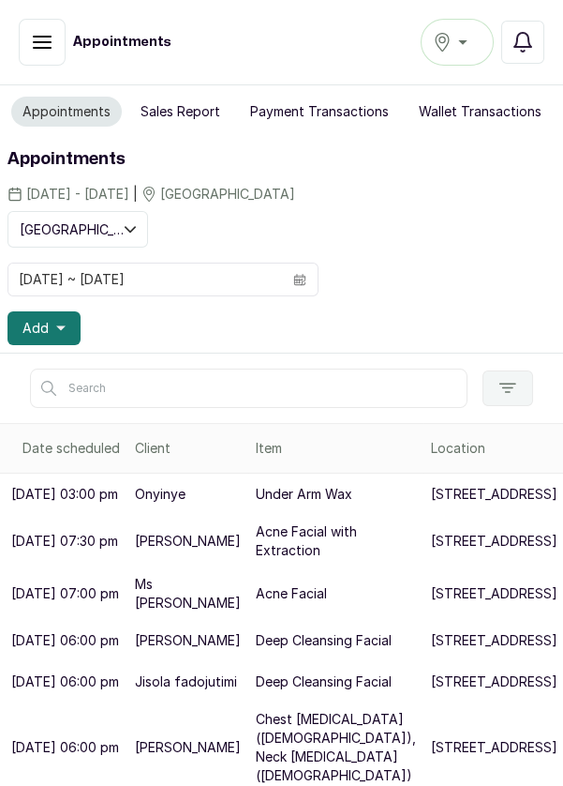
click at [267, 620] on td "Acne Facial" at bounding box center [335, 593] width 175 height 52
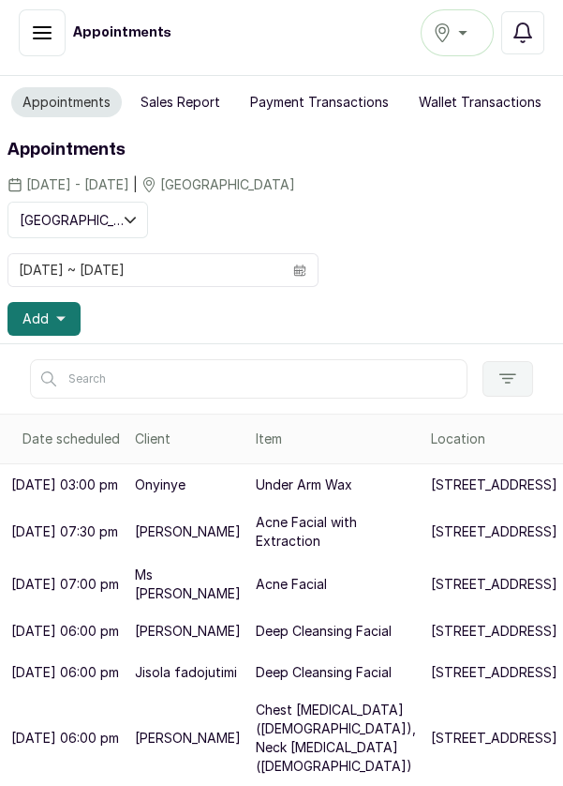
scroll to position [4, 0]
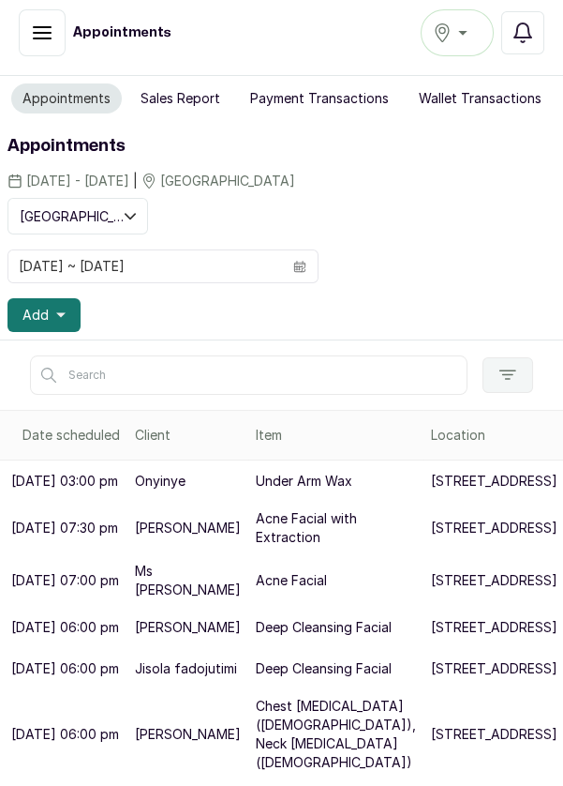
click at [59, 317] on button "Add" at bounding box center [43, 315] width 73 height 34
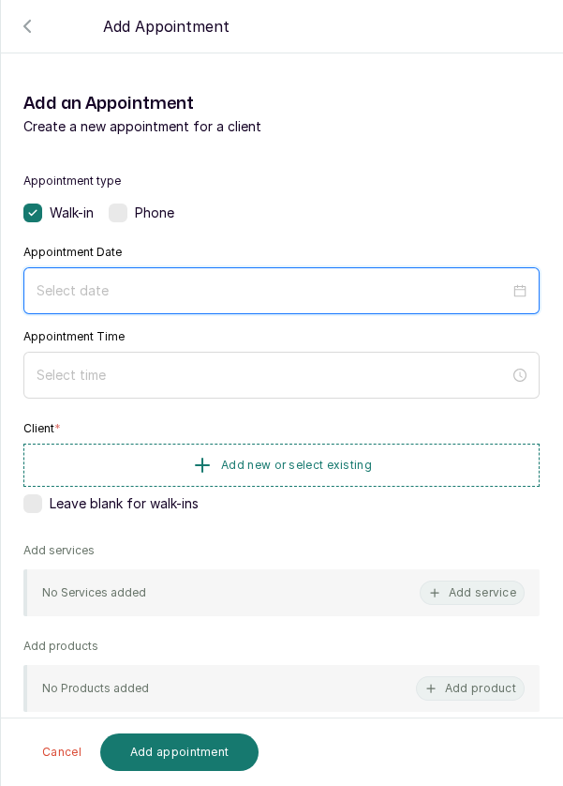
click at [172, 293] on input at bounding box center [273, 290] width 473 height 21
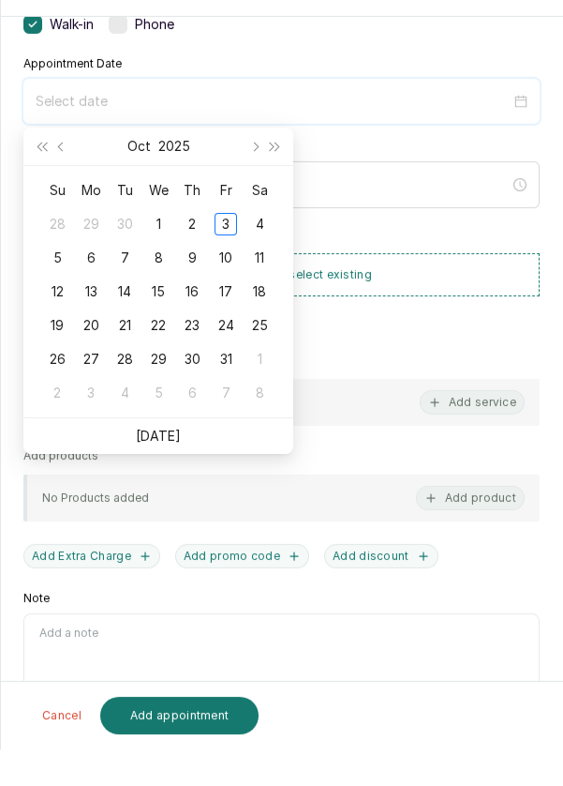
scroll to position [9, 0]
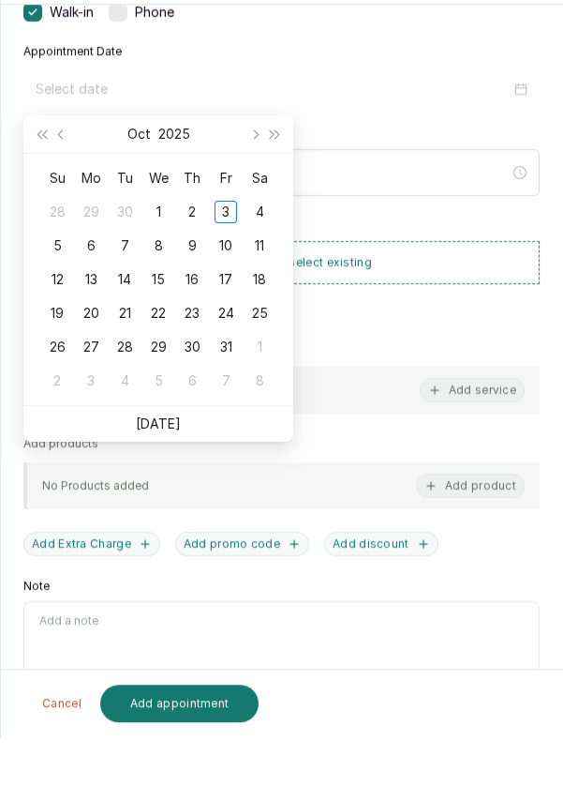
click at [231, 260] on div "3" at bounding box center [226, 260] width 22 height 22
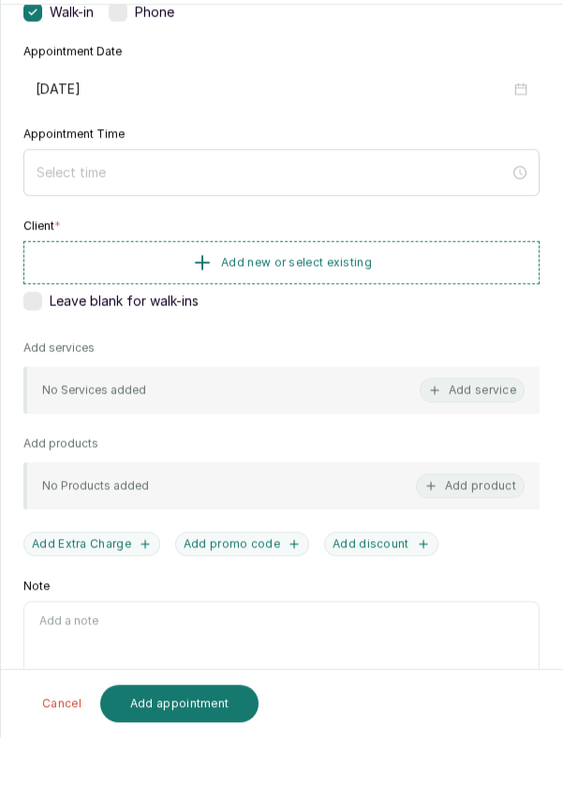
type input "[DATE]"
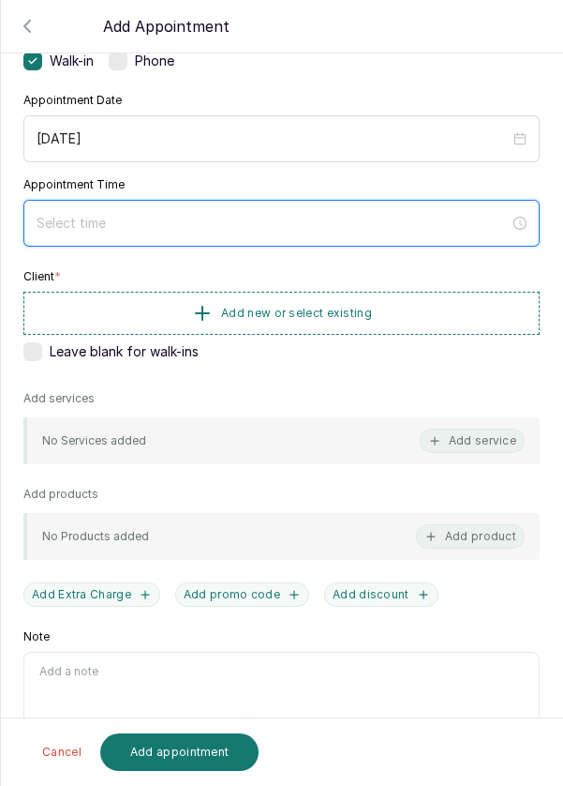
click at [149, 228] on input at bounding box center [273, 223] width 473 height 21
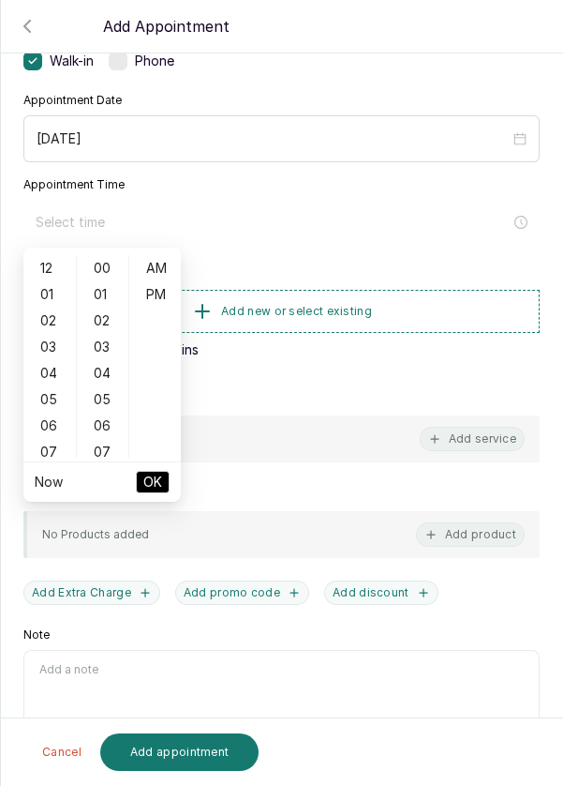
click at [53, 322] on div "02" at bounding box center [49, 320] width 45 height 26
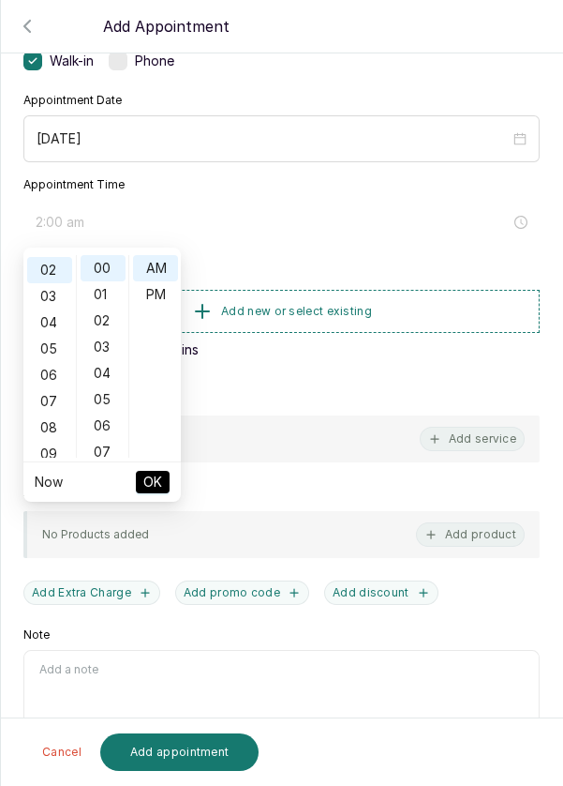
scroll to position [52, 0]
click at [159, 295] on div "PM" at bounding box center [155, 294] width 45 height 26
type input "2:00 pm"
click at [146, 500] on li "OK" at bounding box center [153, 481] width 34 height 39
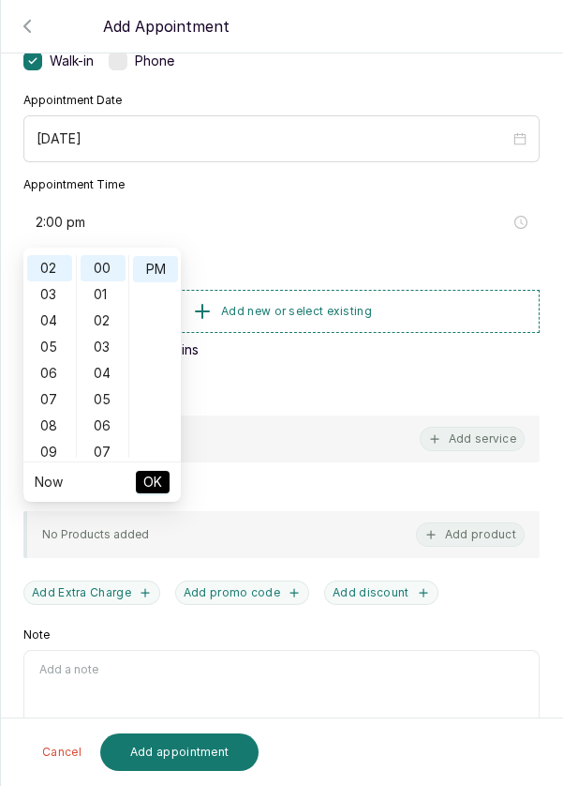
click at [157, 482] on span "OK" at bounding box center [152, 482] width 19 height 36
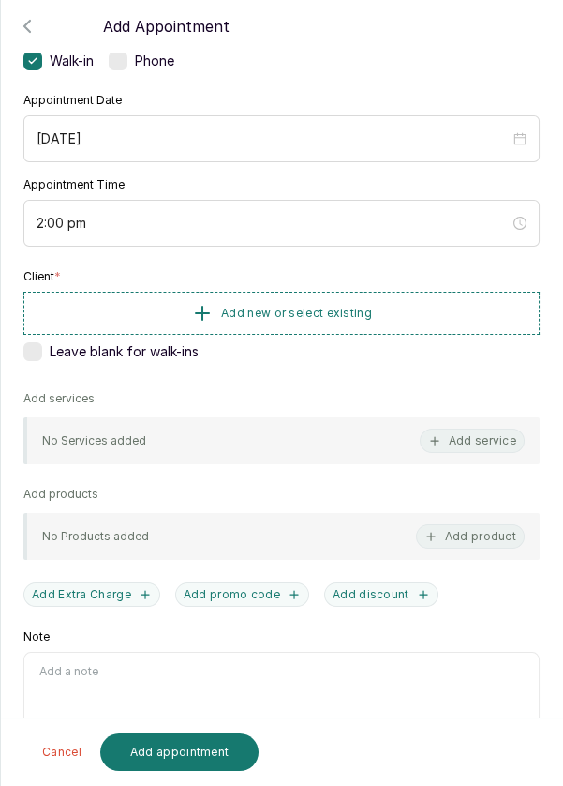
click at [376, 308] on button "Add new or select existing" at bounding box center [281, 313] width 517 height 43
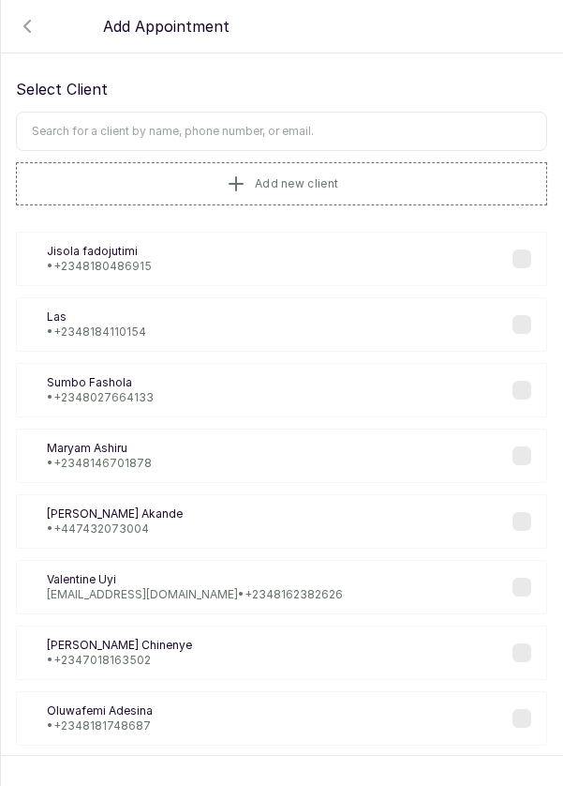
scroll to position [0, 0]
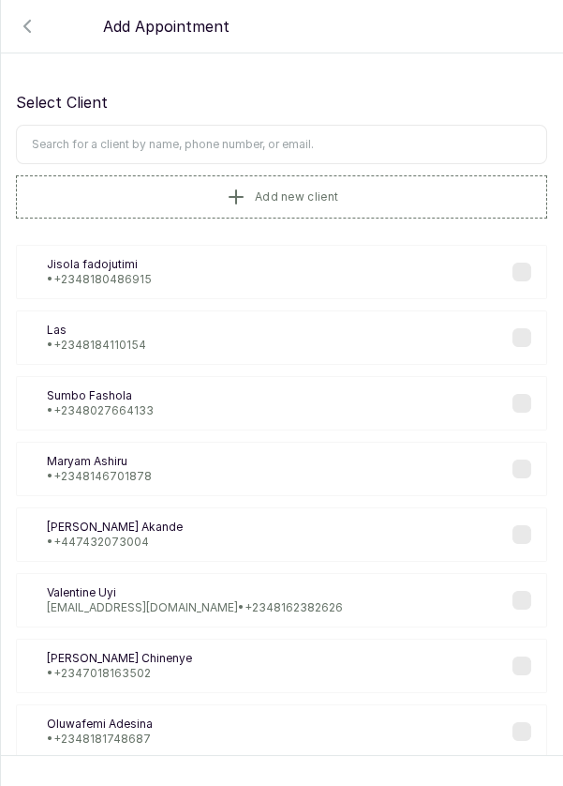
click at [384, 142] on input "text" at bounding box center [282, 144] width 532 height 39
click at [414, 199] on button "Add new client" at bounding box center [282, 196] width 532 height 43
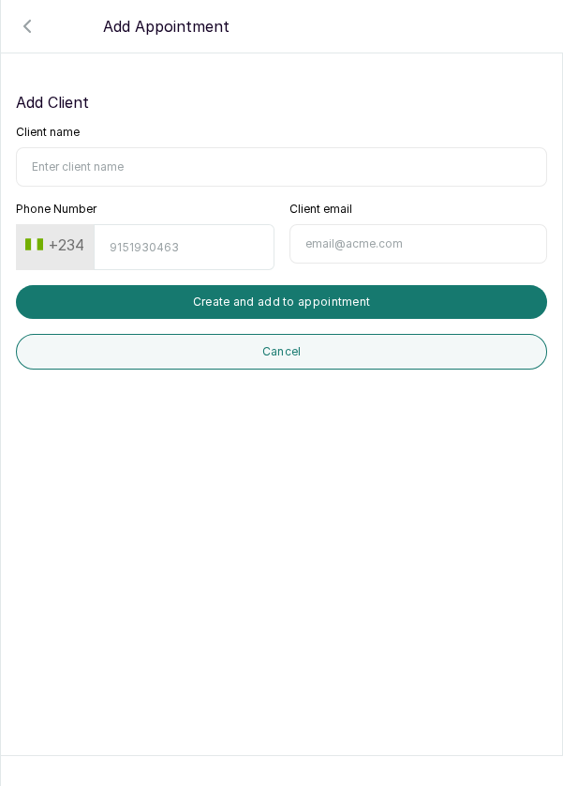
click at [268, 162] on input "Client name" at bounding box center [282, 166] width 532 height 39
type input "Valentine uyi"
click at [173, 250] on input "Phone Number" at bounding box center [184, 247] width 180 height 46
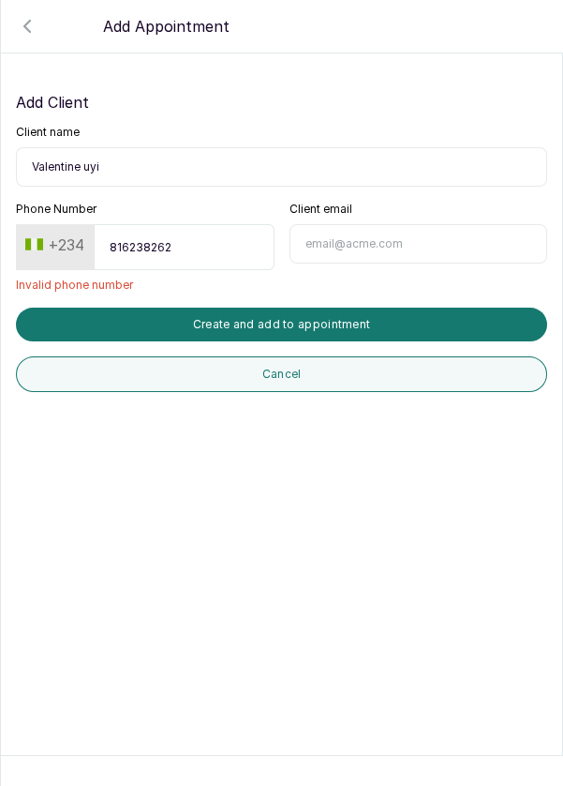
type input "8162382623"
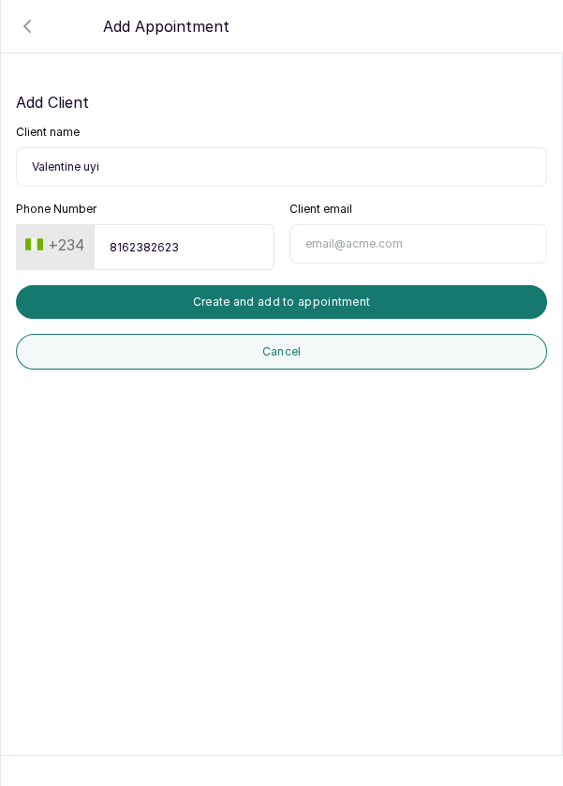
click at [425, 301] on button "Create and add to appointment" at bounding box center [282, 302] width 532 height 34
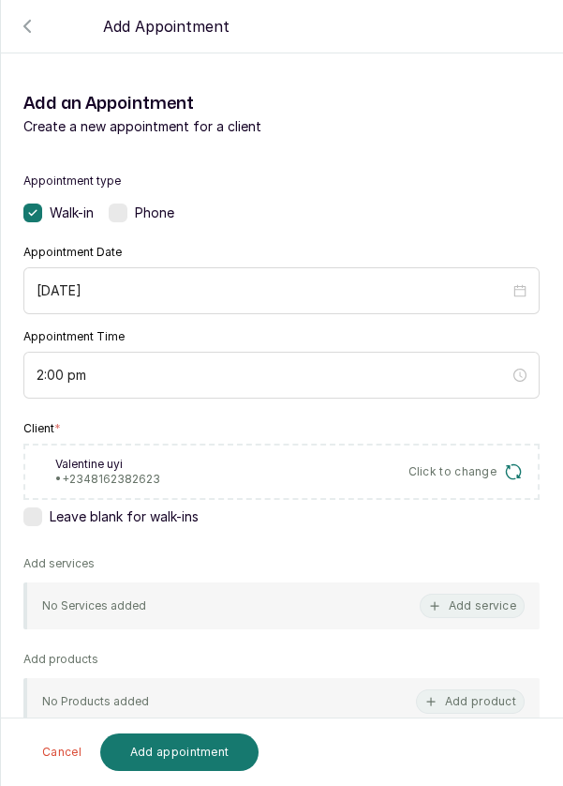
click at [429, 611] on button "Add service" at bounding box center [472, 605] width 105 height 24
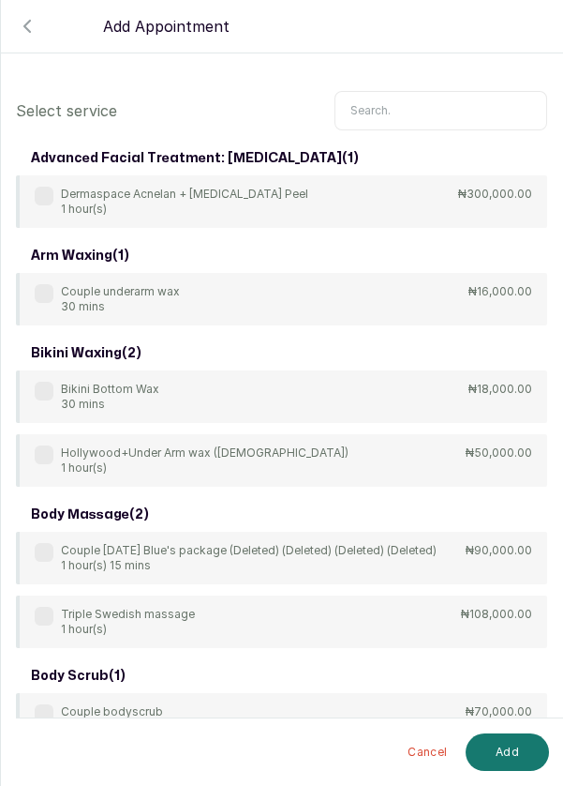
click at [494, 113] on input "text" at bounding box center [441, 110] width 213 height 39
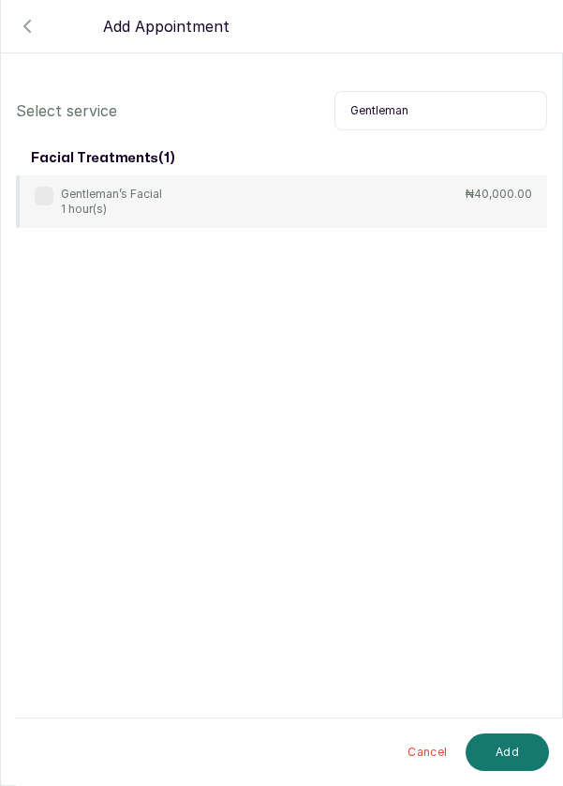
type input "Gentleman"
click at [42, 192] on label at bounding box center [44, 196] width 19 height 19
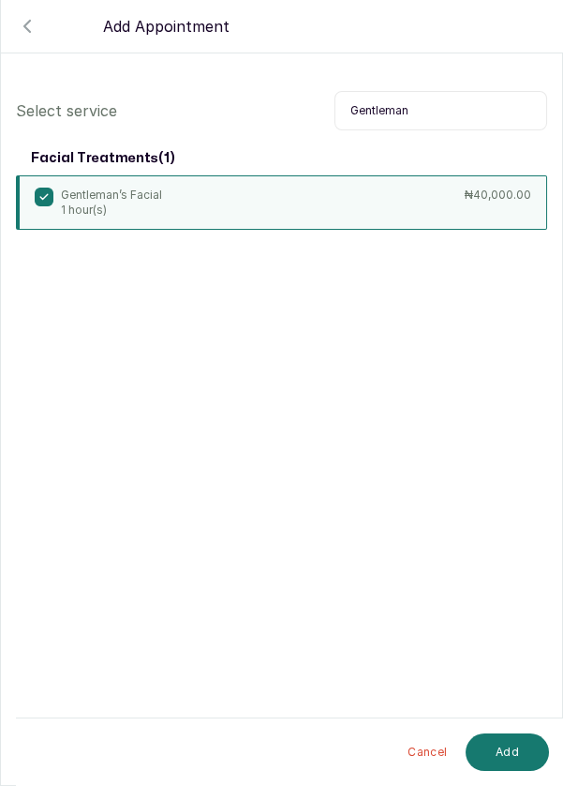
click at [509, 758] on button "Add" at bounding box center [507, 751] width 83 height 37
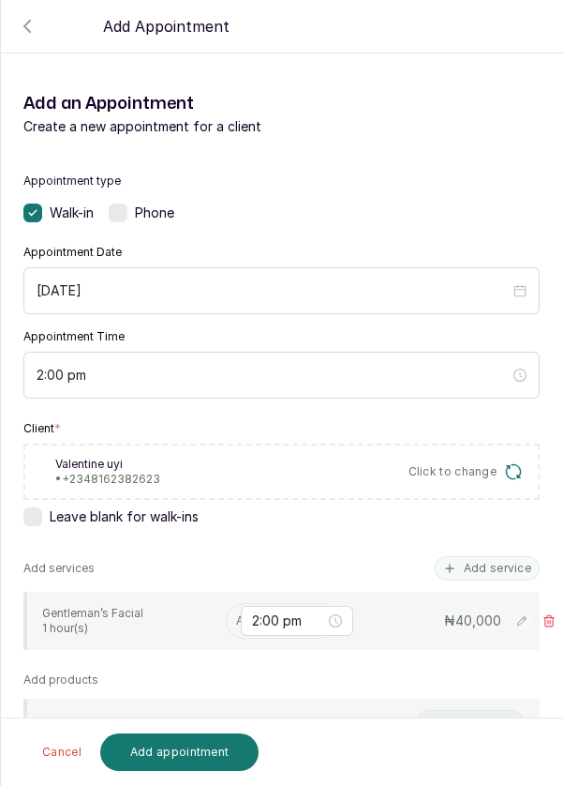
click at [236, 618] on input "text" at bounding box center [237, 620] width 3 height 13
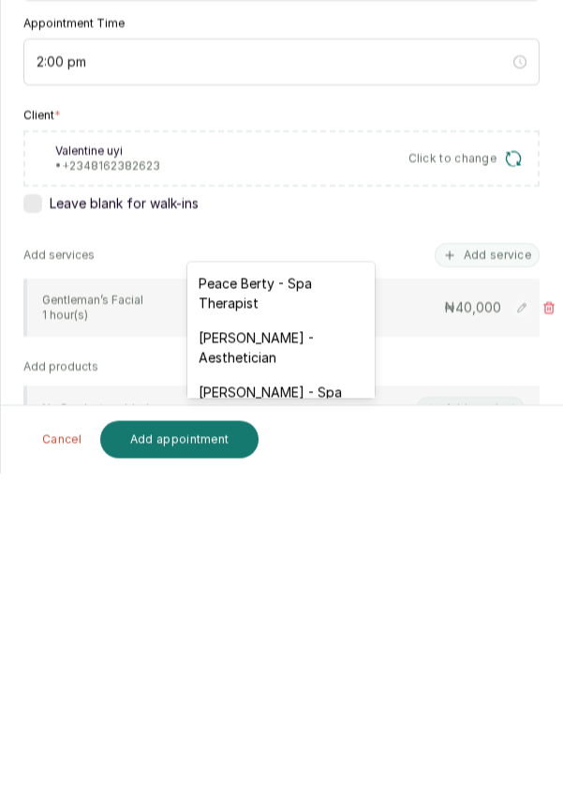
click at [294, 653] on div "[PERSON_NAME] - Aesthetician" at bounding box center [280, 660] width 187 height 54
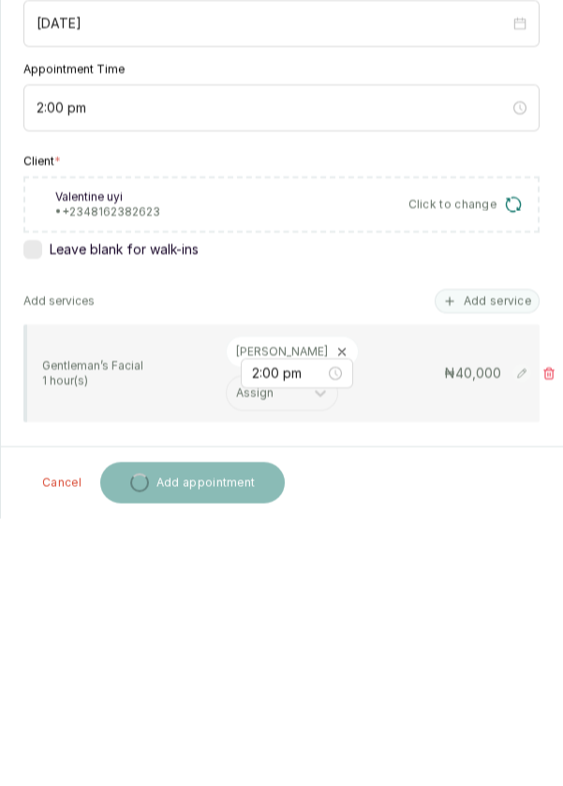
scroll to position [9, 0]
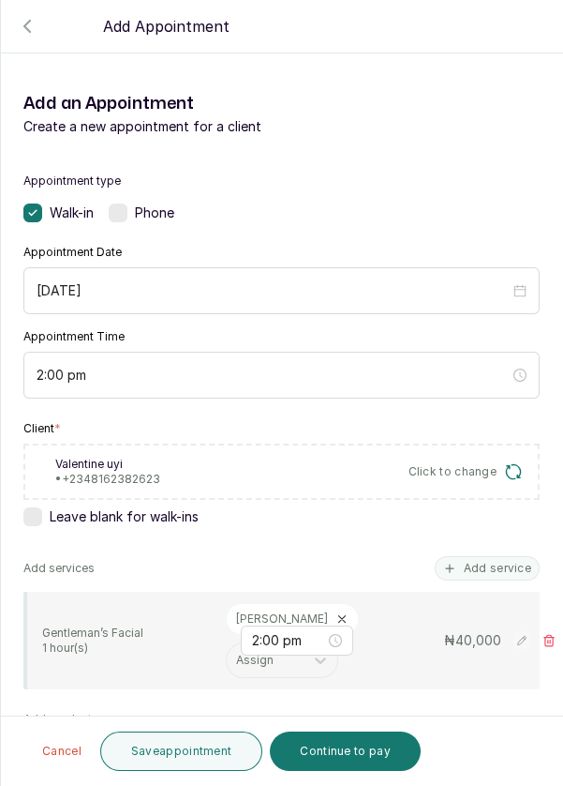
click at [343, 763] on button "Continue to pay" at bounding box center [345, 750] width 151 height 39
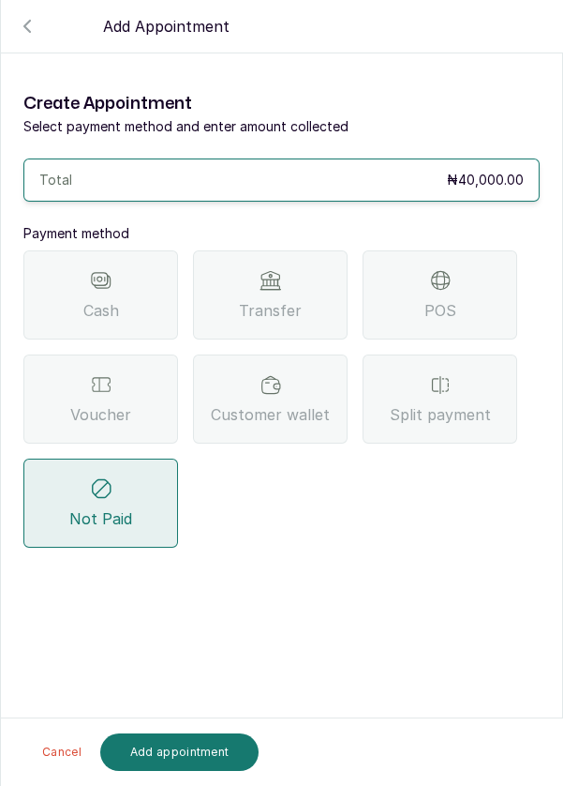
click at [453, 250] on div "POS" at bounding box center [440, 294] width 155 height 89
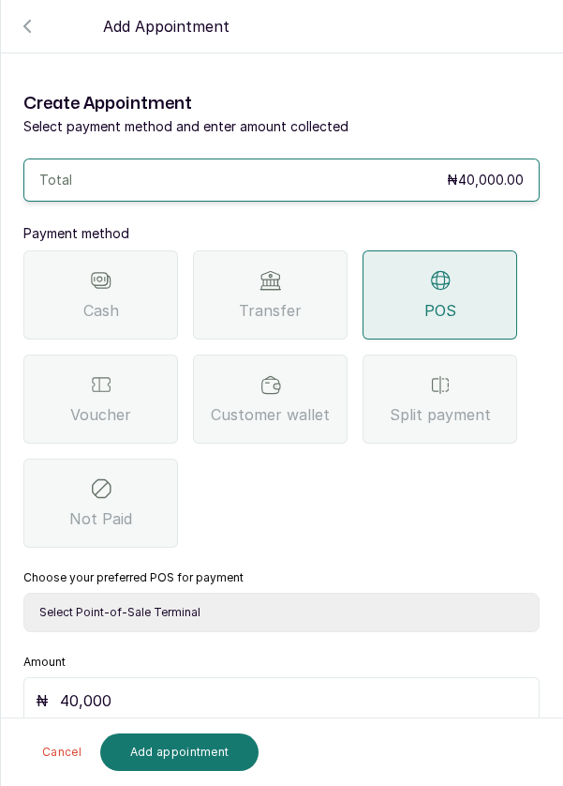
click at [411, 592] on select "Select Point-of-Sale Terminal Pos- Flutterwave Zenith Bank POS - Paga Paga POS …" at bounding box center [281, 611] width 517 height 39
select select "ea021b39-a6bc-4e4d-b5d1-02cb72451b32"
click at [23, 592] on select "Select Point-of-Sale Terminal Pos- Flutterwave Zenith Bank POS - Paga Paga POS …" at bounding box center [281, 611] width 517 height 39
click at [202, 753] on button "Add appointment" at bounding box center [179, 751] width 159 height 37
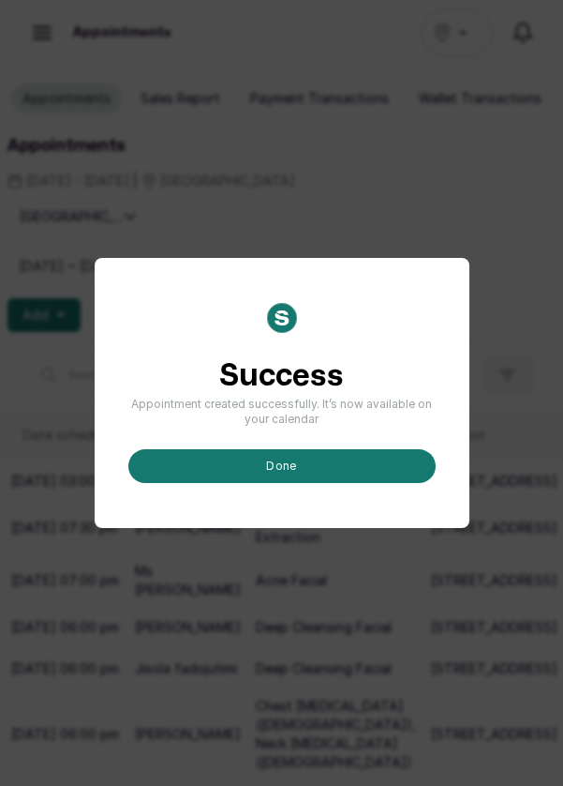
click at [362, 483] on button "done" at bounding box center [281, 466] width 307 height 34
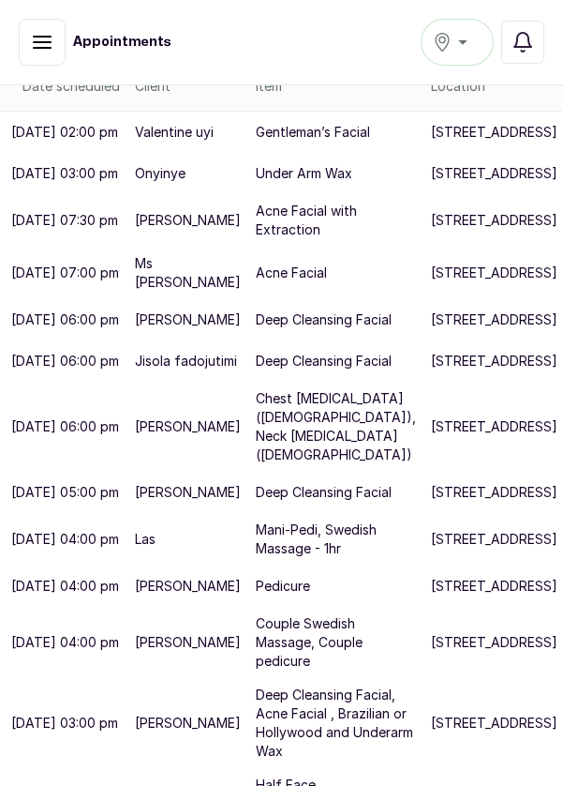
scroll to position [0, 0]
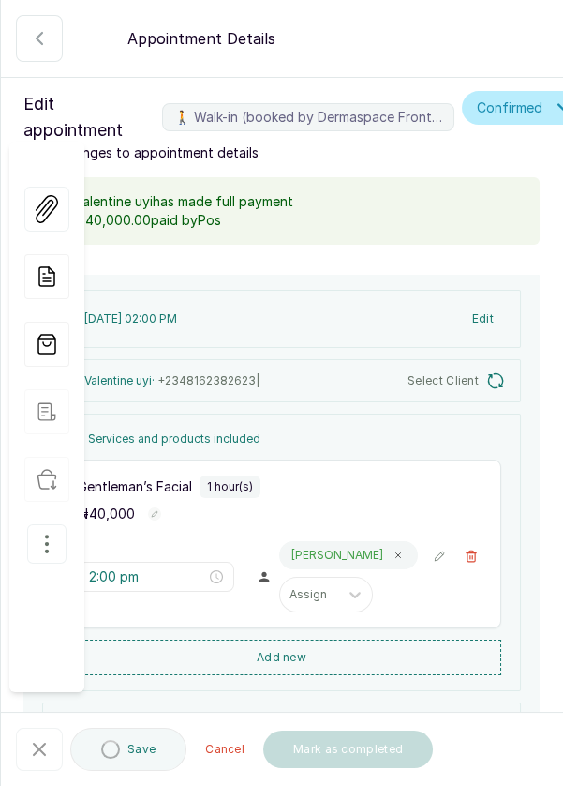
type input "2:00 pm"
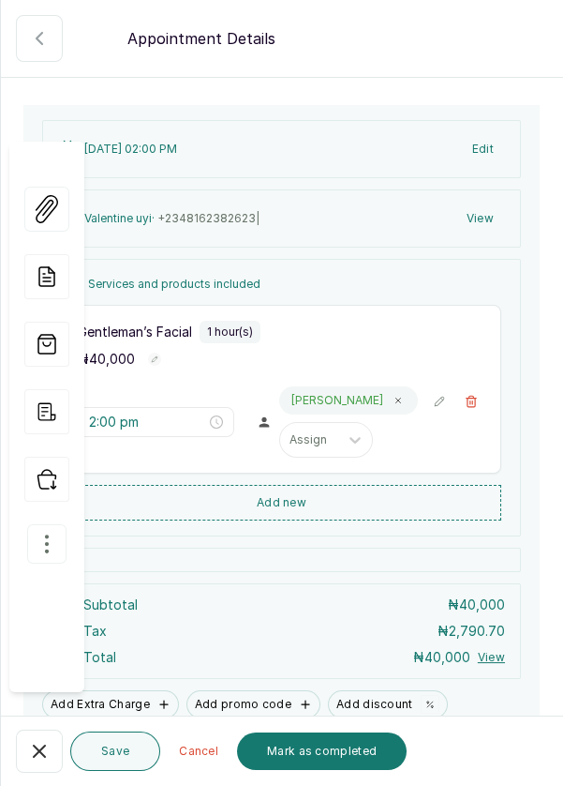
scroll to position [259, 0]
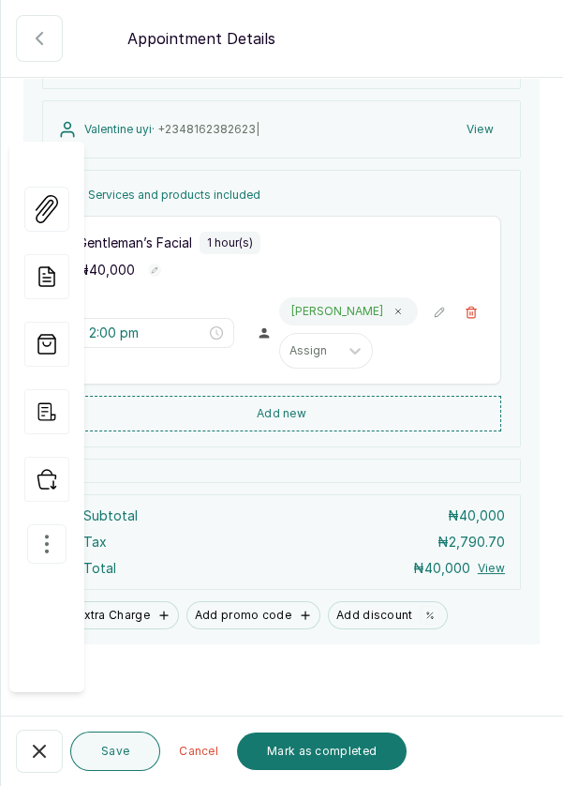
click at [332, 770] on button "Mark as completed" at bounding box center [322, 750] width 170 height 37
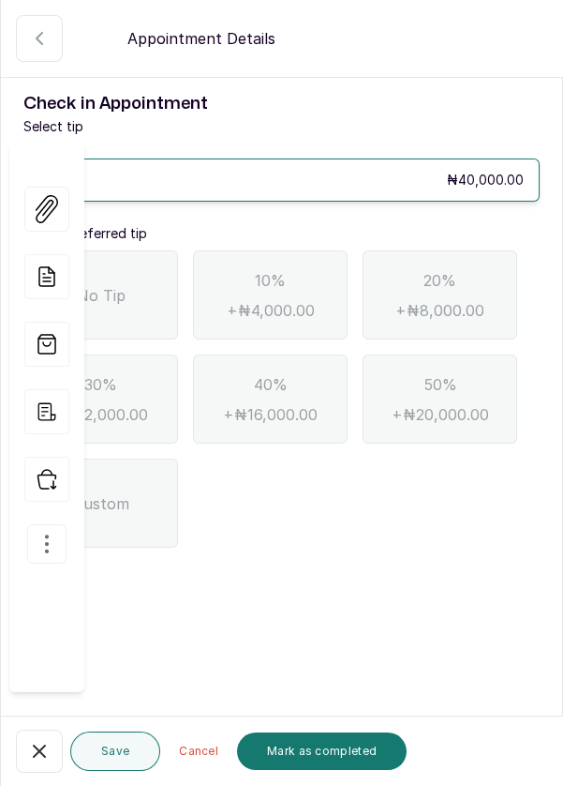
scroll to position [0, 0]
click at [45, 757] on icon "button" at bounding box center [39, 750] width 11 height 11
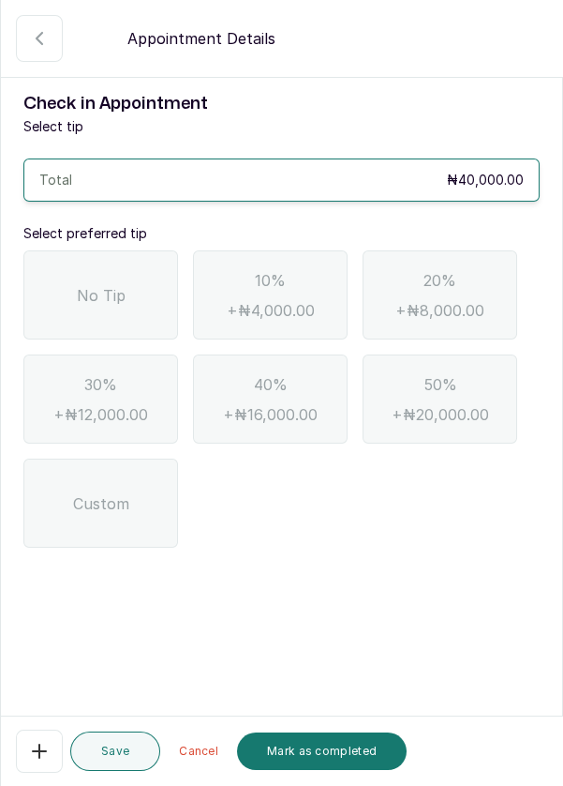
click at [141, 291] on div "No Tip" at bounding box center [100, 294] width 155 height 89
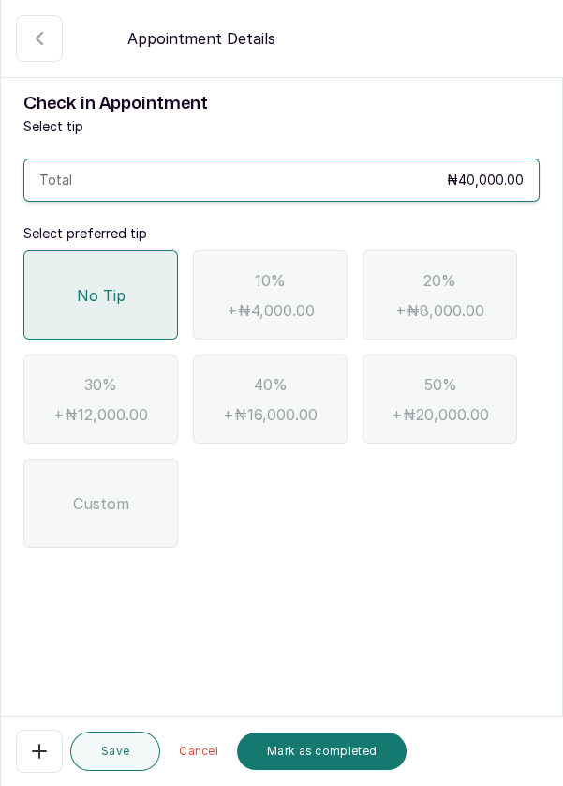
click at [340, 770] on button "Mark as completed" at bounding box center [322, 750] width 170 height 37
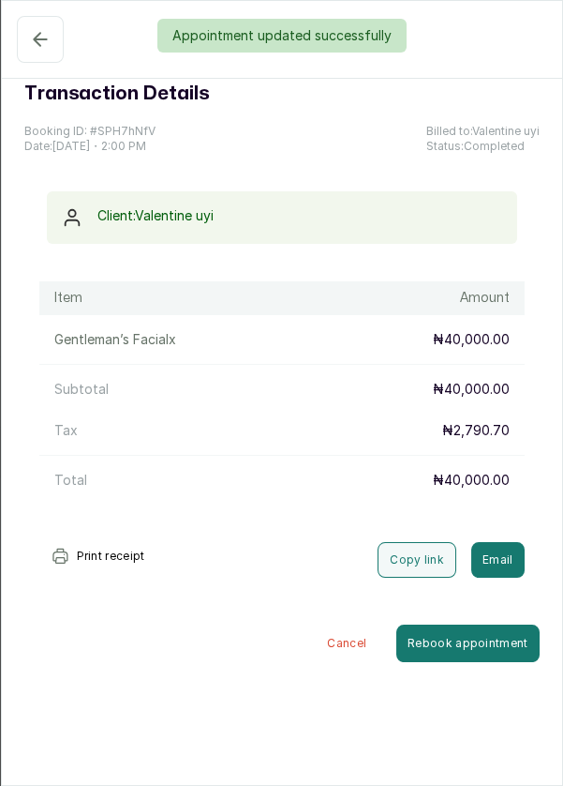
click at [34, 37] on div "Appointment updated successfully" at bounding box center [281, 36] width 563 height 34
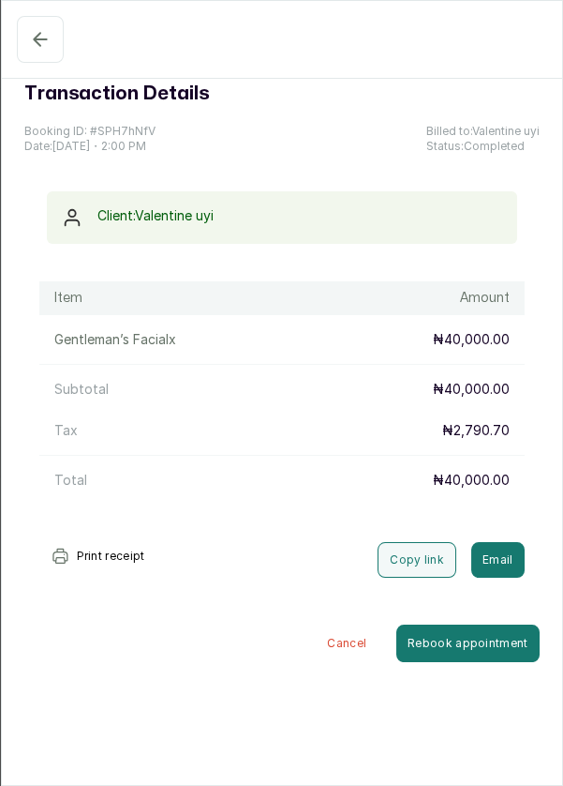
click at [31, 45] on icon "button" at bounding box center [40, 39] width 22 height 22
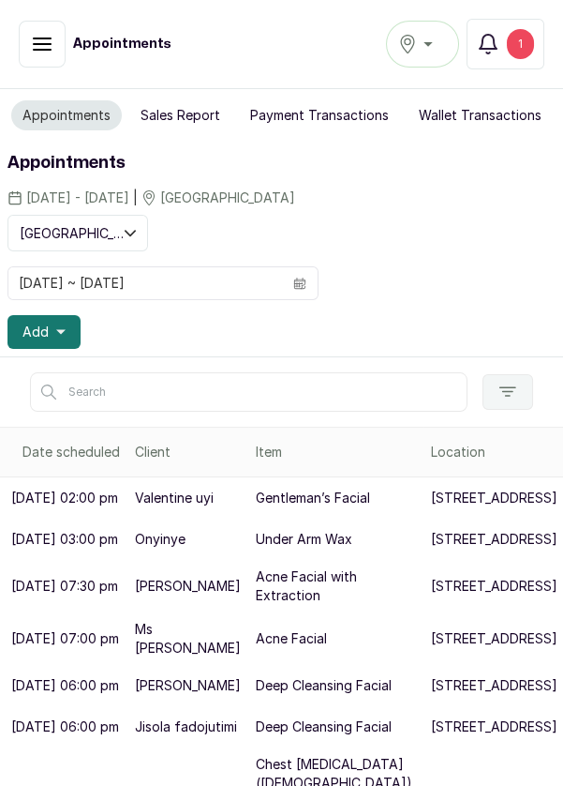
click at [519, 39] on div "1" at bounding box center [520, 44] width 27 height 30
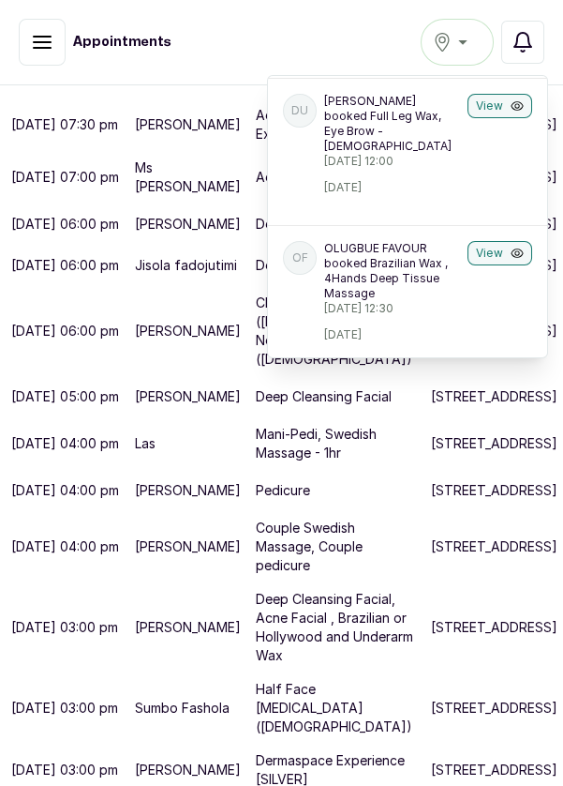
scroll to position [9, 0]
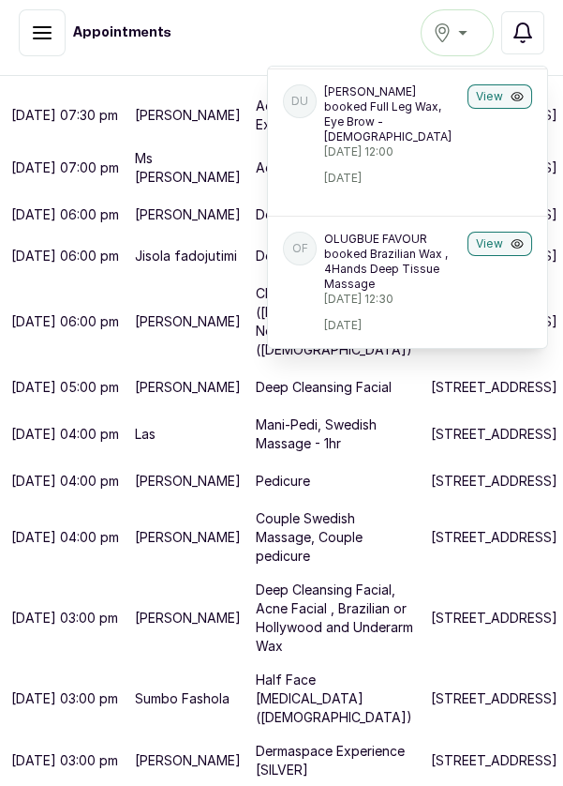
click at [529, 37] on icon "button" at bounding box center [523, 32] width 17 height 19
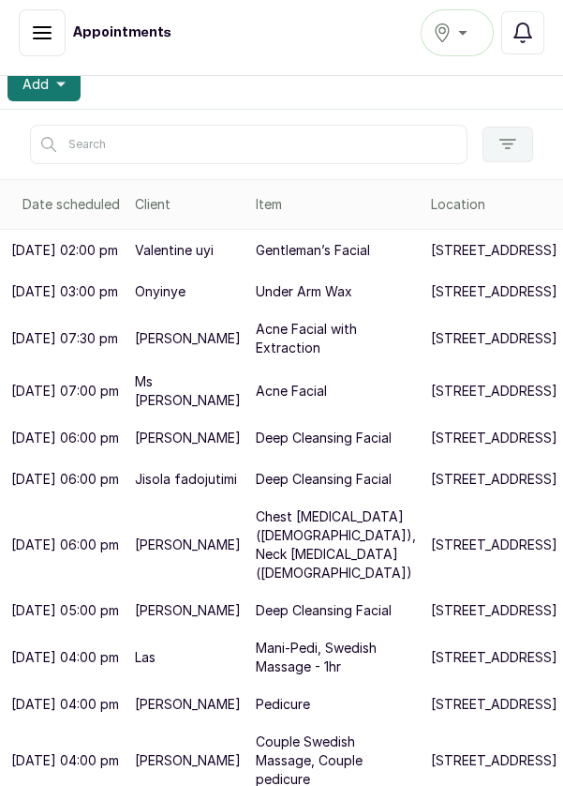
scroll to position [188, 0]
